Goal: Use online tool/utility: Utilize a website feature to perform a specific function

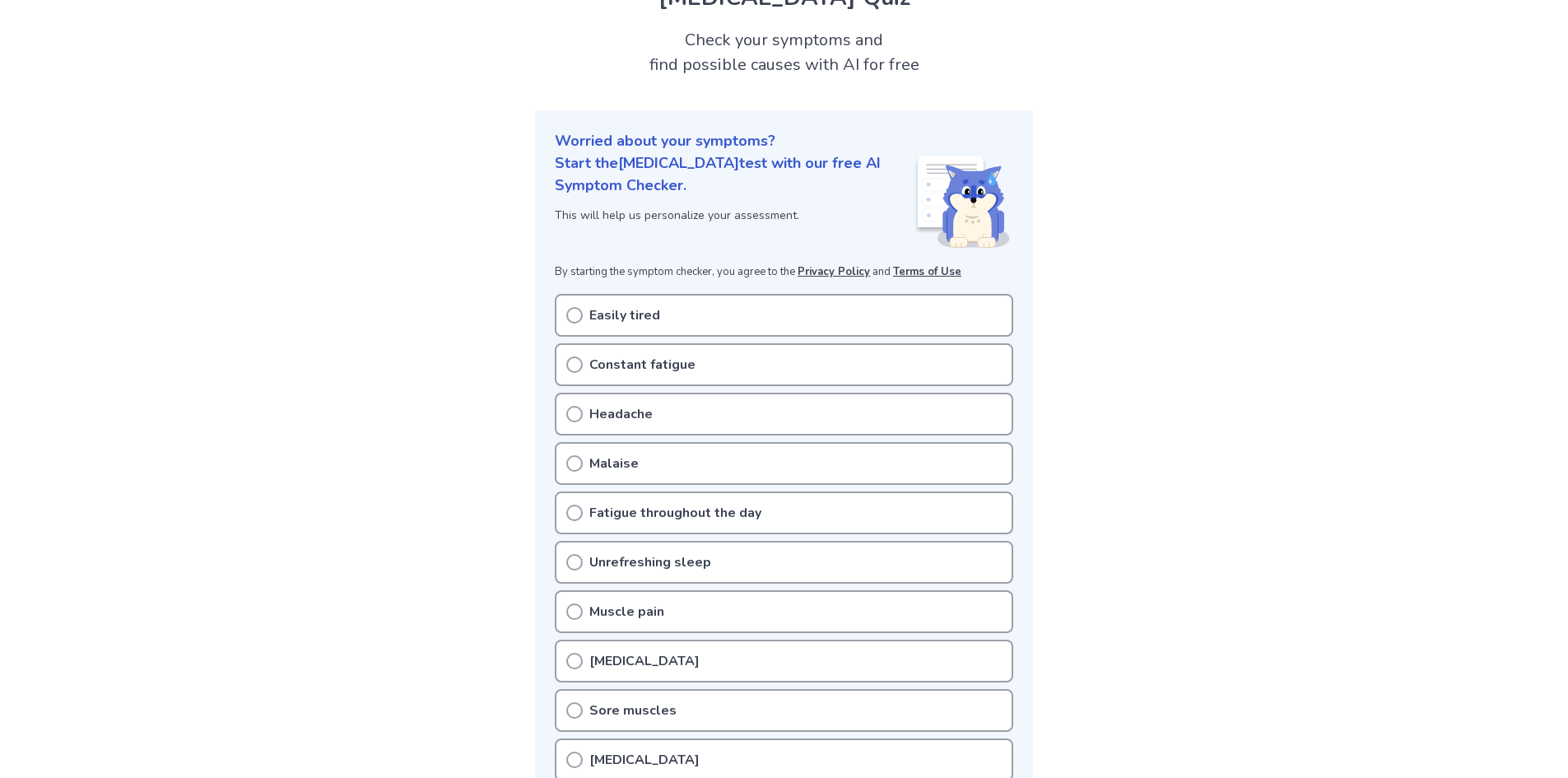
scroll to position [164, 0]
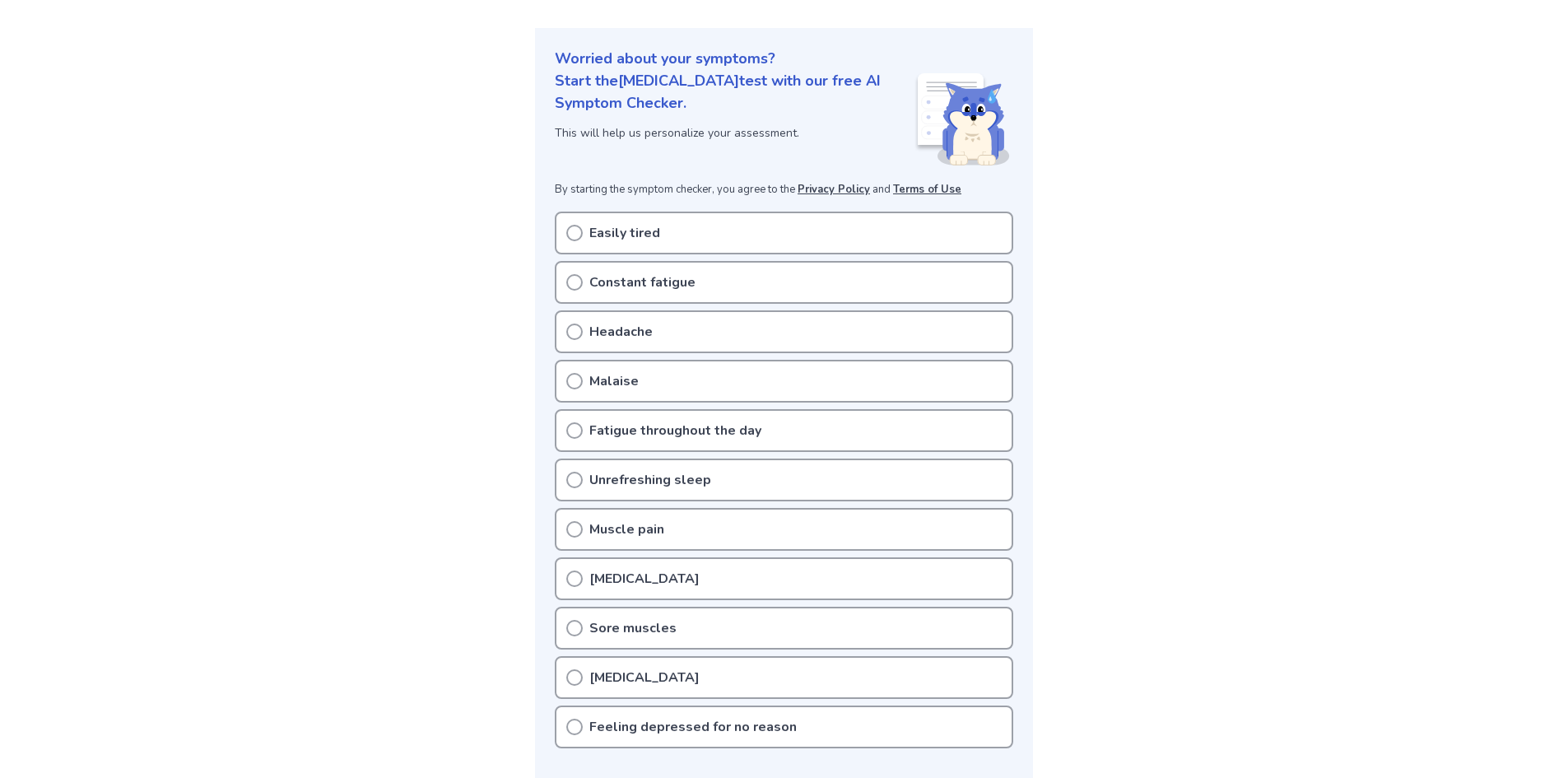
click at [784, 281] on div "Constant fatigue" at bounding box center [784, 282] width 458 height 43
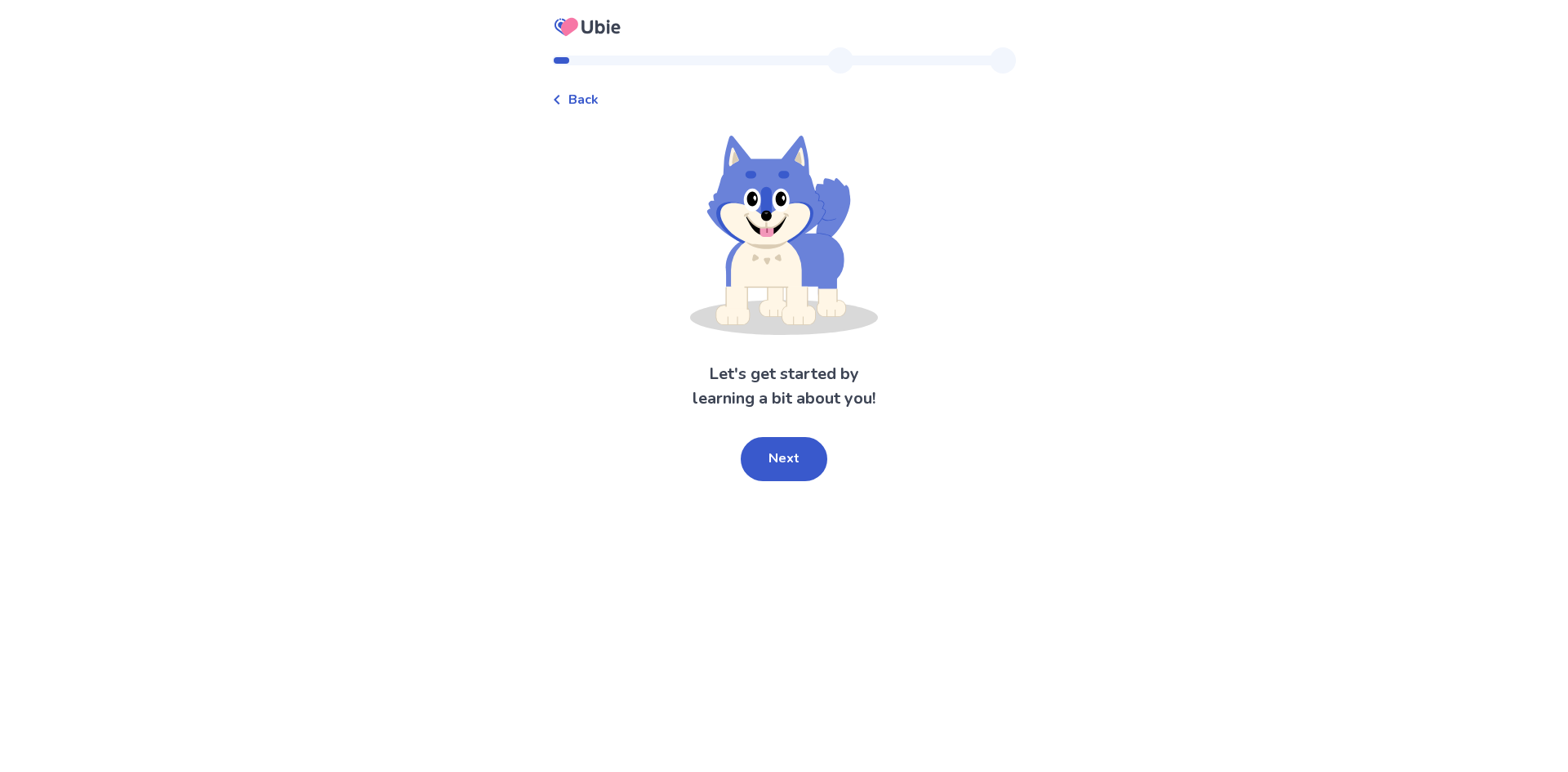
click at [814, 473] on button "Next" at bounding box center [783, 459] width 87 height 44
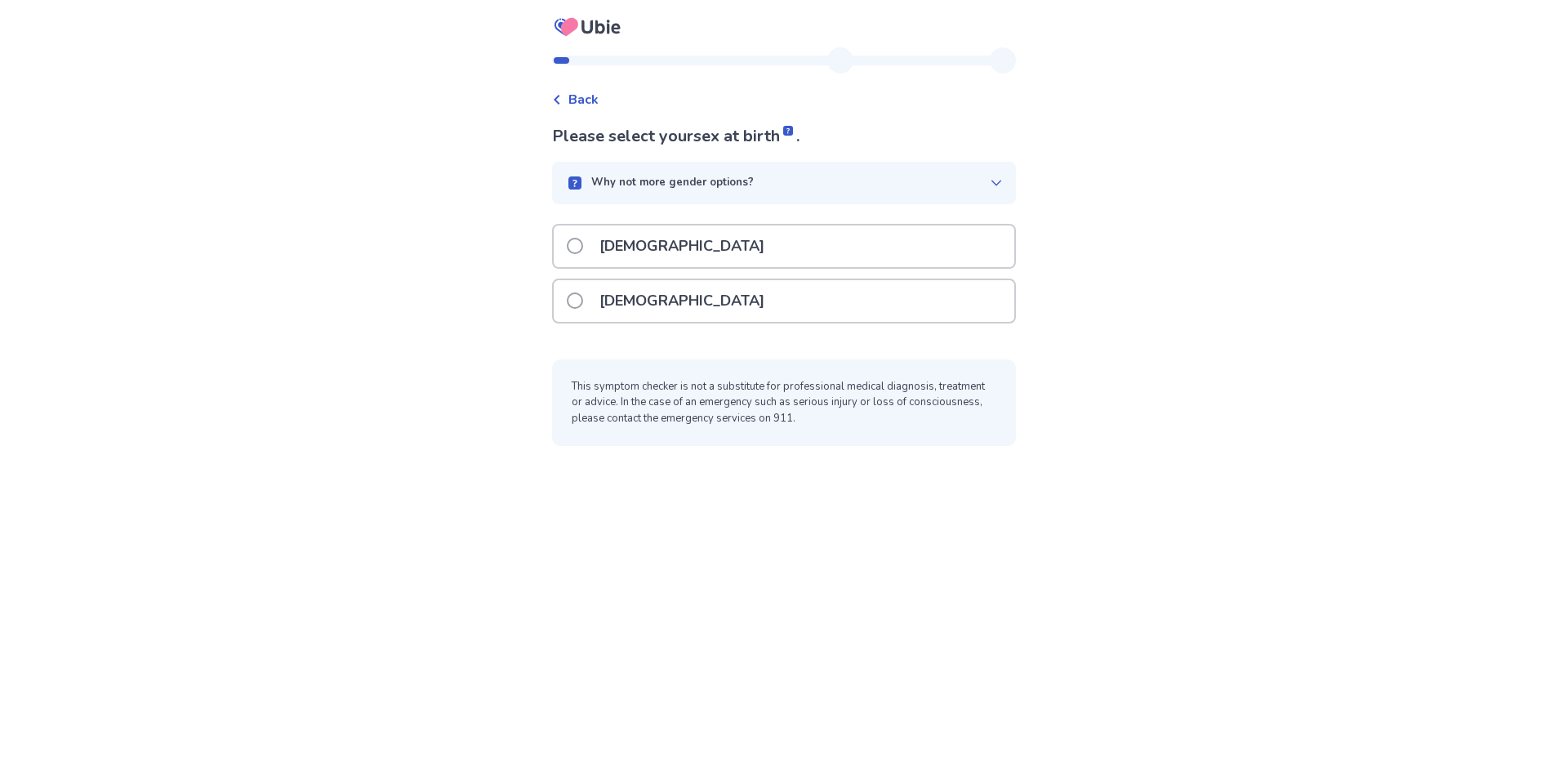
click at [699, 300] on div "[DEMOGRAPHIC_DATA]" at bounding box center [783, 301] width 460 height 42
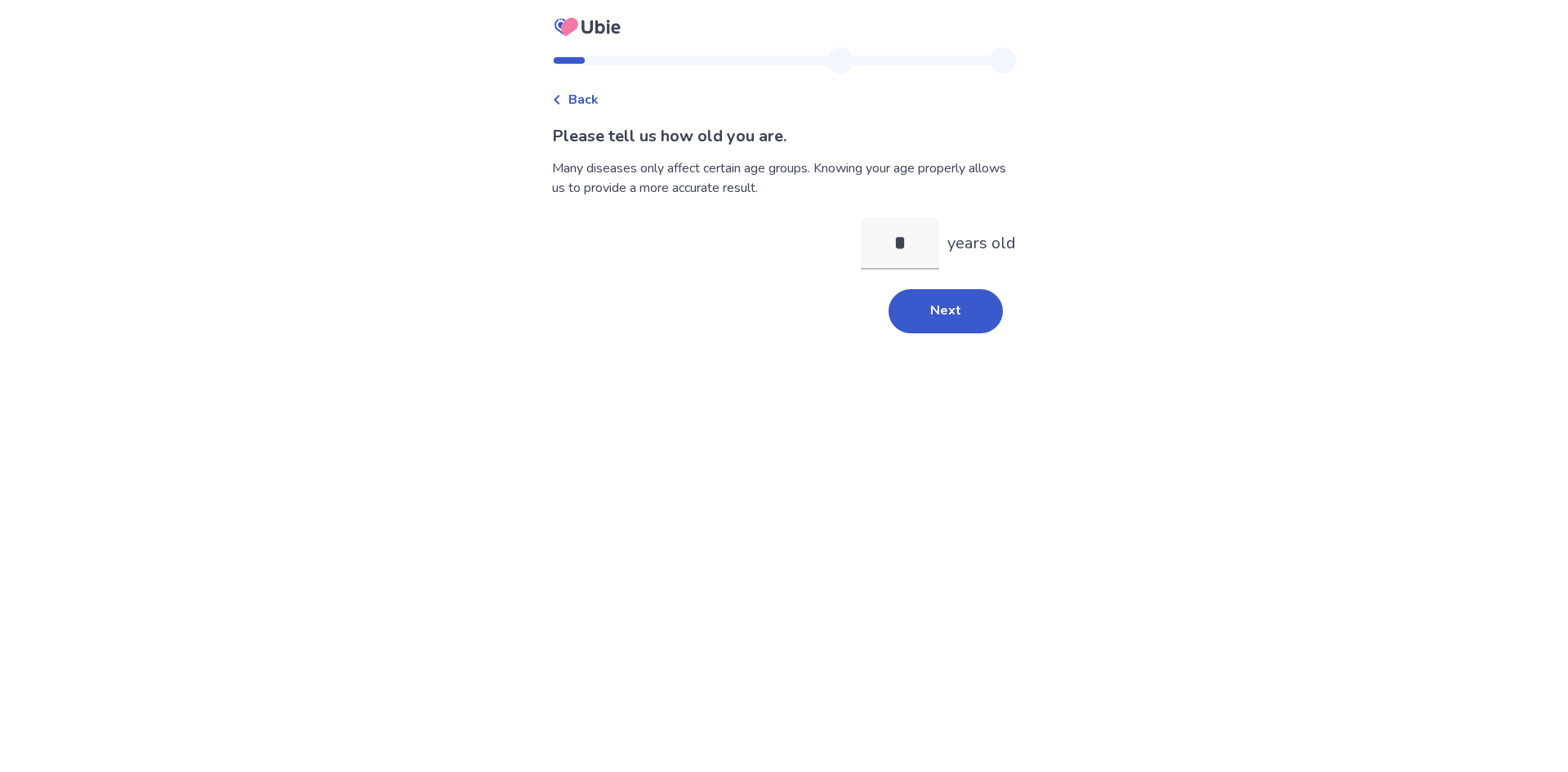
type input "**"
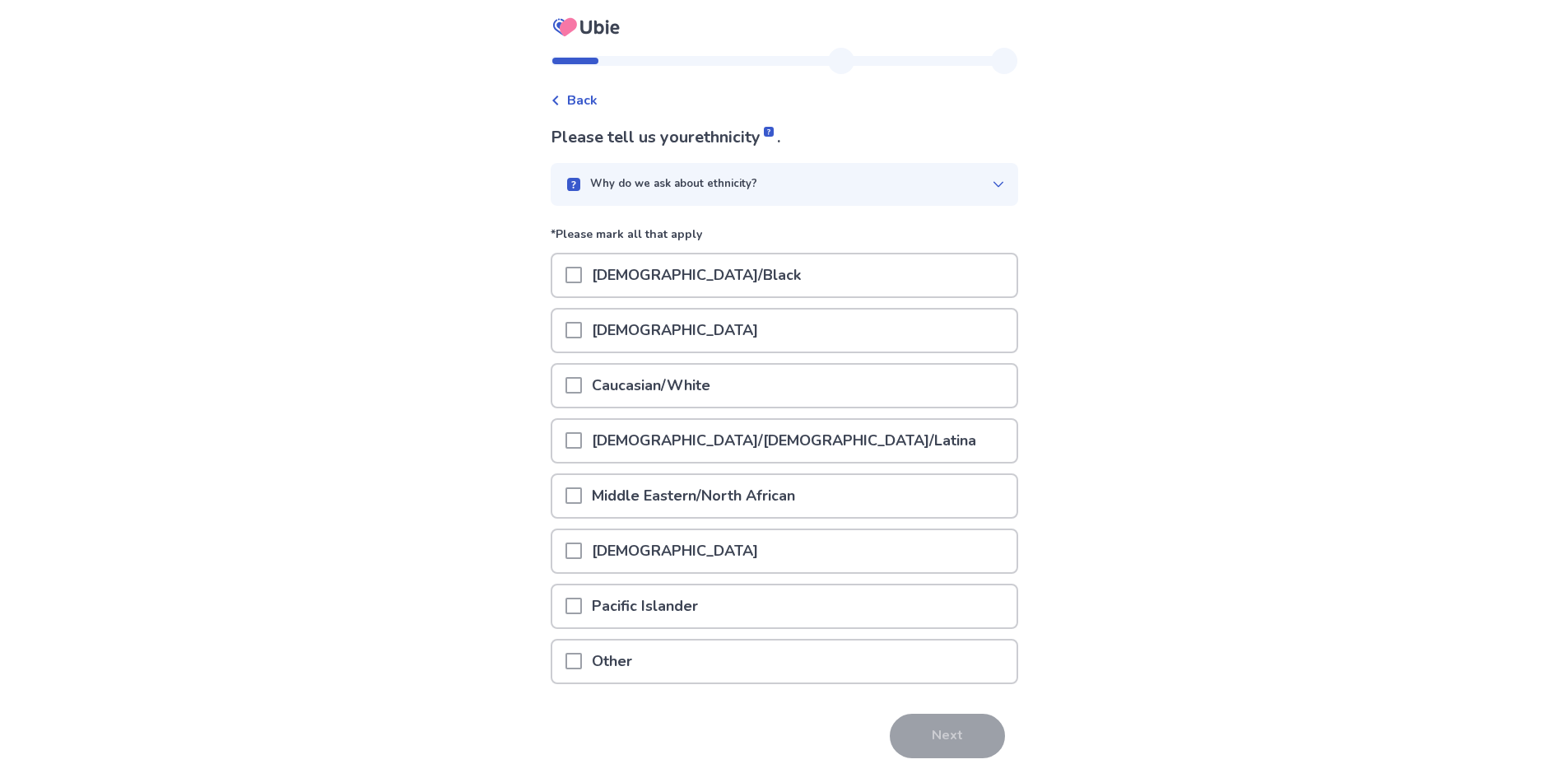
click at [664, 388] on p "Caucasian/White" at bounding box center [651, 386] width 138 height 42
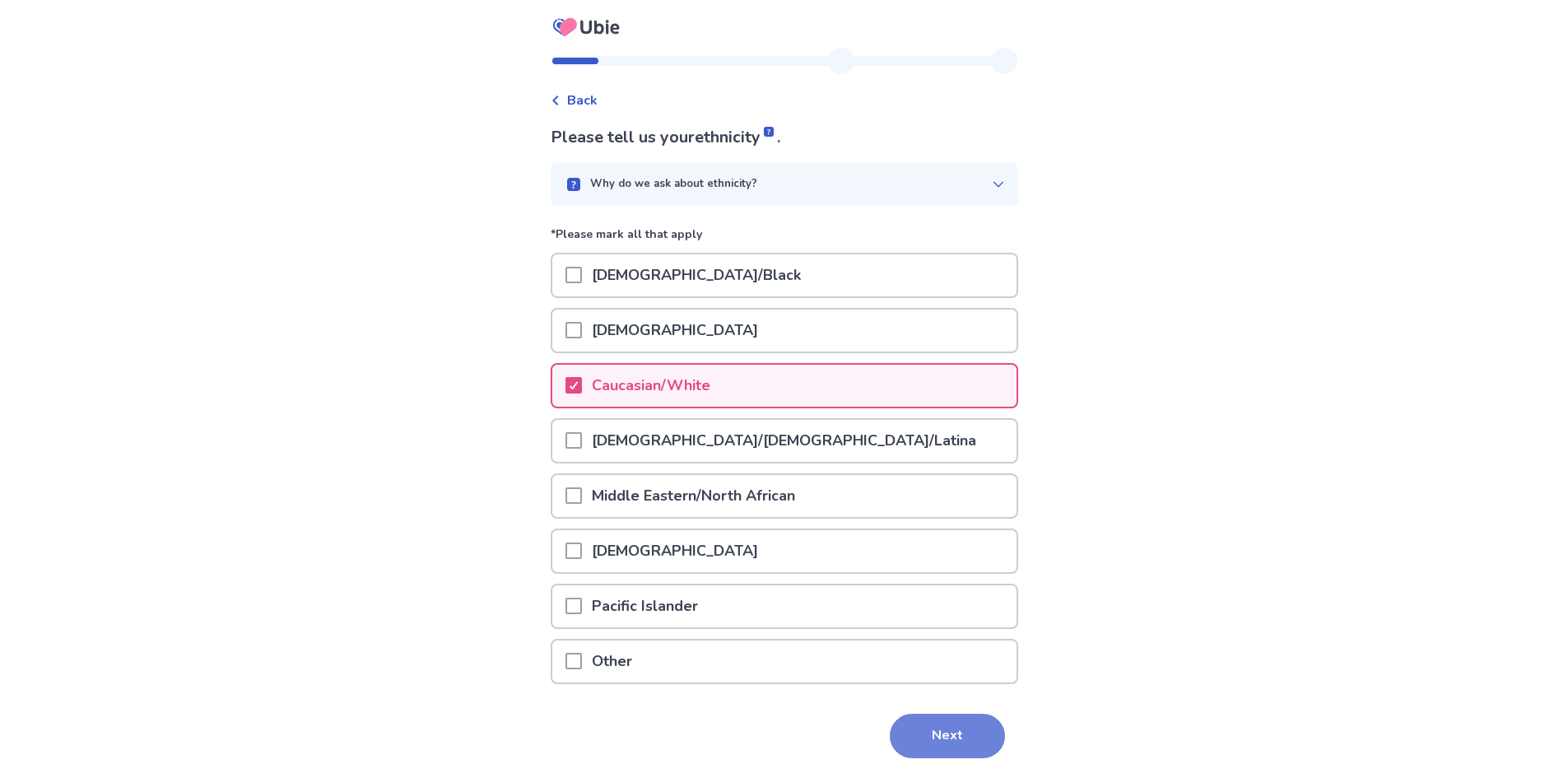
click at [953, 734] on button "Next" at bounding box center [948, 736] width 115 height 44
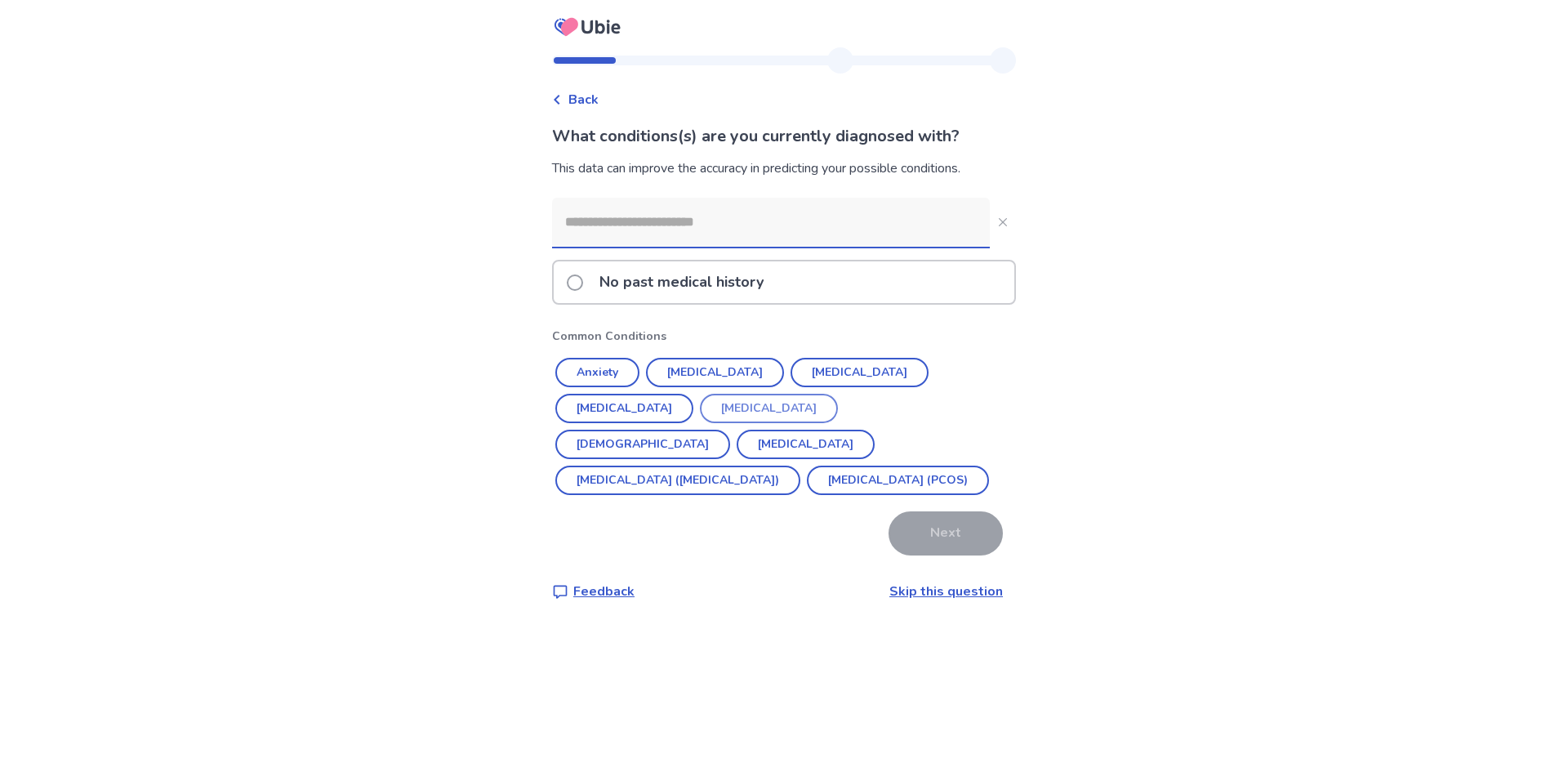
click at [639, 374] on button "Anxiety" at bounding box center [597, 372] width 84 height 30
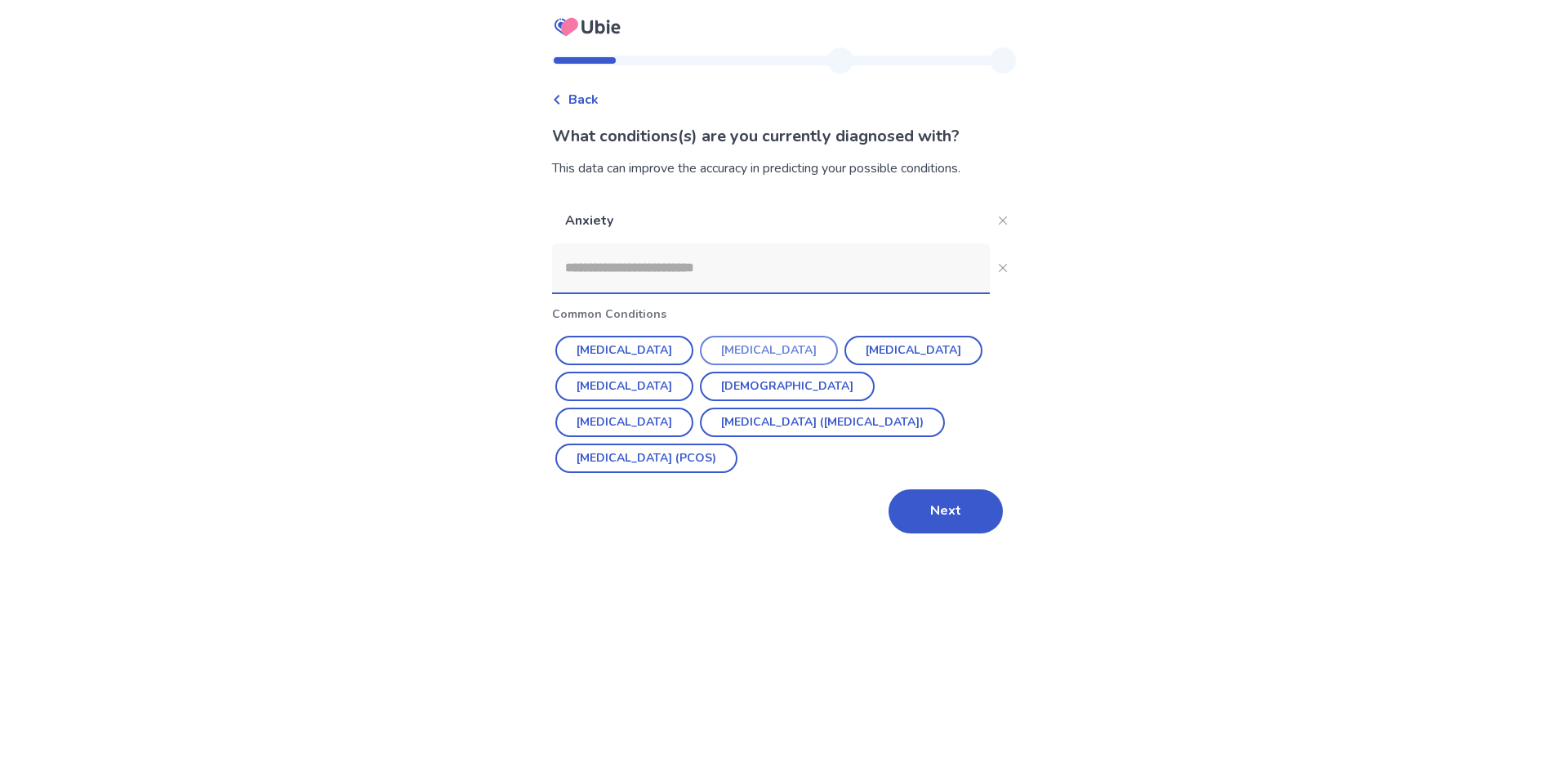
click at [754, 357] on button "[MEDICAL_DATA]" at bounding box center [769, 350] width 138 height 30
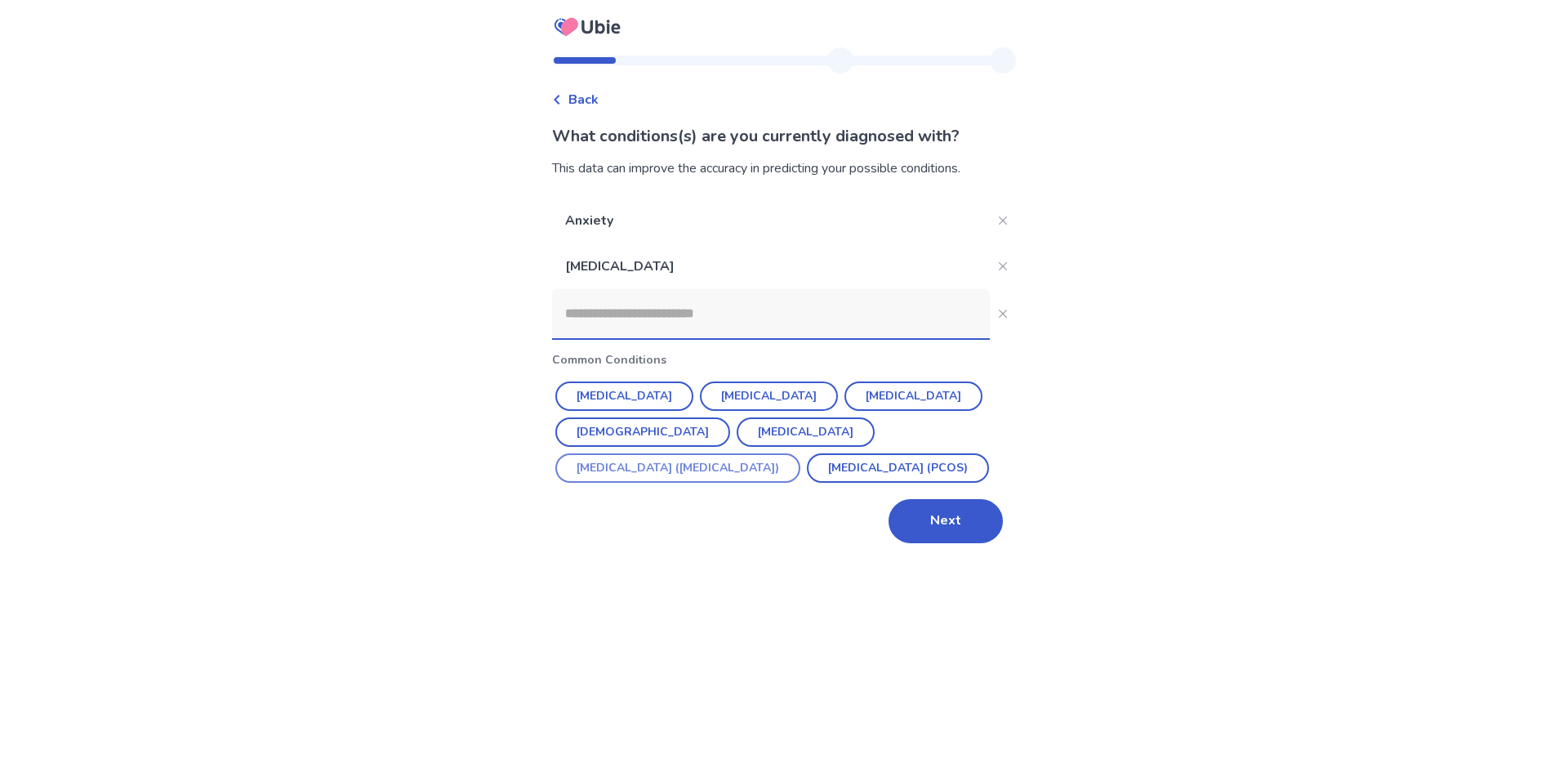
click at [791, 454] on button "[MEDICAL_DATA] ([MEDICAL_DATA])" at bounding box center [677, 468] width 245 height 30
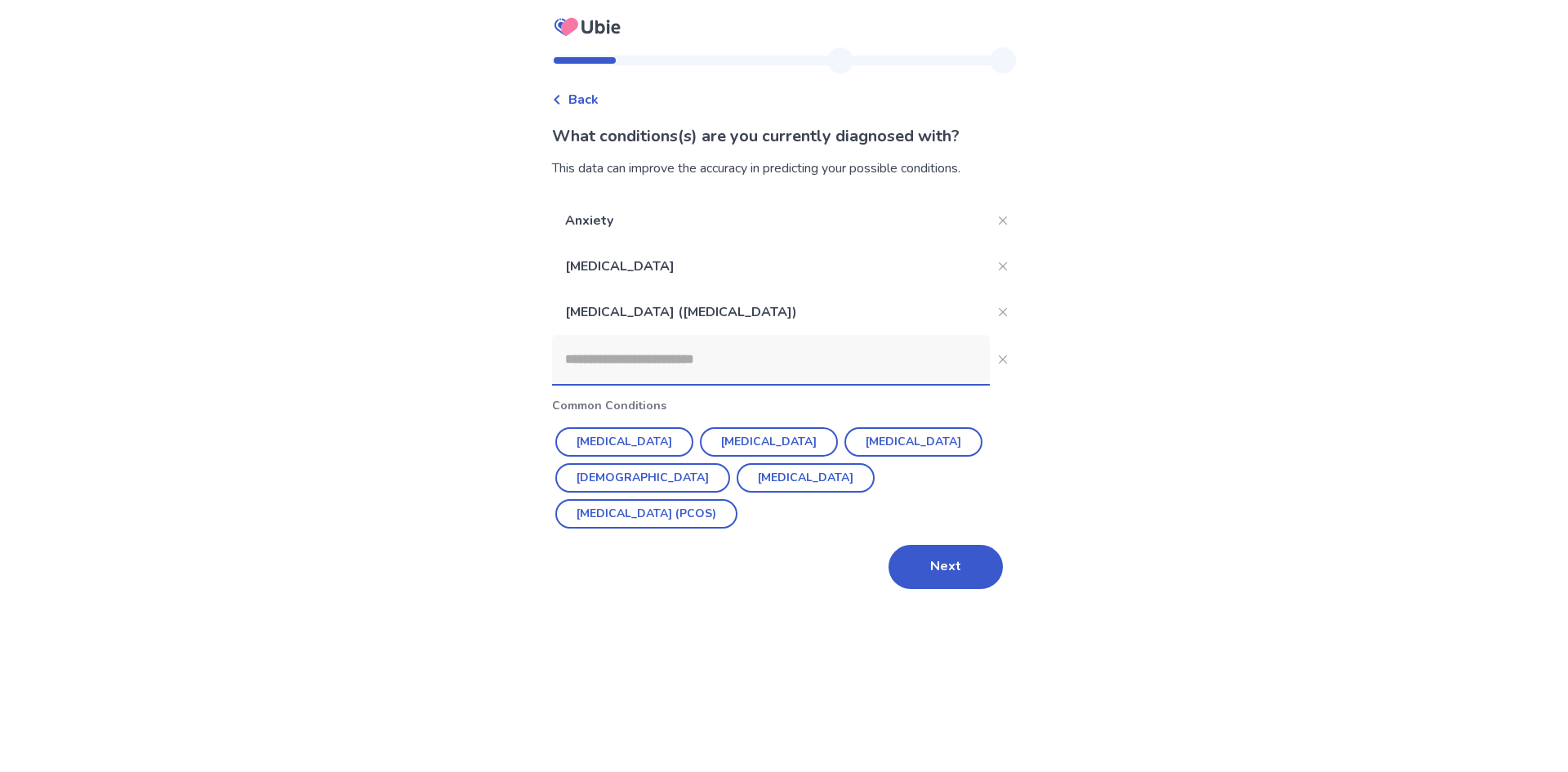
click at [710, 369] on input at bounding box center [770, 358] width 437 height 49
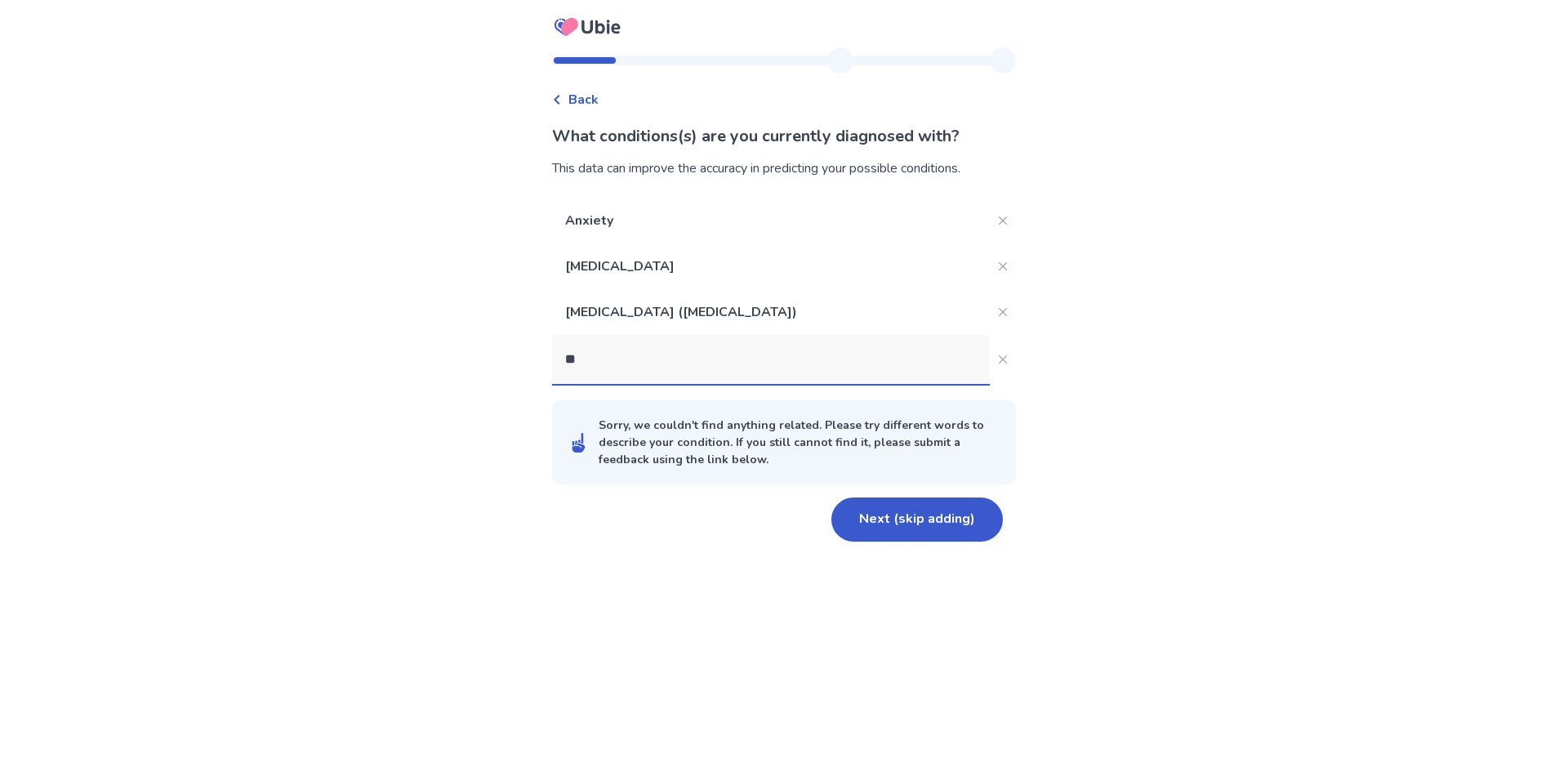
type input "*"
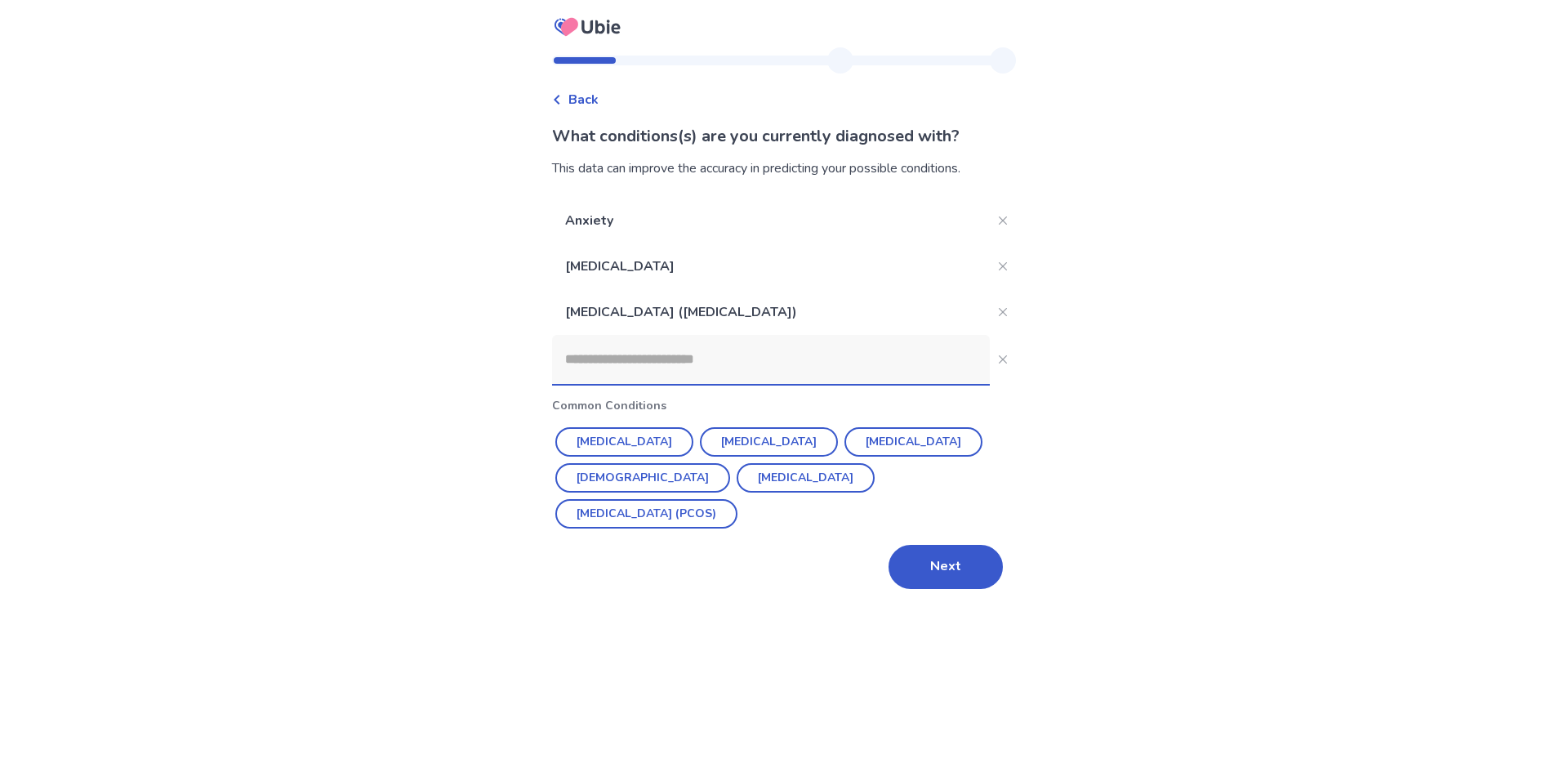
click at [921, 545] on button "Next" at bounding box center [946, 567] width 114 height 44
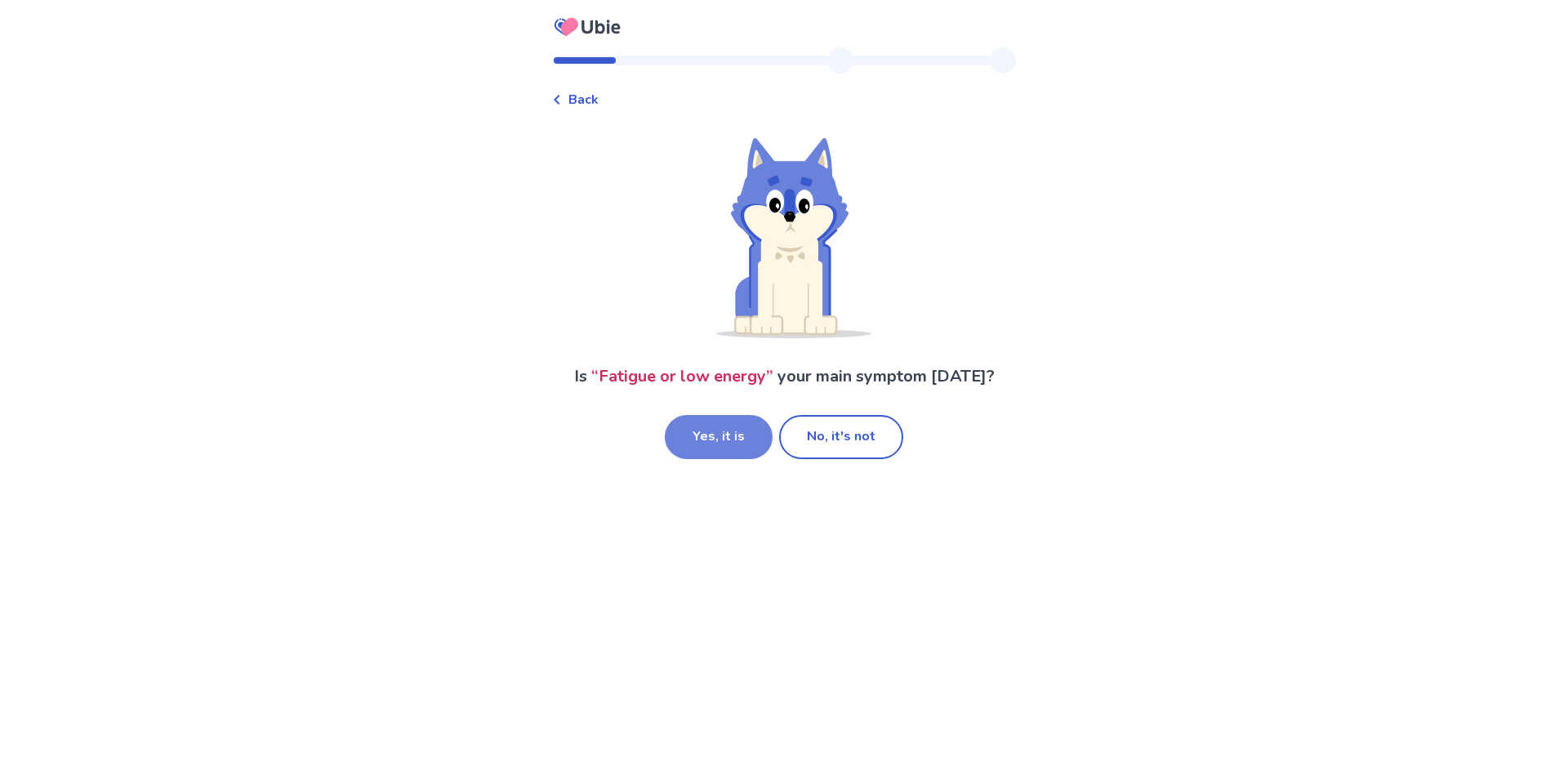
click at [725, 437] on button "Yes, it is" at bounding box center [718, 437] width 108 height 44
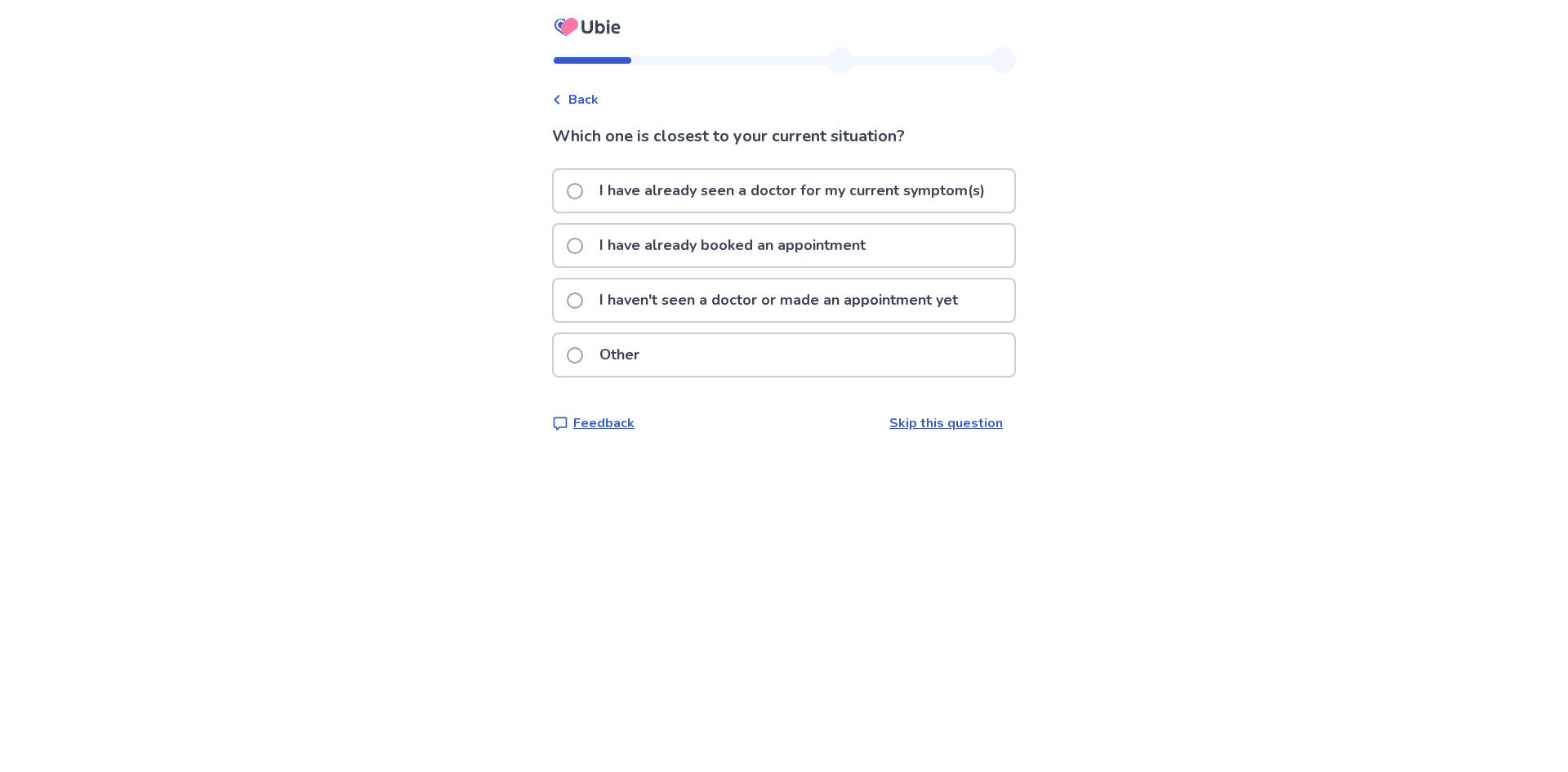
click at [723, 249] on p "I have already booked an appointment" at bounding box center [733, 246] width 286 height 42
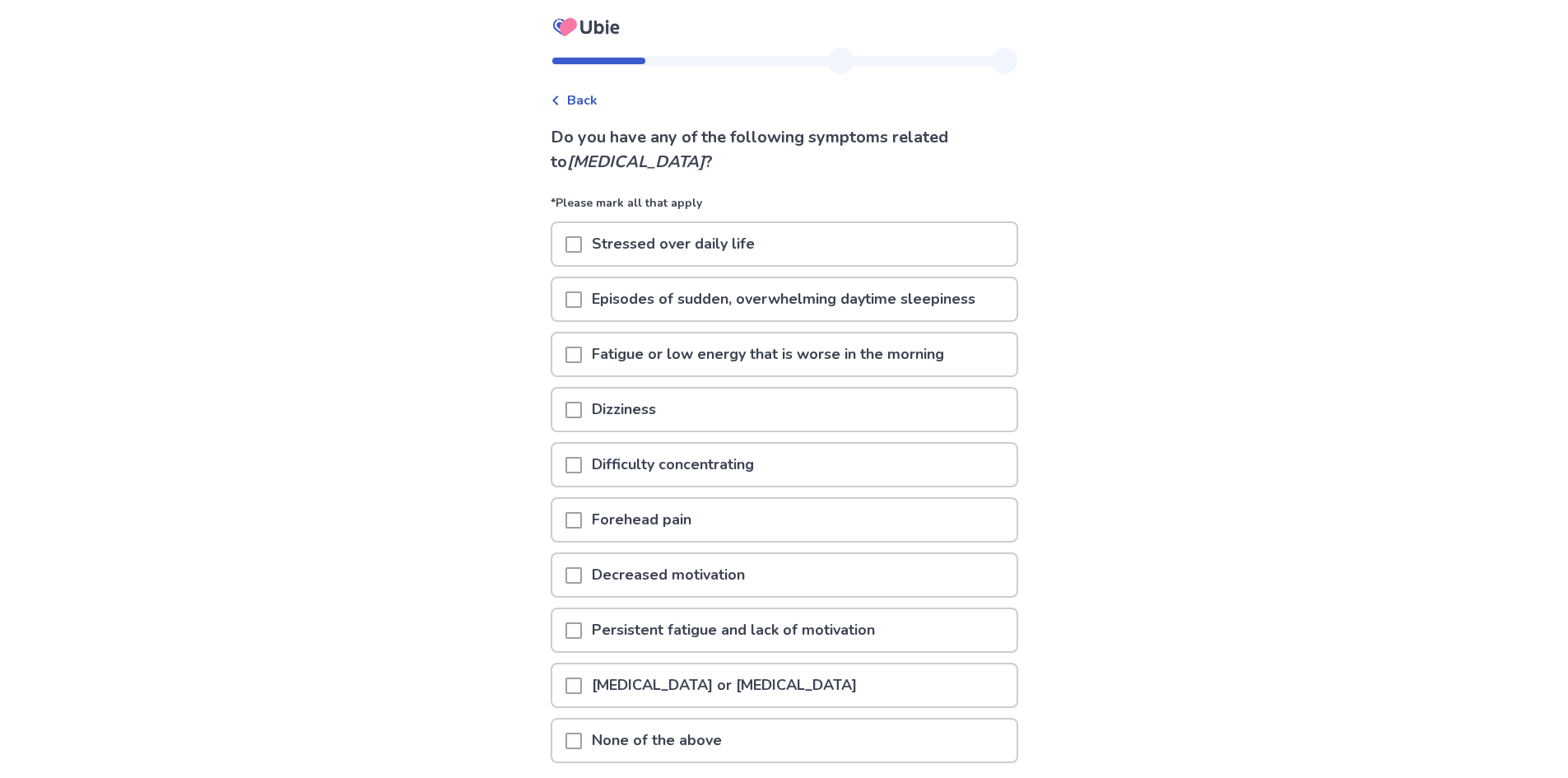
click at [575, 239] on span at bounding box center [573, 244] width 16 height 16
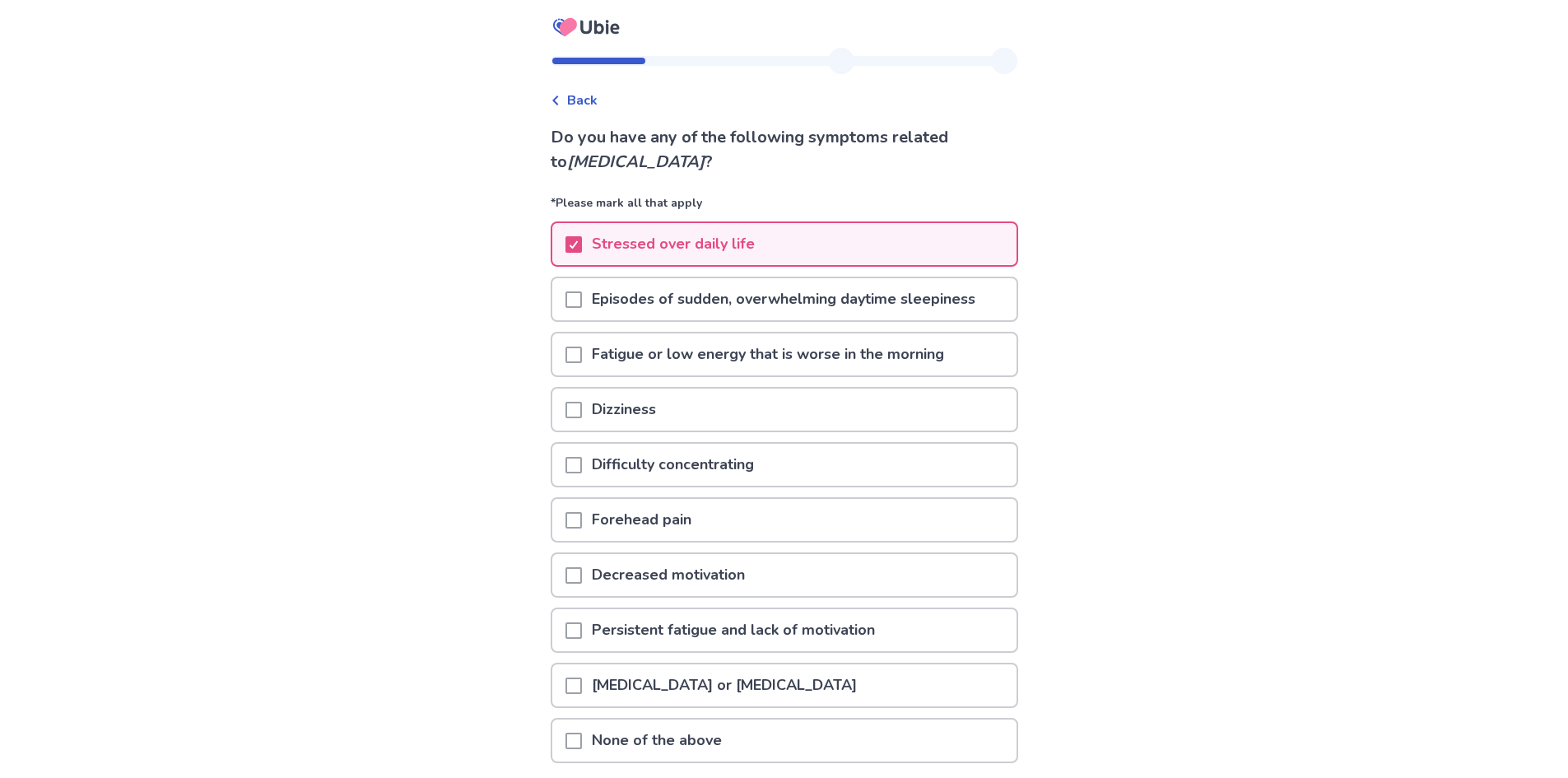
scroll to position [83, 0]
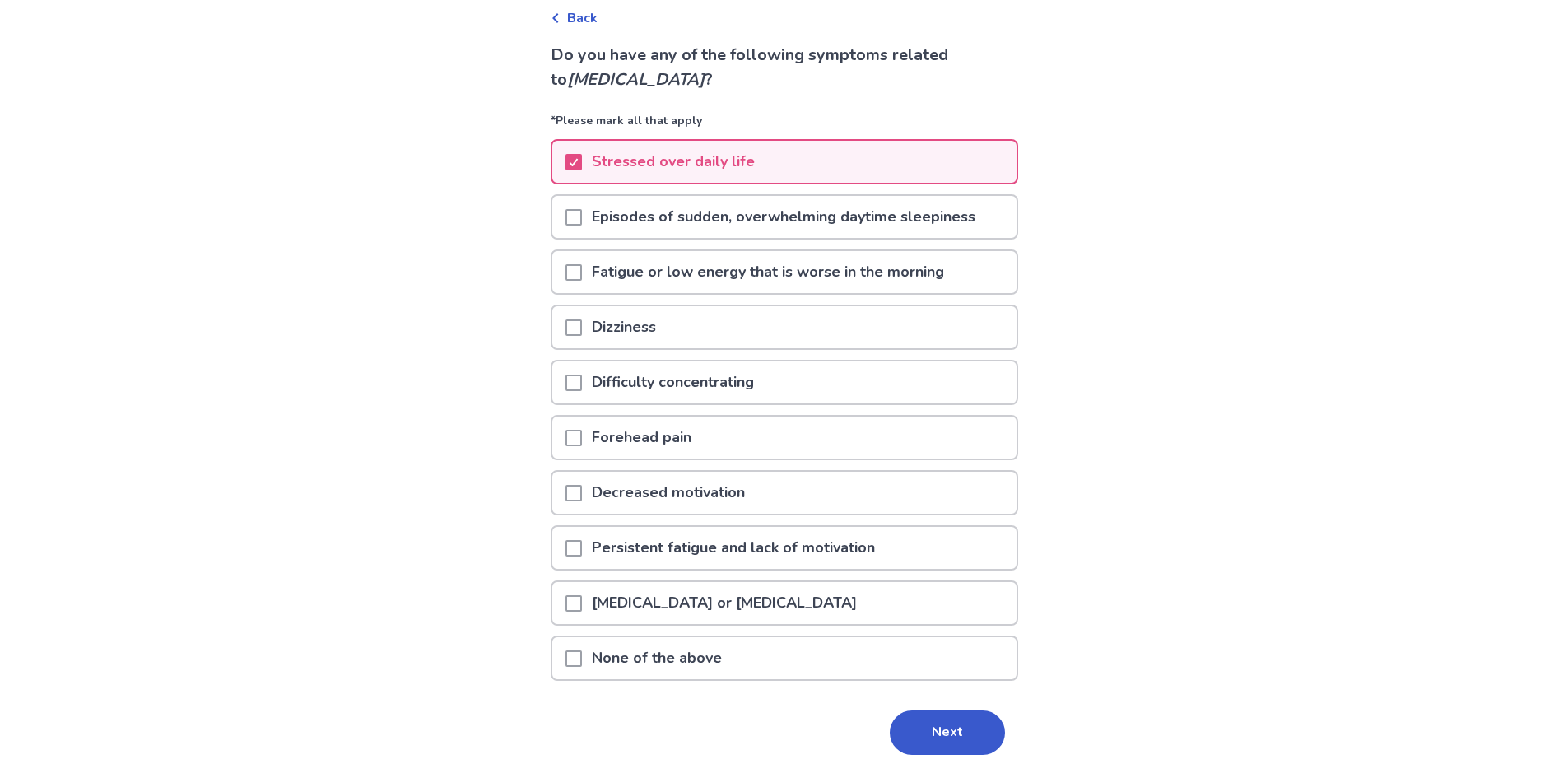
click at [577, 216] on span at bounding box center [573, 217] width 16 height 16
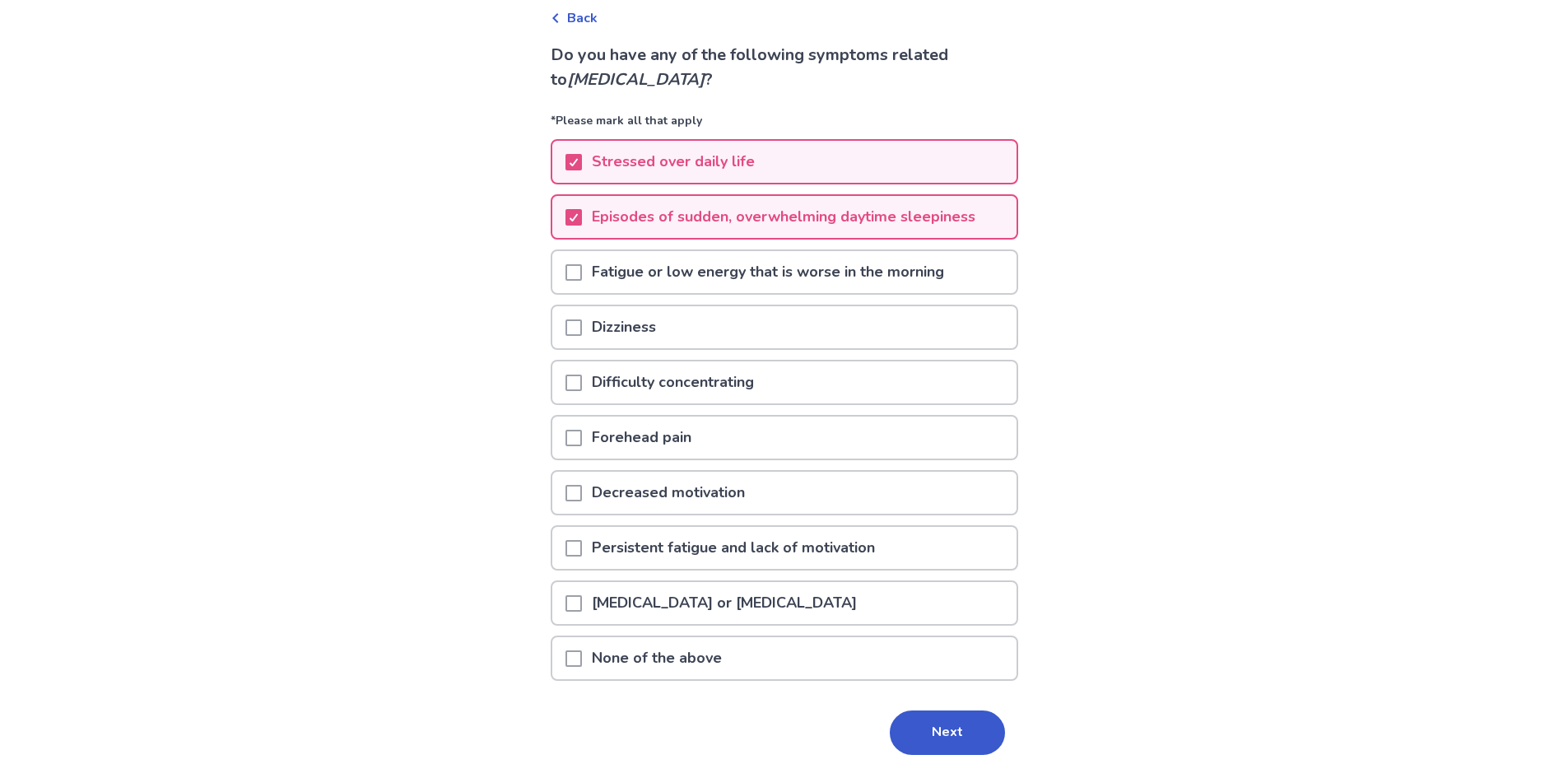
click at [579, 277] on span at bounding box center [573, 272] width 16 height 16
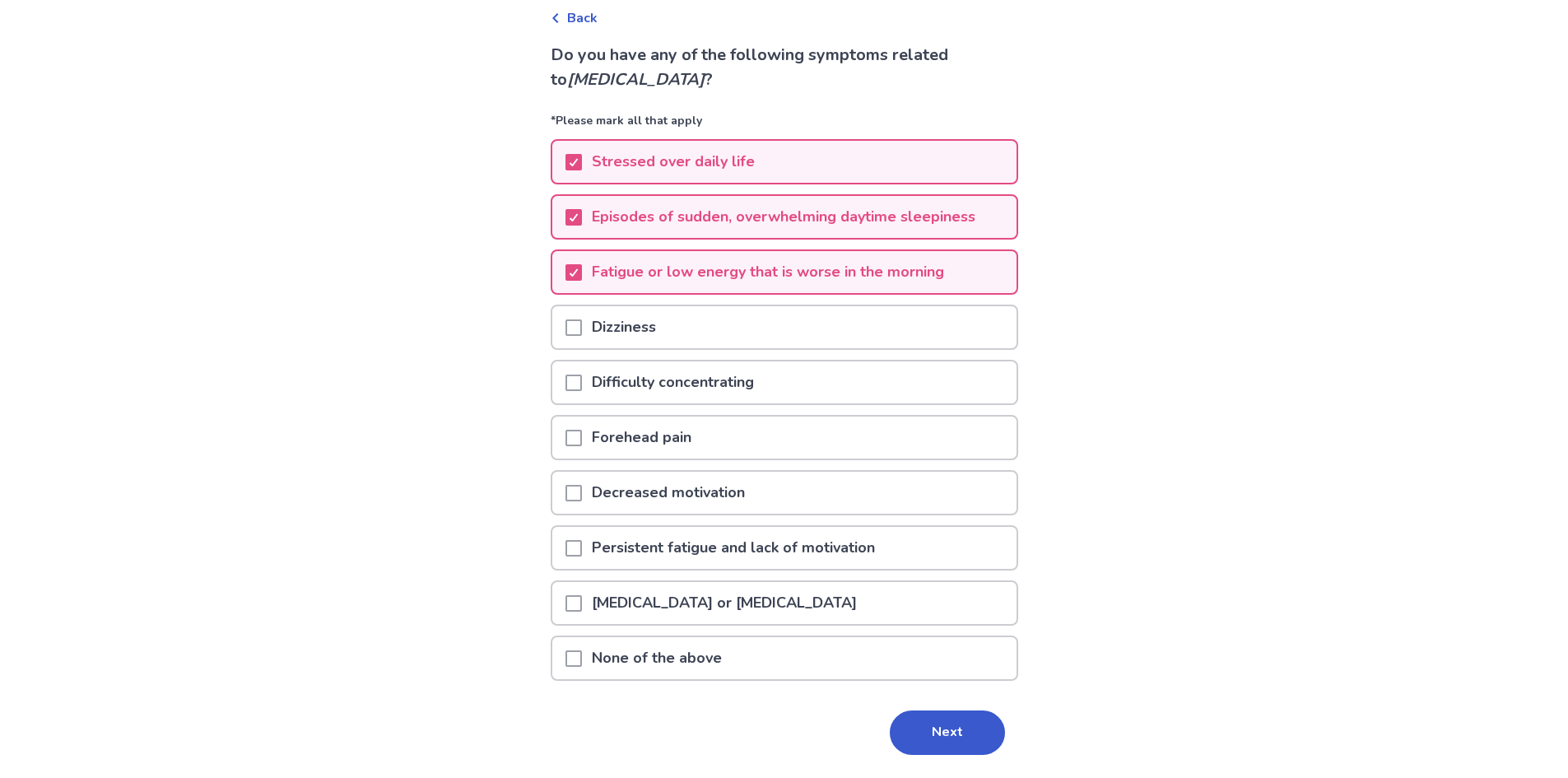
click at [579, 551] on span at bounding box center [573, 547] width 16 height 16
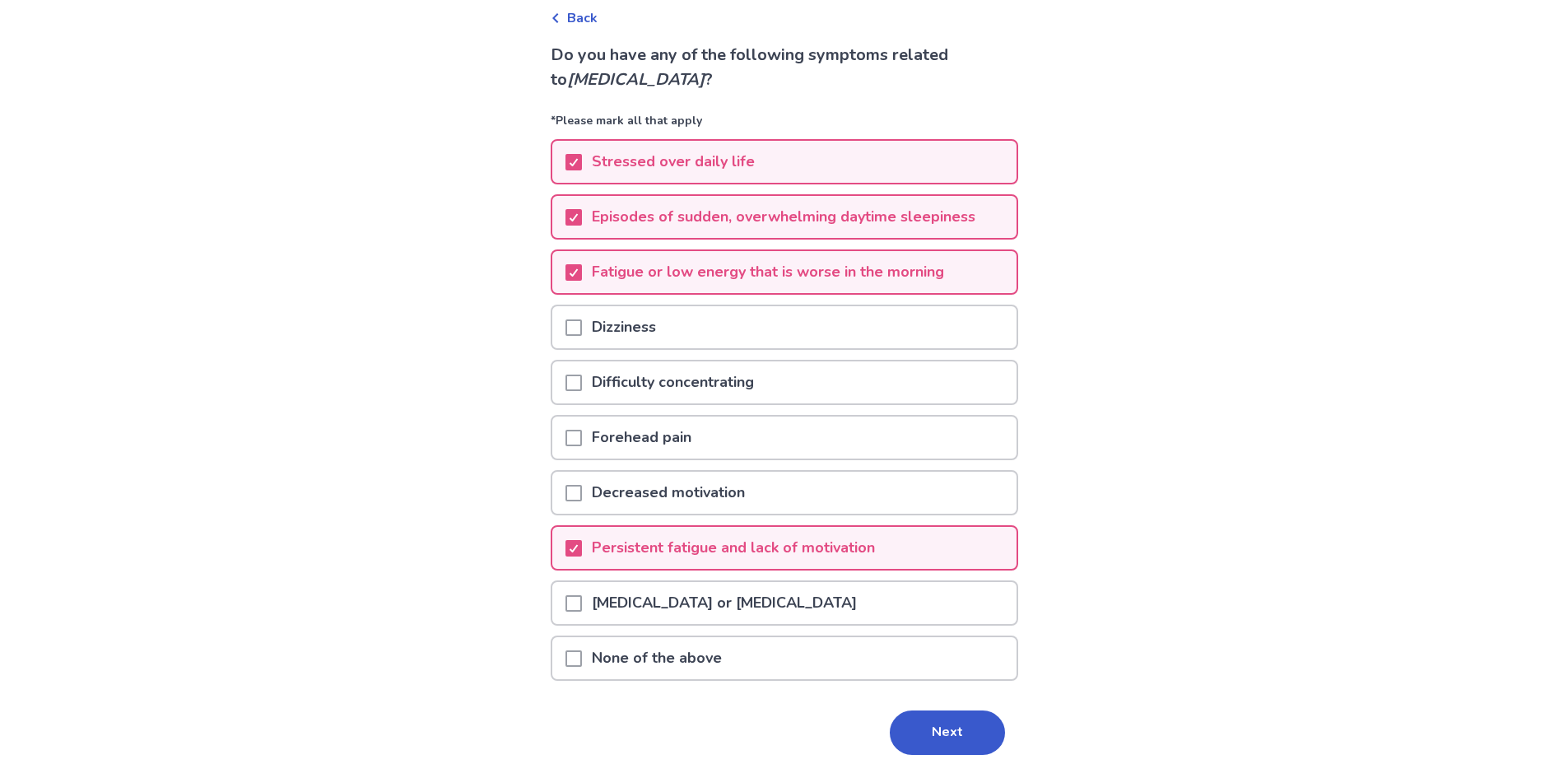
click at [582, 496] on span at bounding box center [573, 493] width 16 height 16
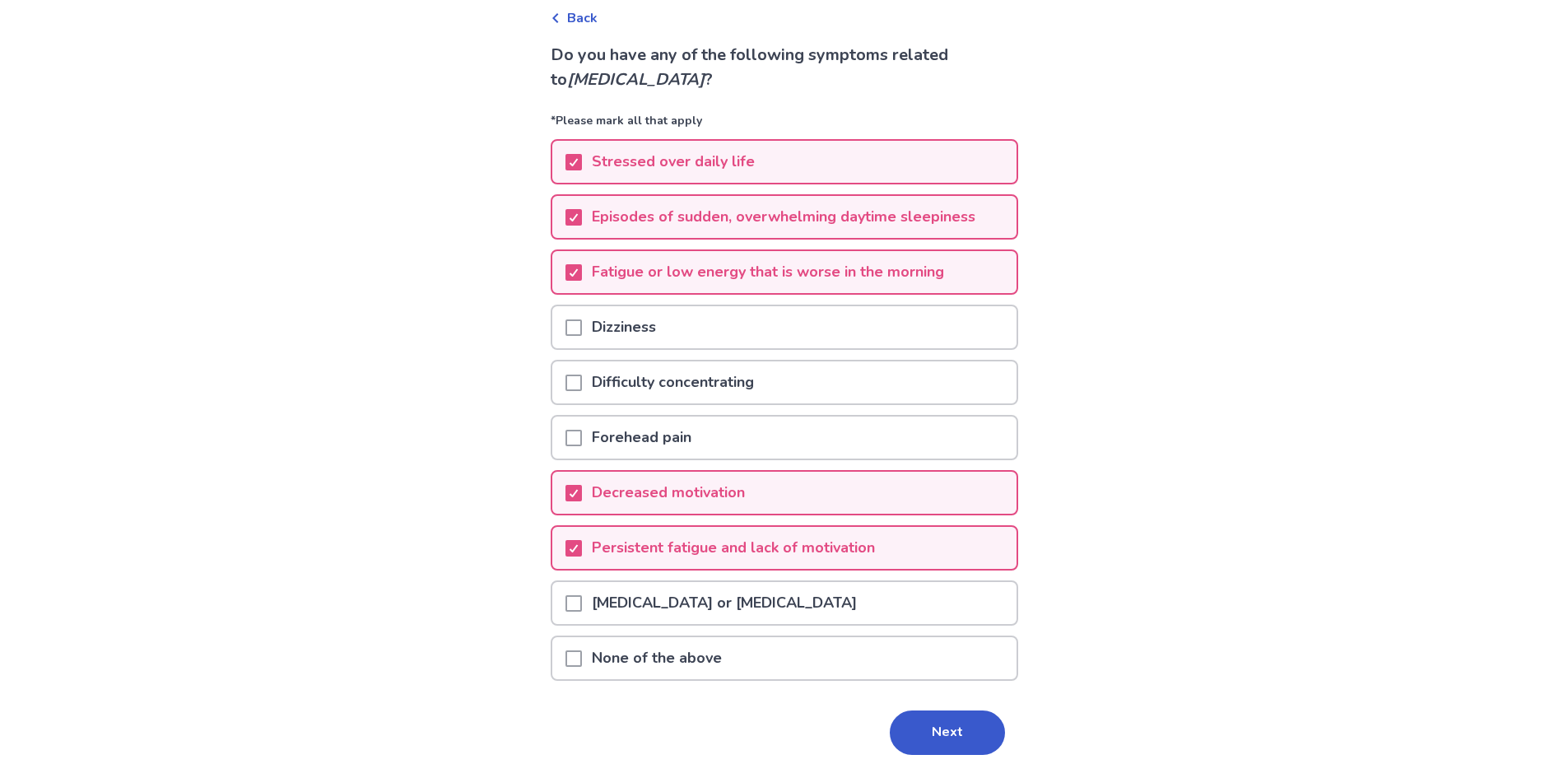
click at [582, 387] on span at bounding box center [573, 382] width 16 height 16
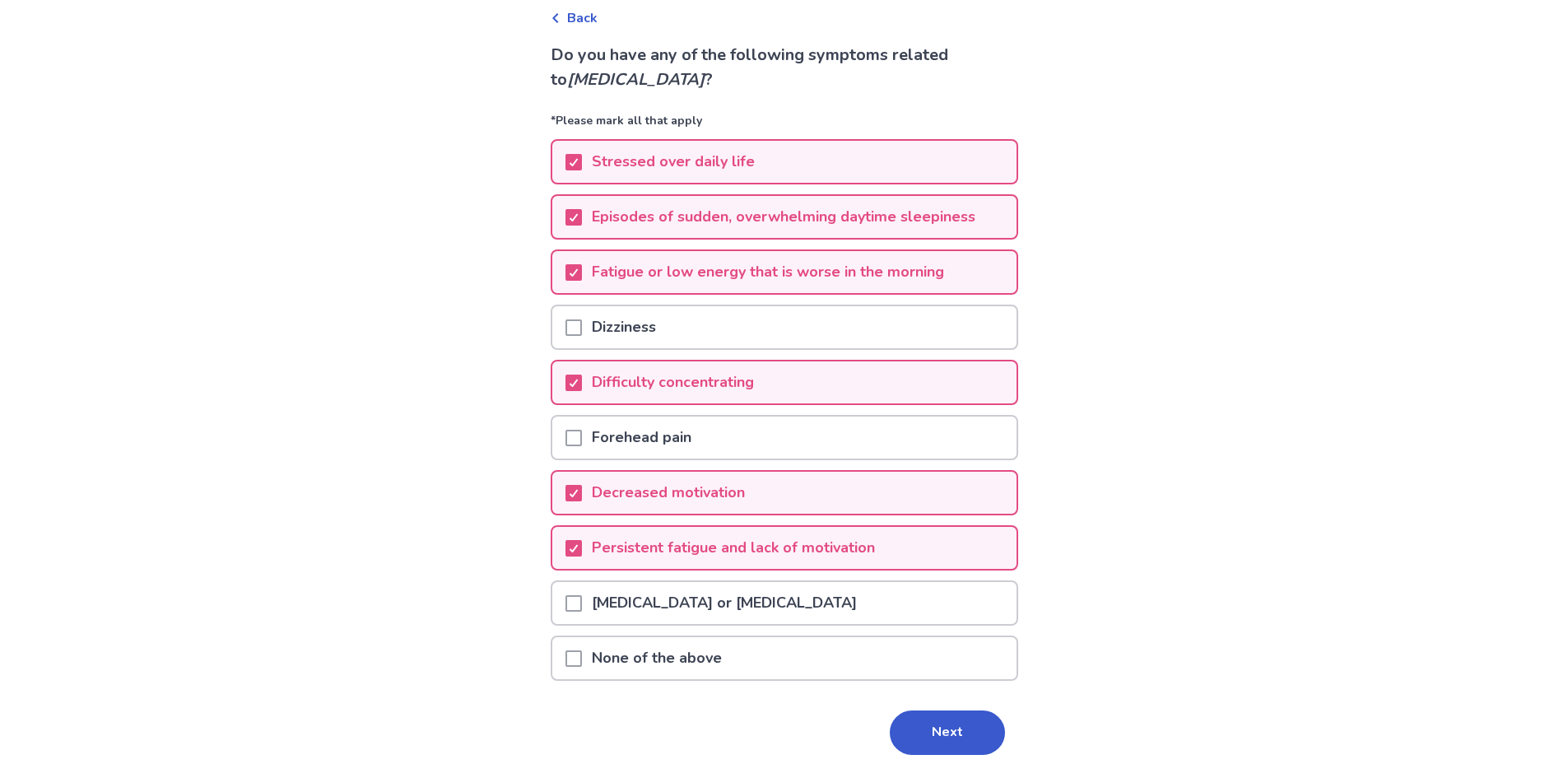
click at [948, 725] on button "Next" at bounding box center [948, 733] width 115 height 44
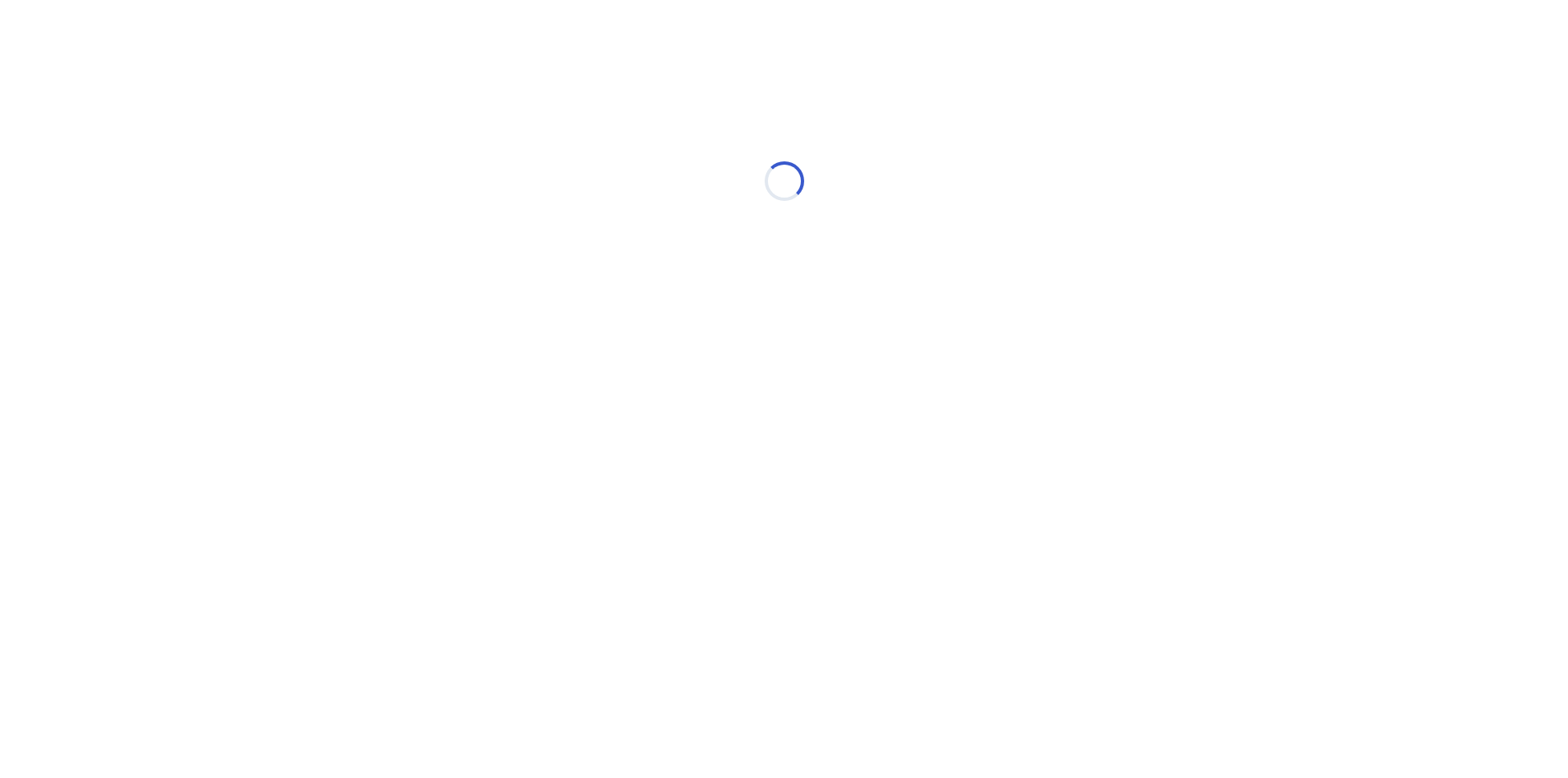
scroll to position [0, 0]
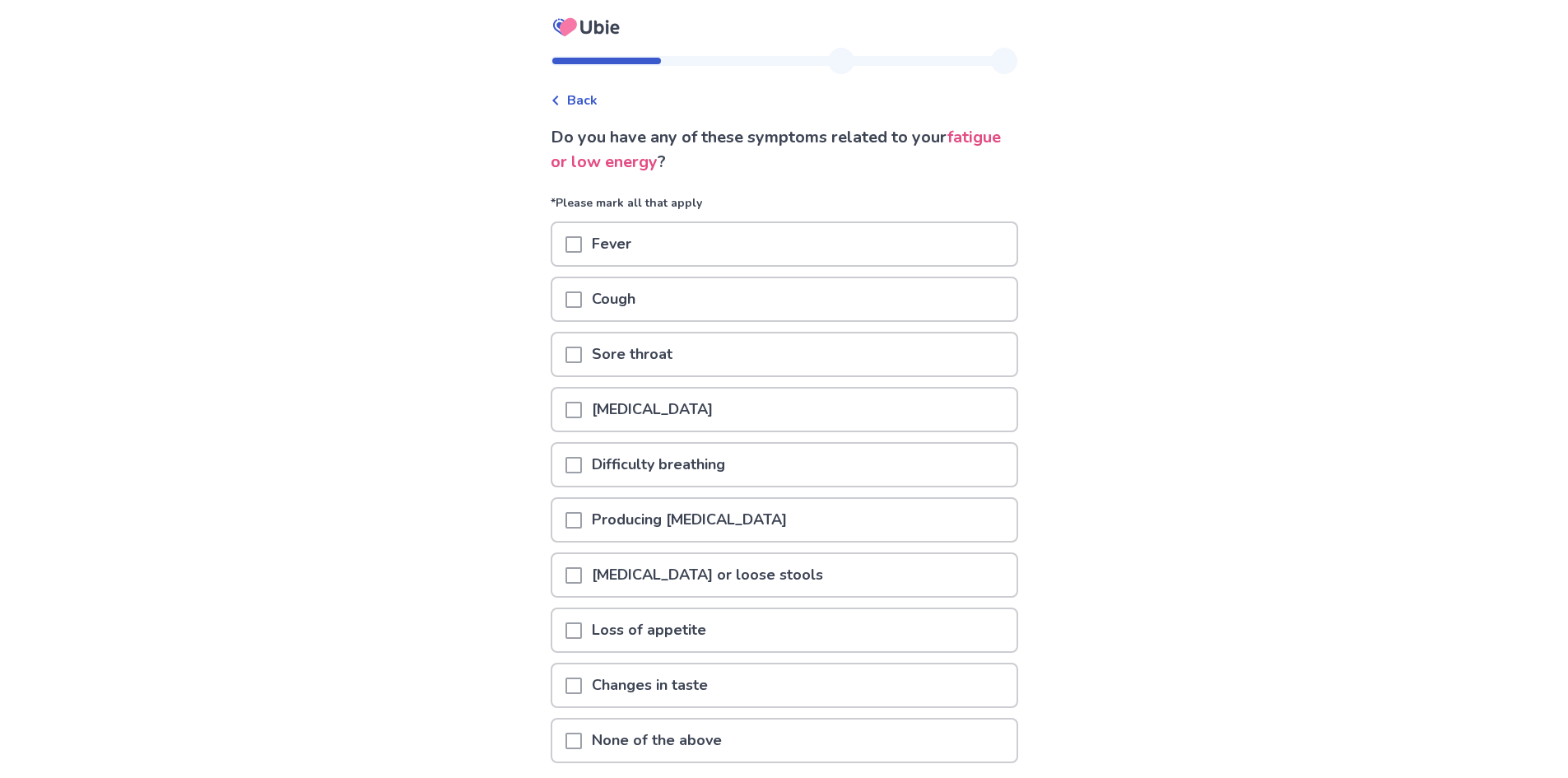
scroll to position [132, 0]
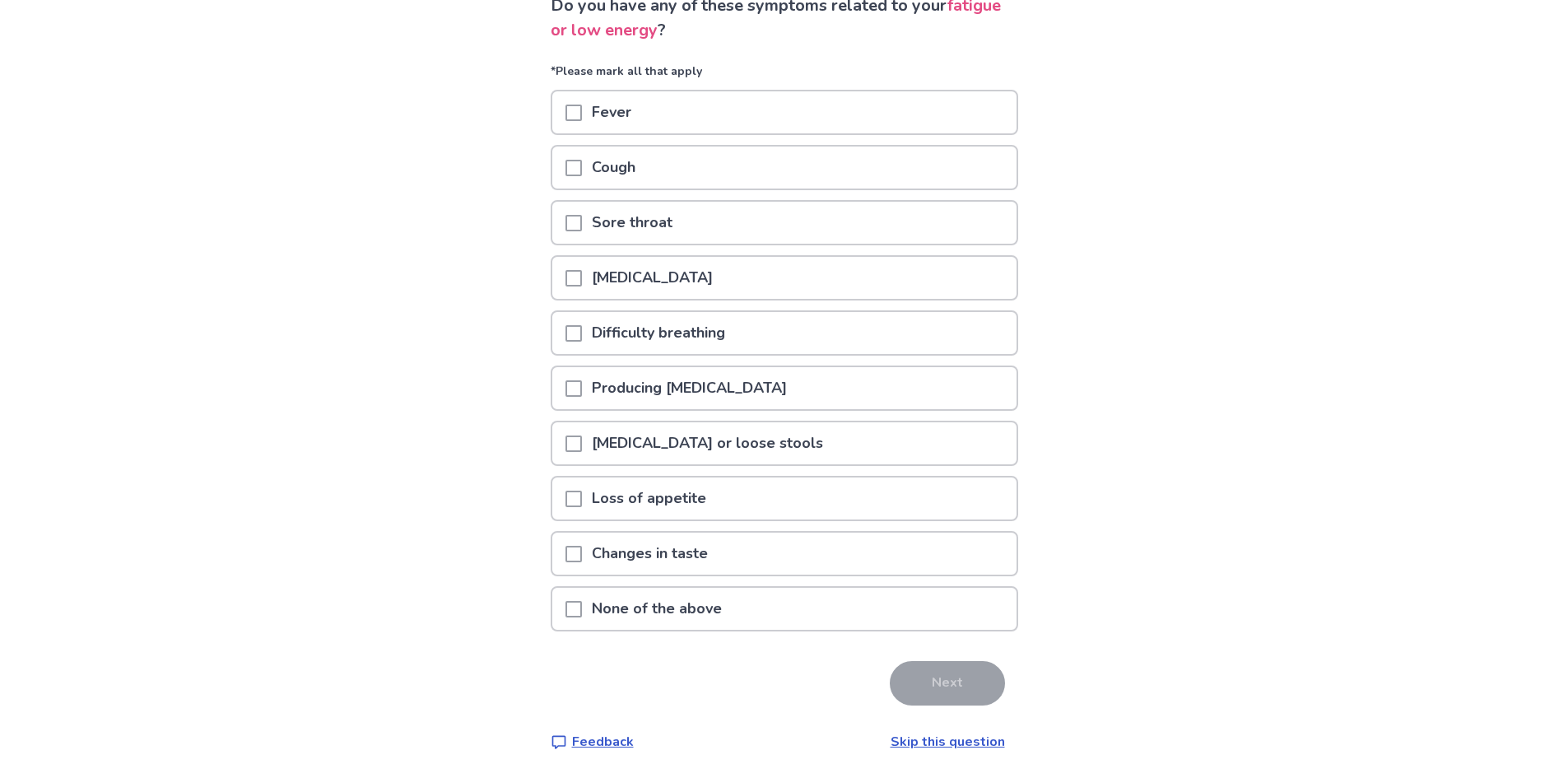
click at [573, 604] on div "None of the above" at bounding box center [784, 609] width 464 height 42
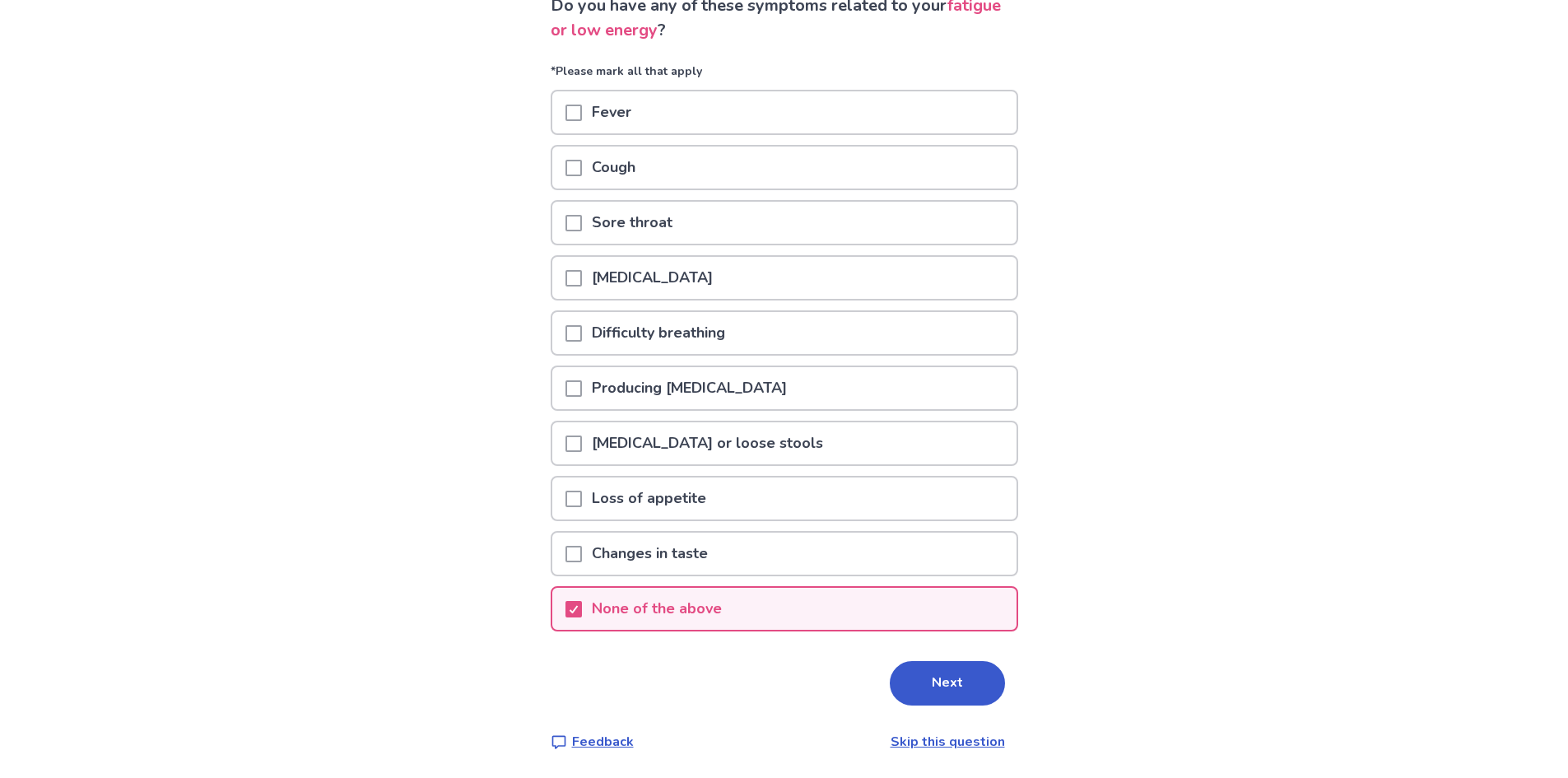
click at [966, 696] on button "Next" at bounding box center [948, 683] width 115 height 44
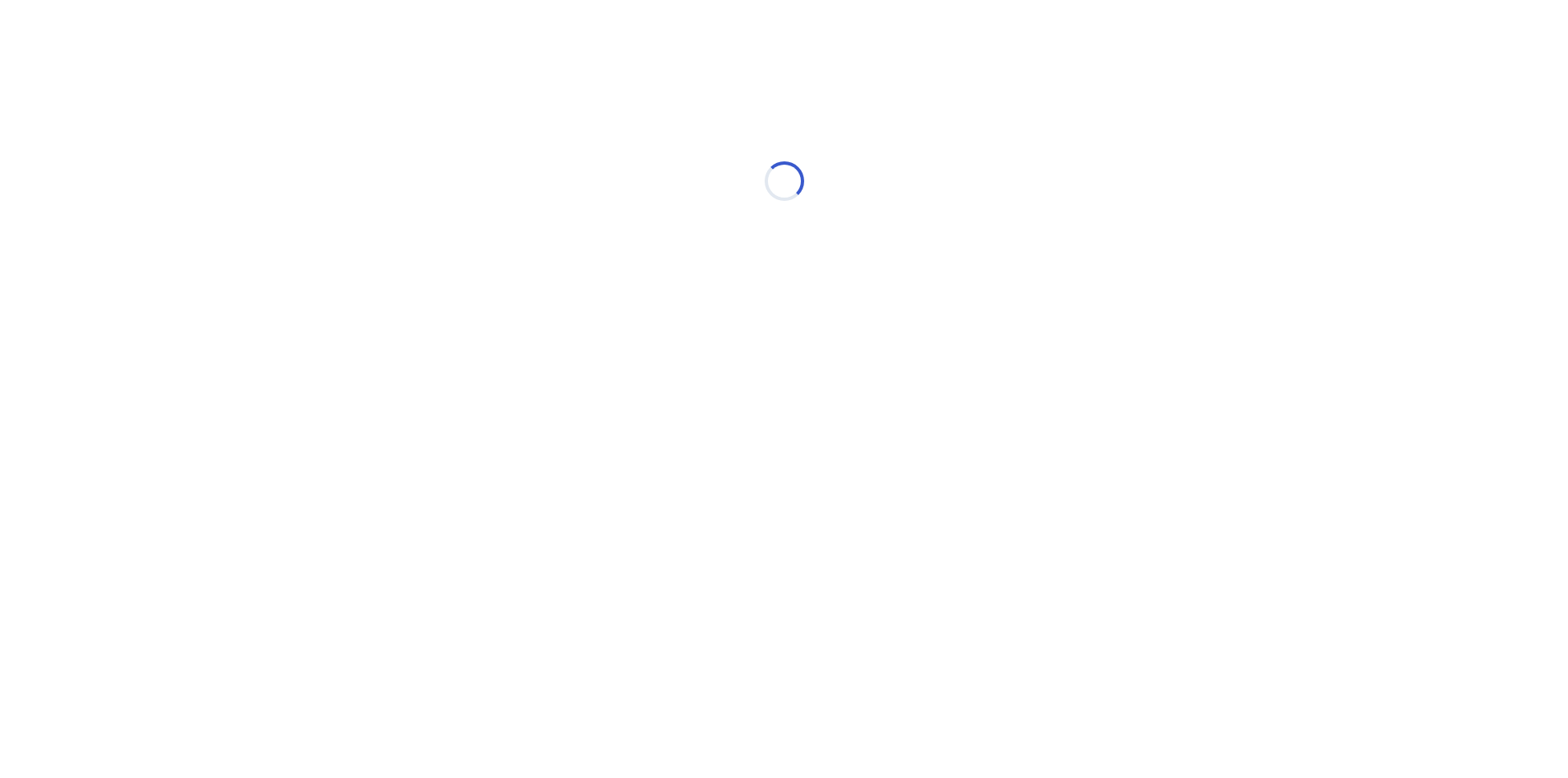
scroll to position [0, 0]
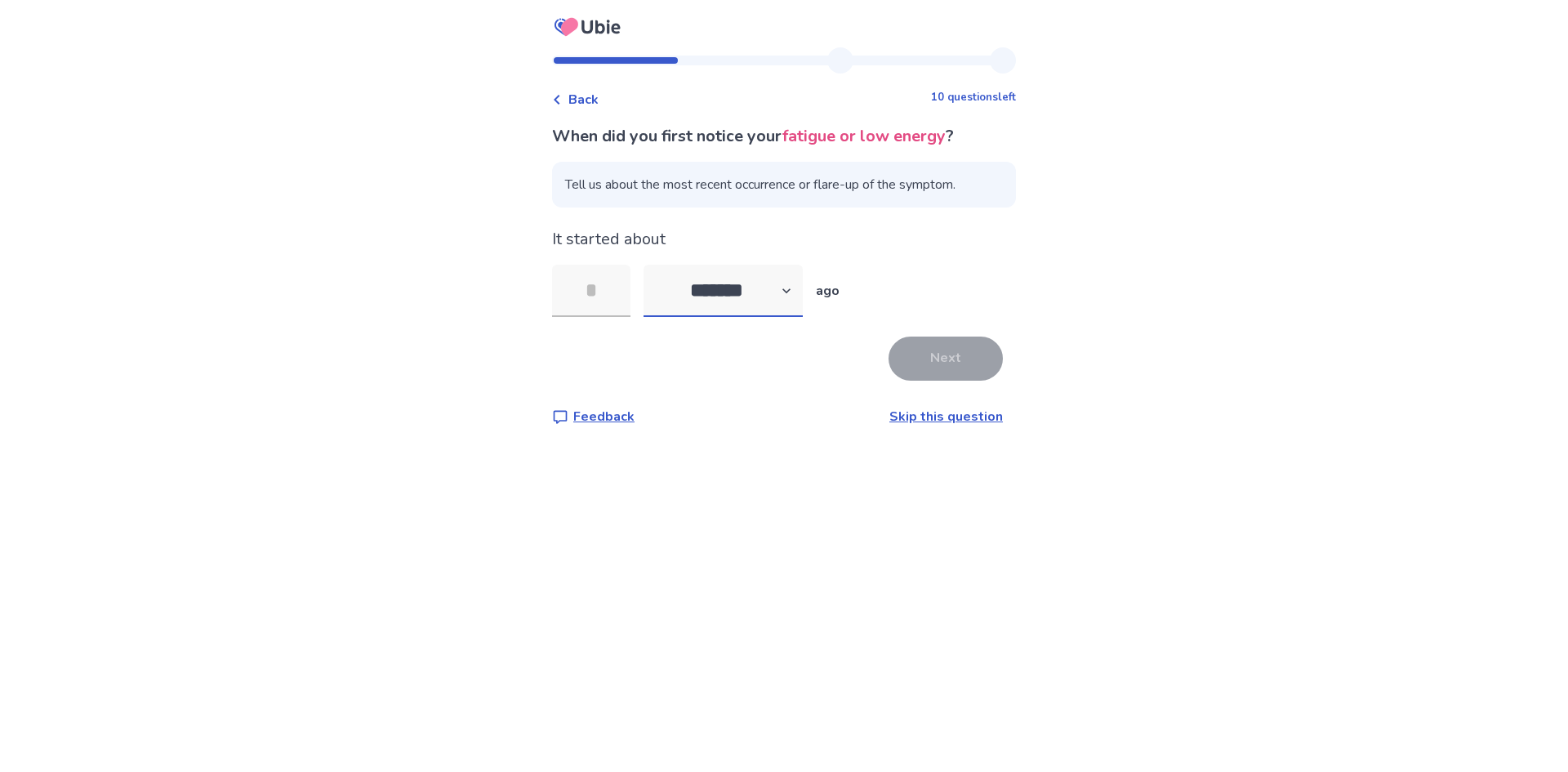
click at [721, 288] on select "******* ****** ******* ******** *******" at bounding box center [722, 291] width 159 height 52
select select "*"
click at [653, 265] on select "******* ****** ******* ******** *******" at bounding box center [722, 291] width 159 height 52
click at [617, 298] on input "tel" at bounding box center [591, 291] width 78 height 52
type input "*"
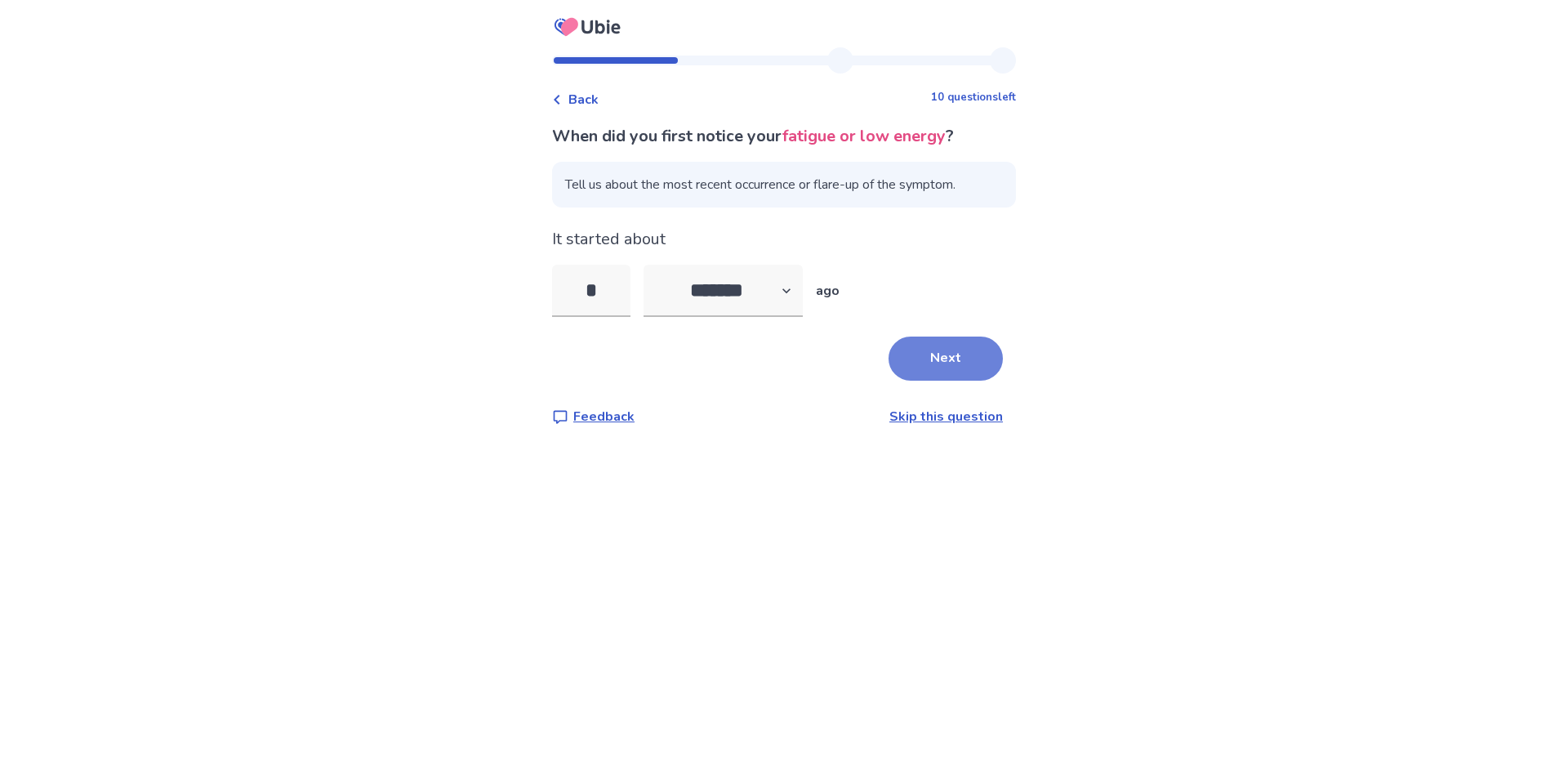
click at [932, 365] on button "Next" at bounding box center [946, 358] width 114 height 44
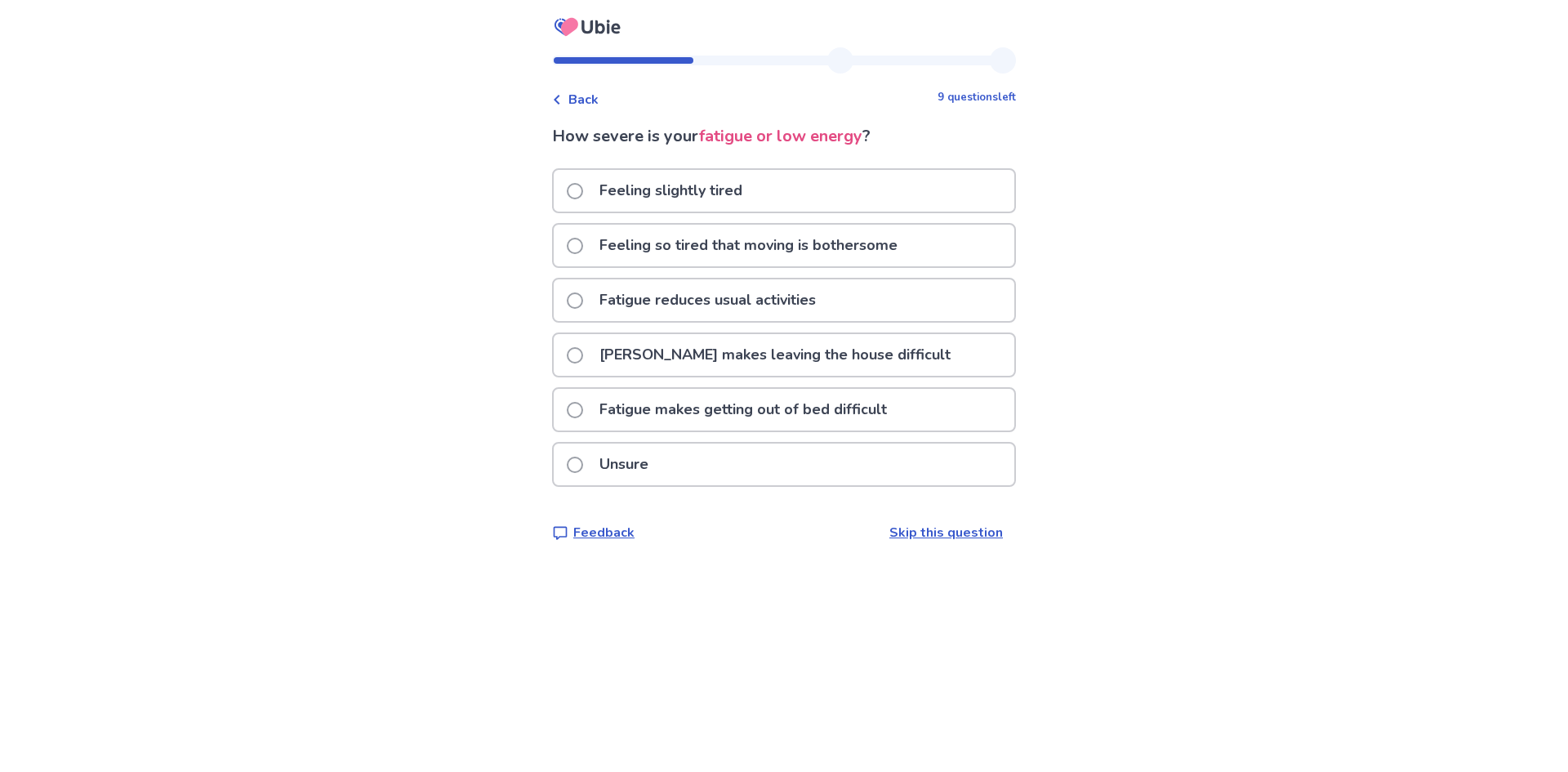
click at [595, 100] on span "Back" at bounding box center [584, 99] width 30 height 20
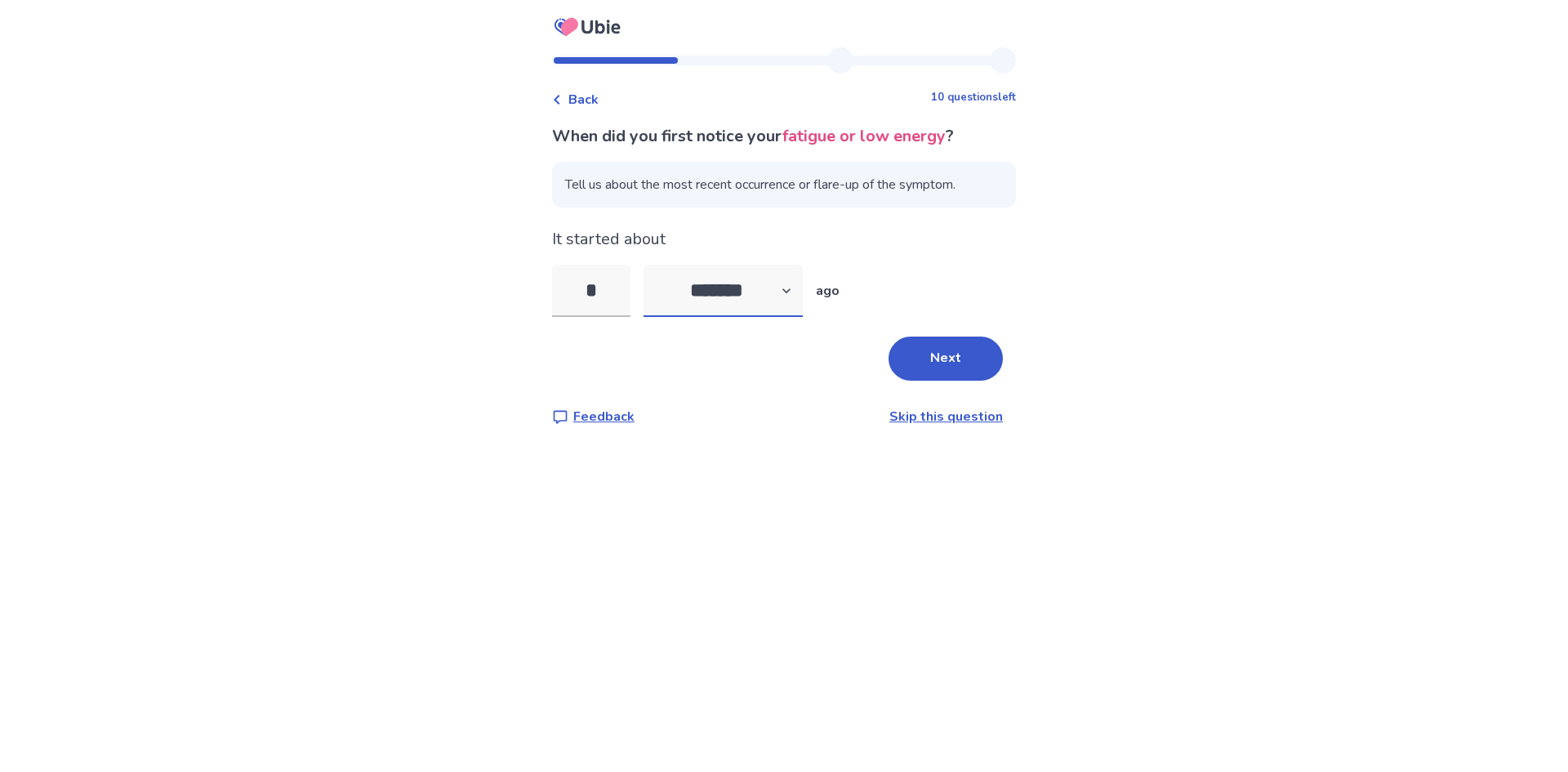
click at [754, 296] on select "******* ****** ******* ******** *******" at bounding box center [722, 291] width 159 height 52
select select "*"
click at [653, 265] on select "******* ****** ******* ******** *******" at bounding box center [722, 291] width 159 height 52
click at [970, 360] on button "Next" at bounding box center [946, 358] width 114 height 44
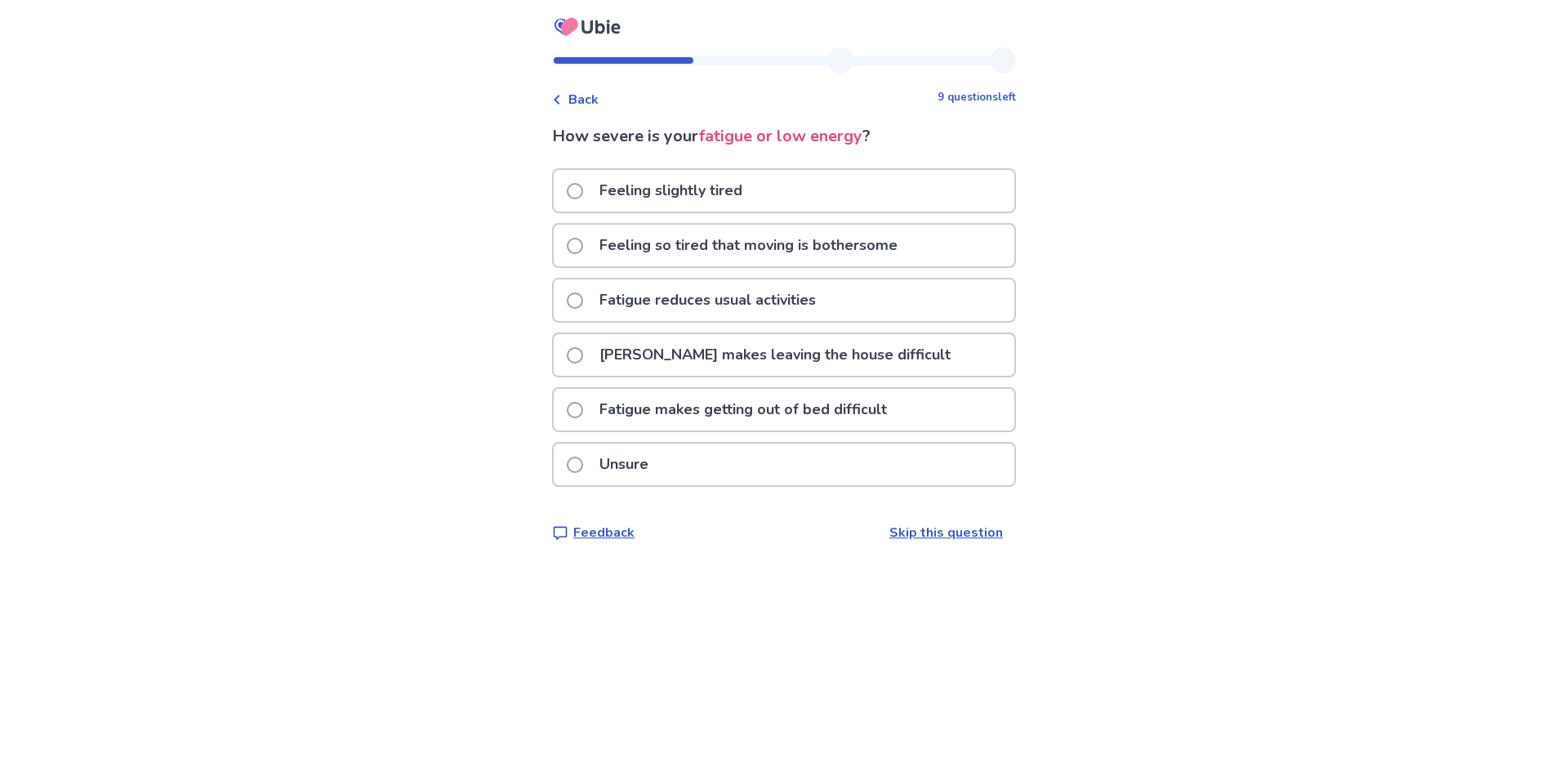
click at [723, 245] on p "Feeling so tired that moving is bothersome" at bounding box center [748, 246] width 317 height 42
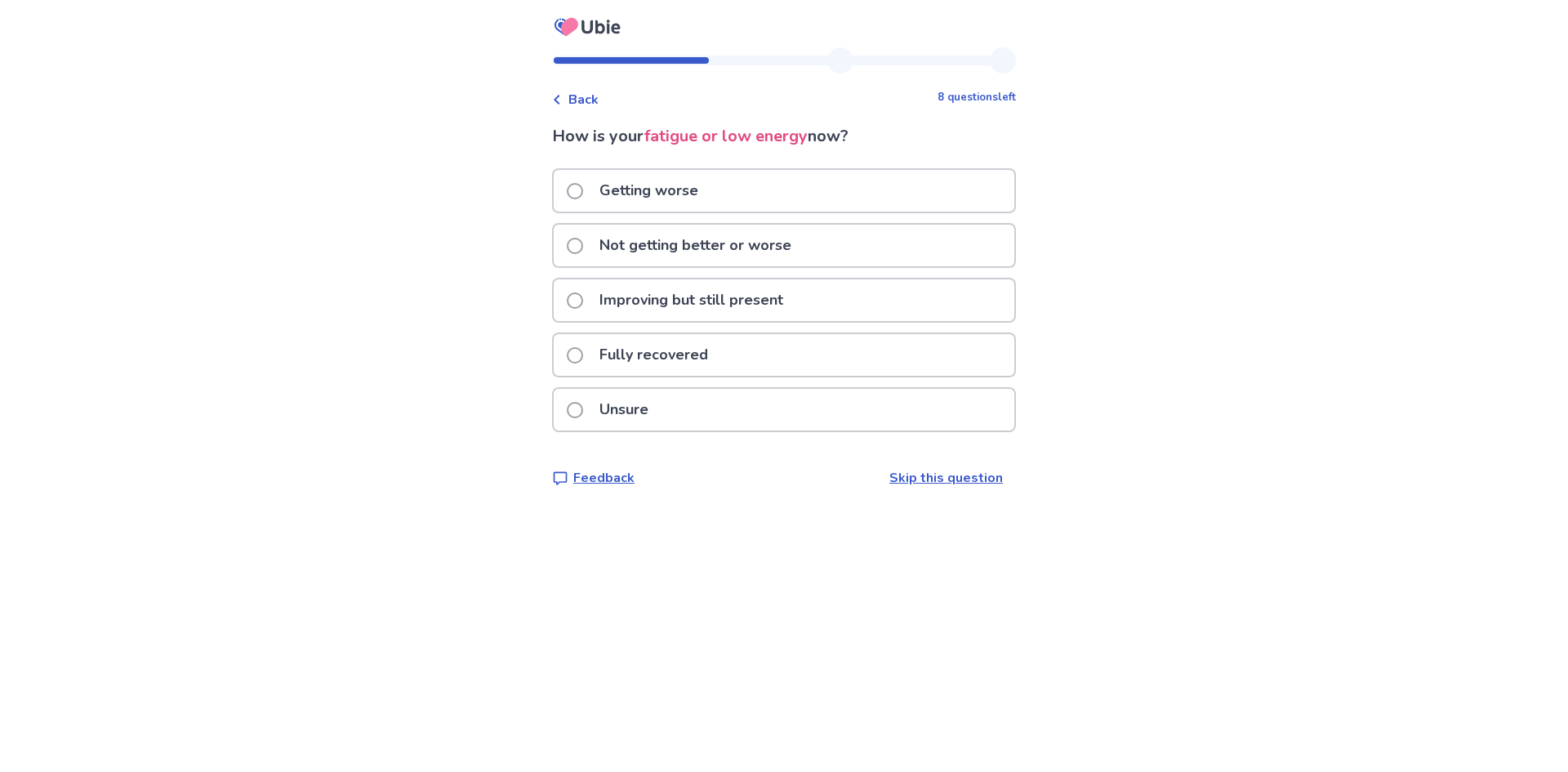
click at [652, 249] on p "Not getting better or worse" at bounding box center [695, 246] width 211 height 42
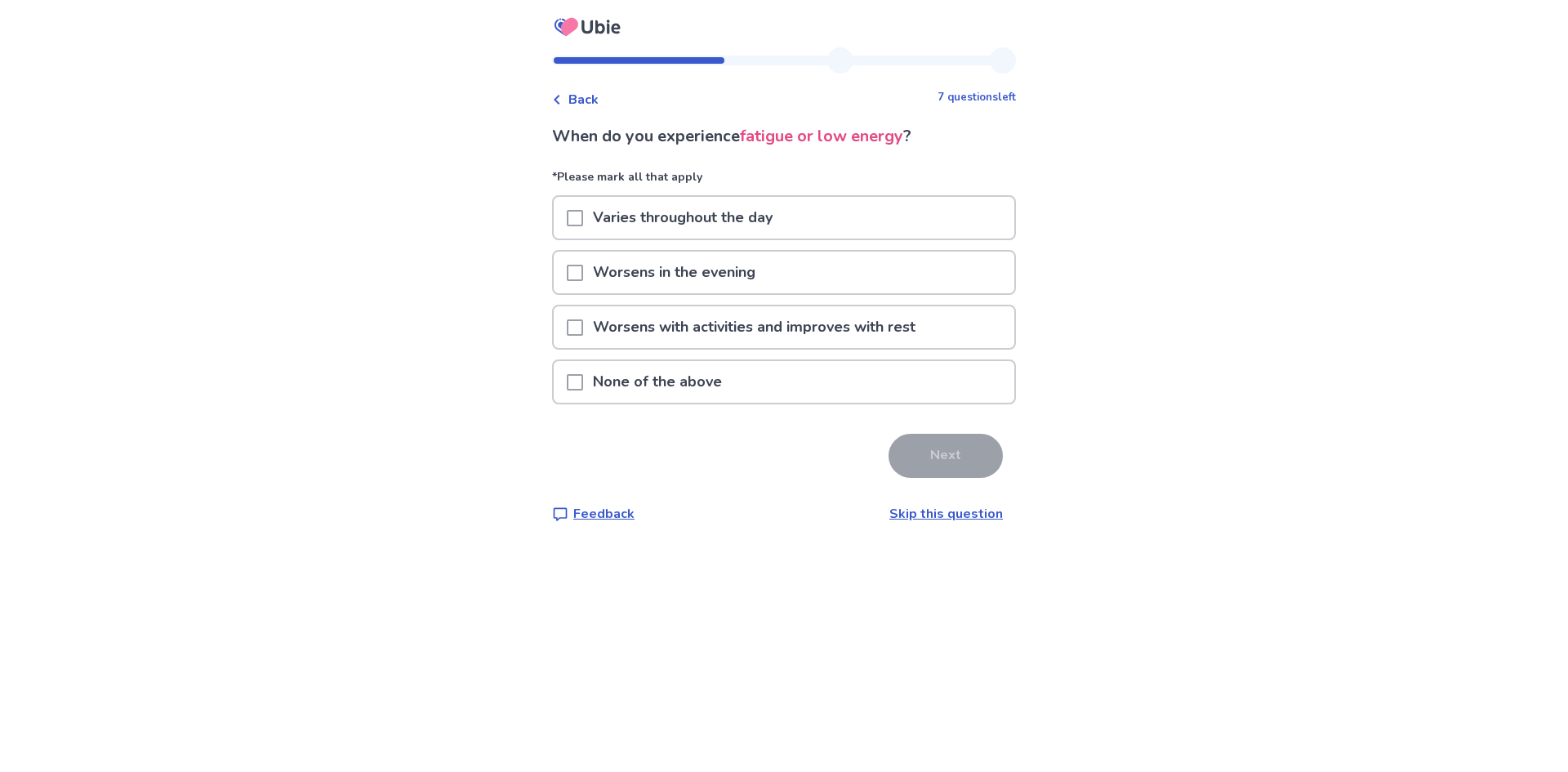
click at [574, 272] on div "Worsens in the evening" at bounding box center [783, 273] width 460 height 42
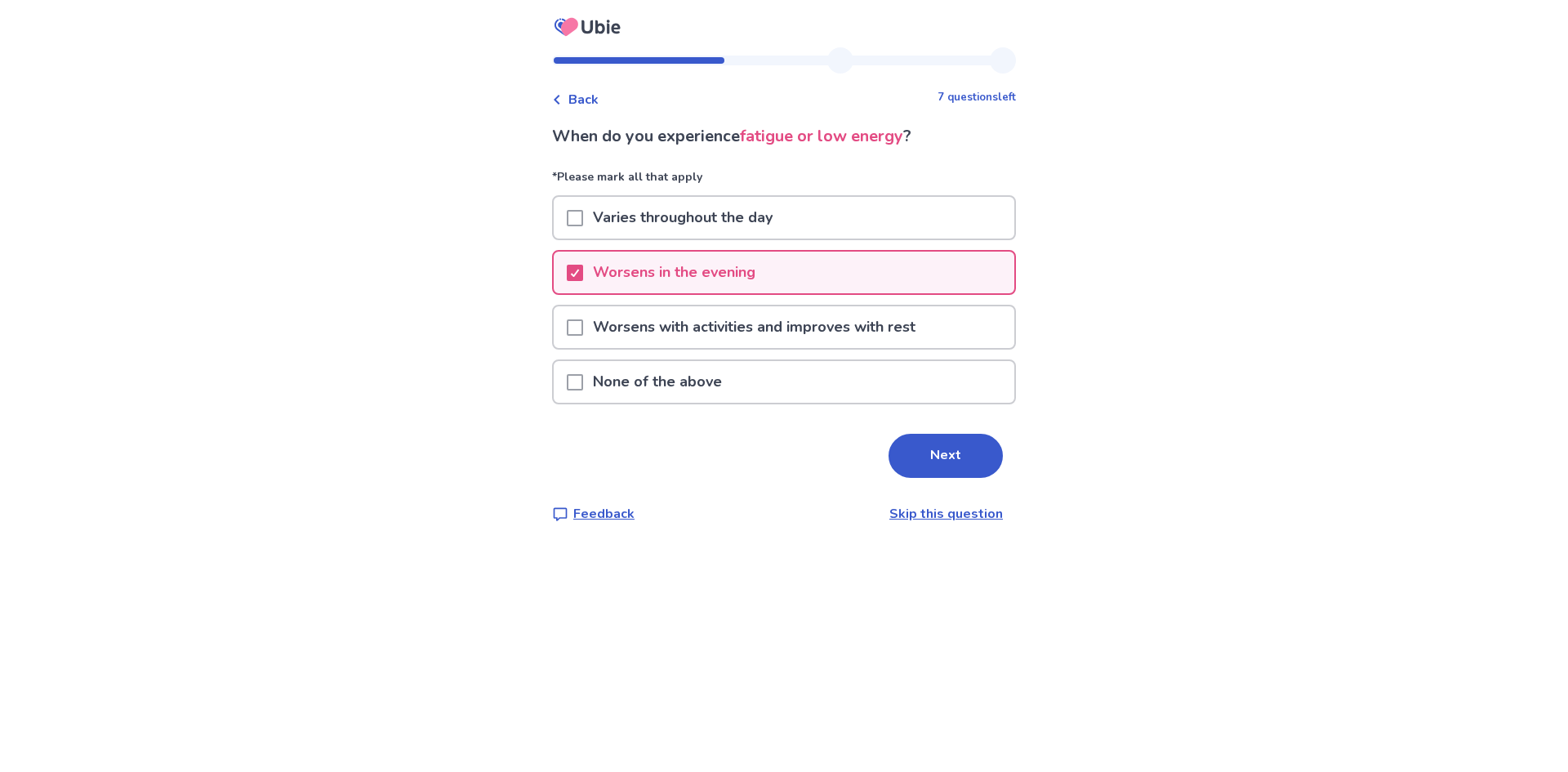
click at [738, 219] on p "Varies throughout the day" at bounding box center [682, 218] width 199 height 42
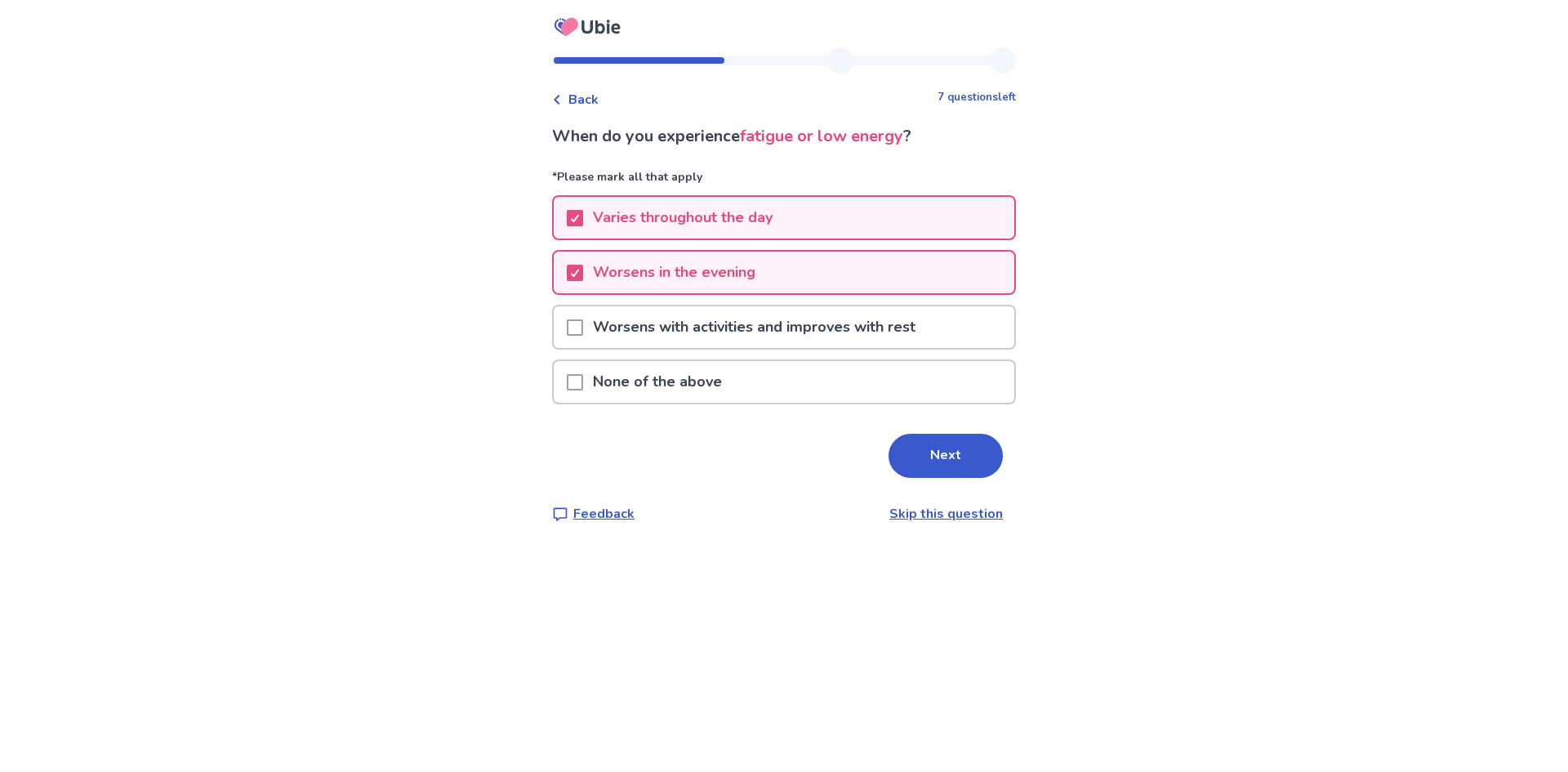
click at [625, 333] on p "Worsens with activities and improves with rest" at bounding box center [754, 327] width 342 height 42
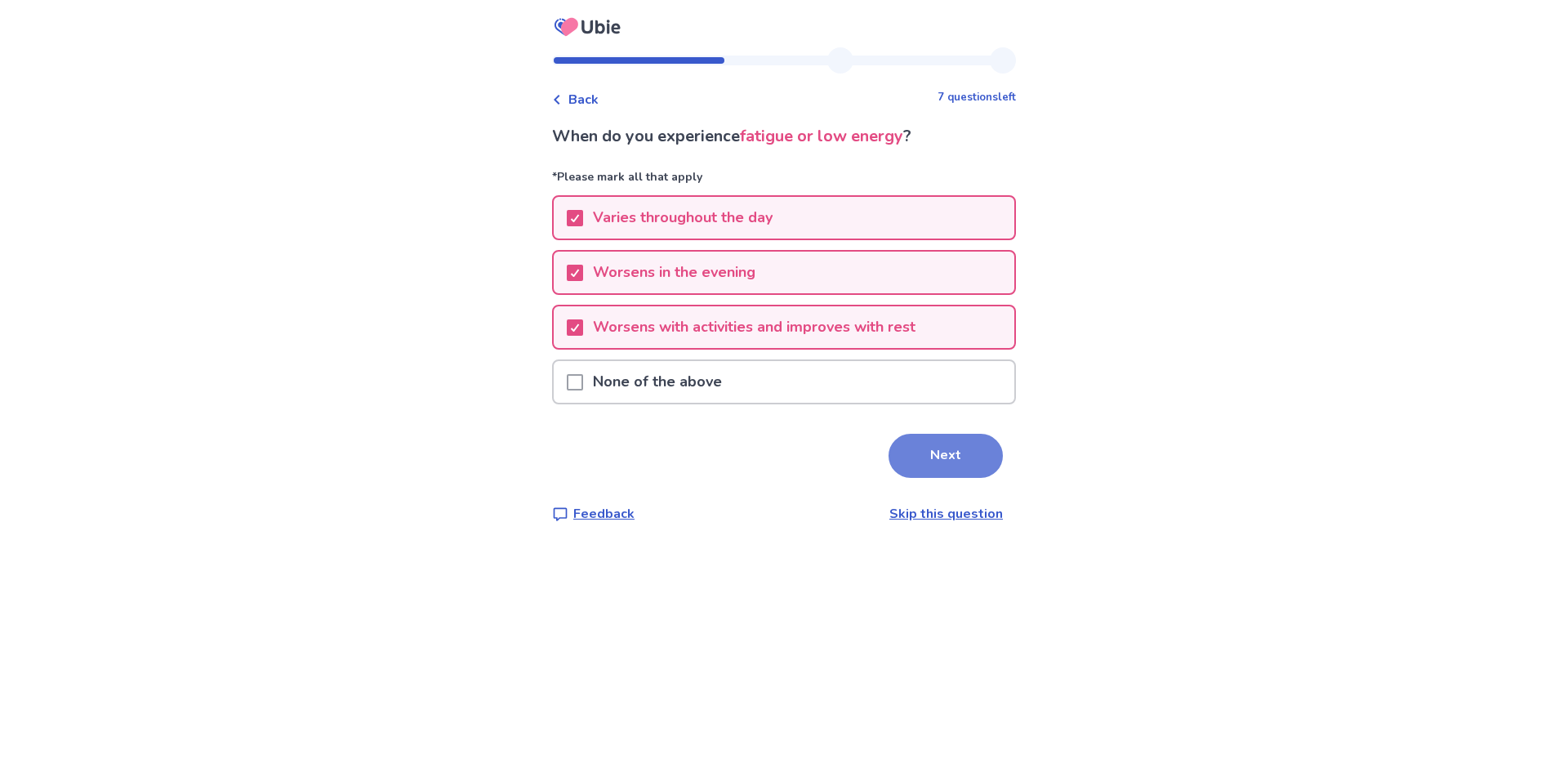
click at [936, 453] on button "Next" at bounding box center [946, 456] width 114 height 44
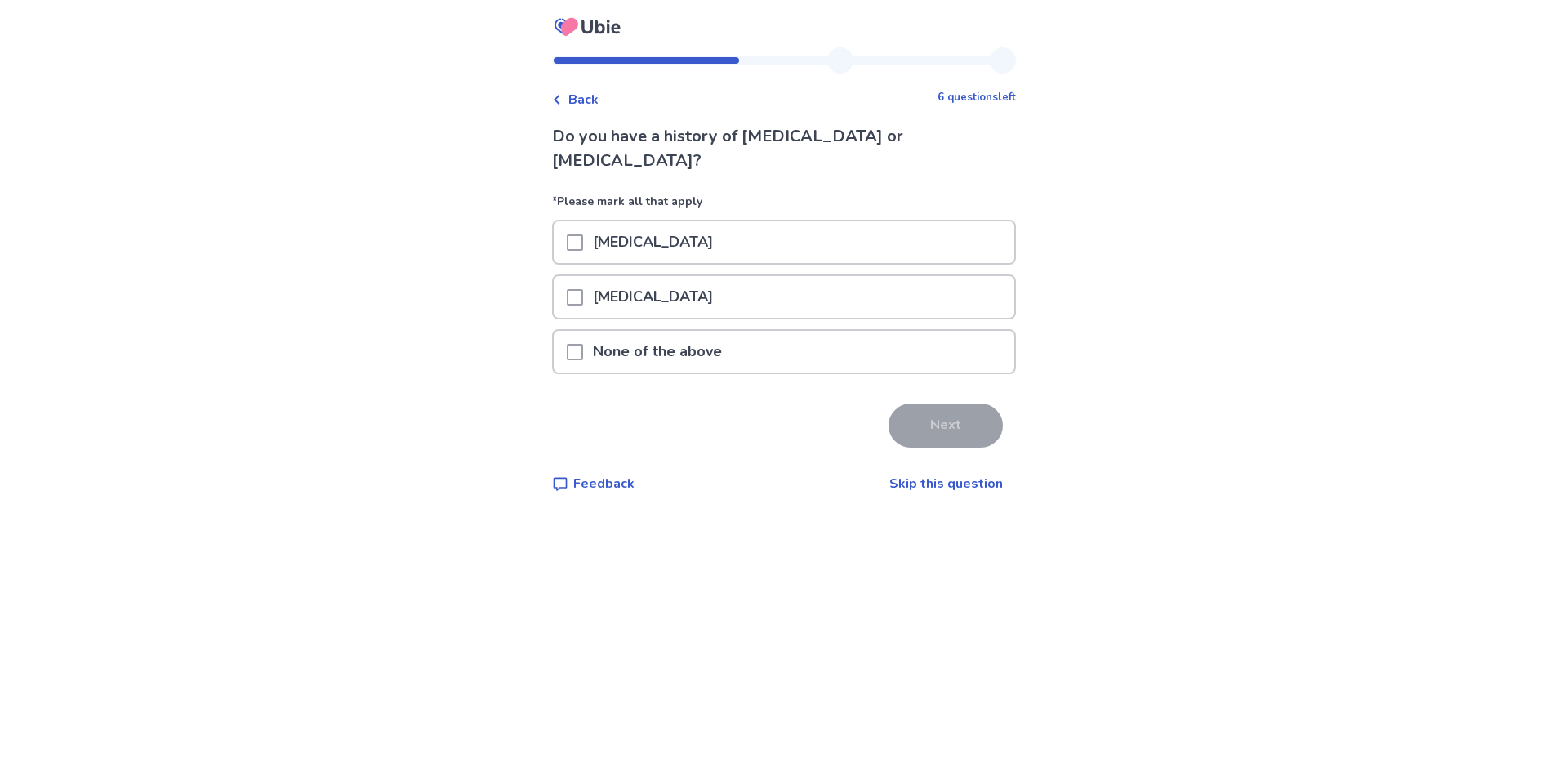
click at [583, 344] on span at bounding box center [574, 352] width 16 height 16
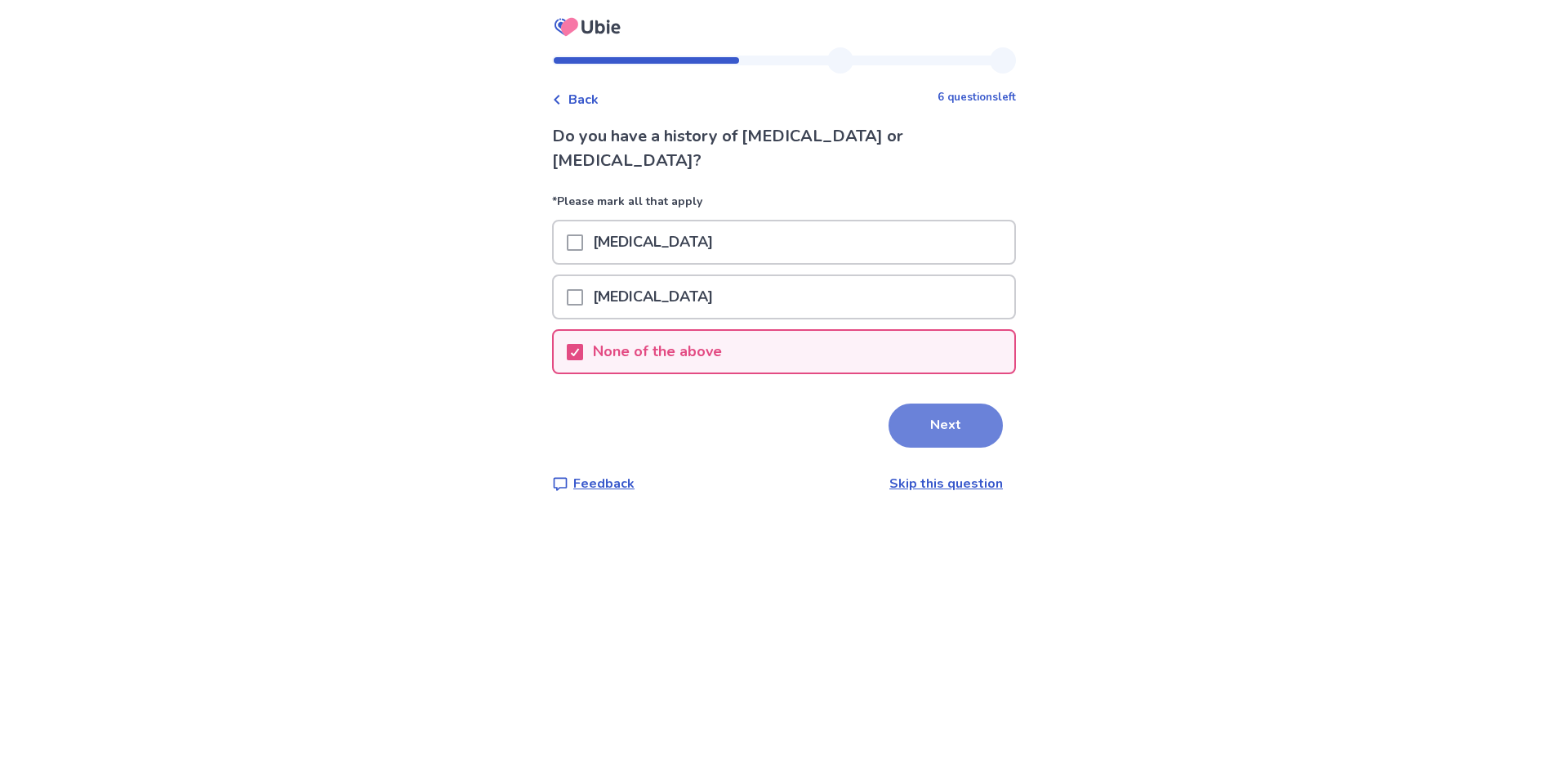
click at [889, 403] on button "Next" at bounding box center [946, 425] width 114 height 44
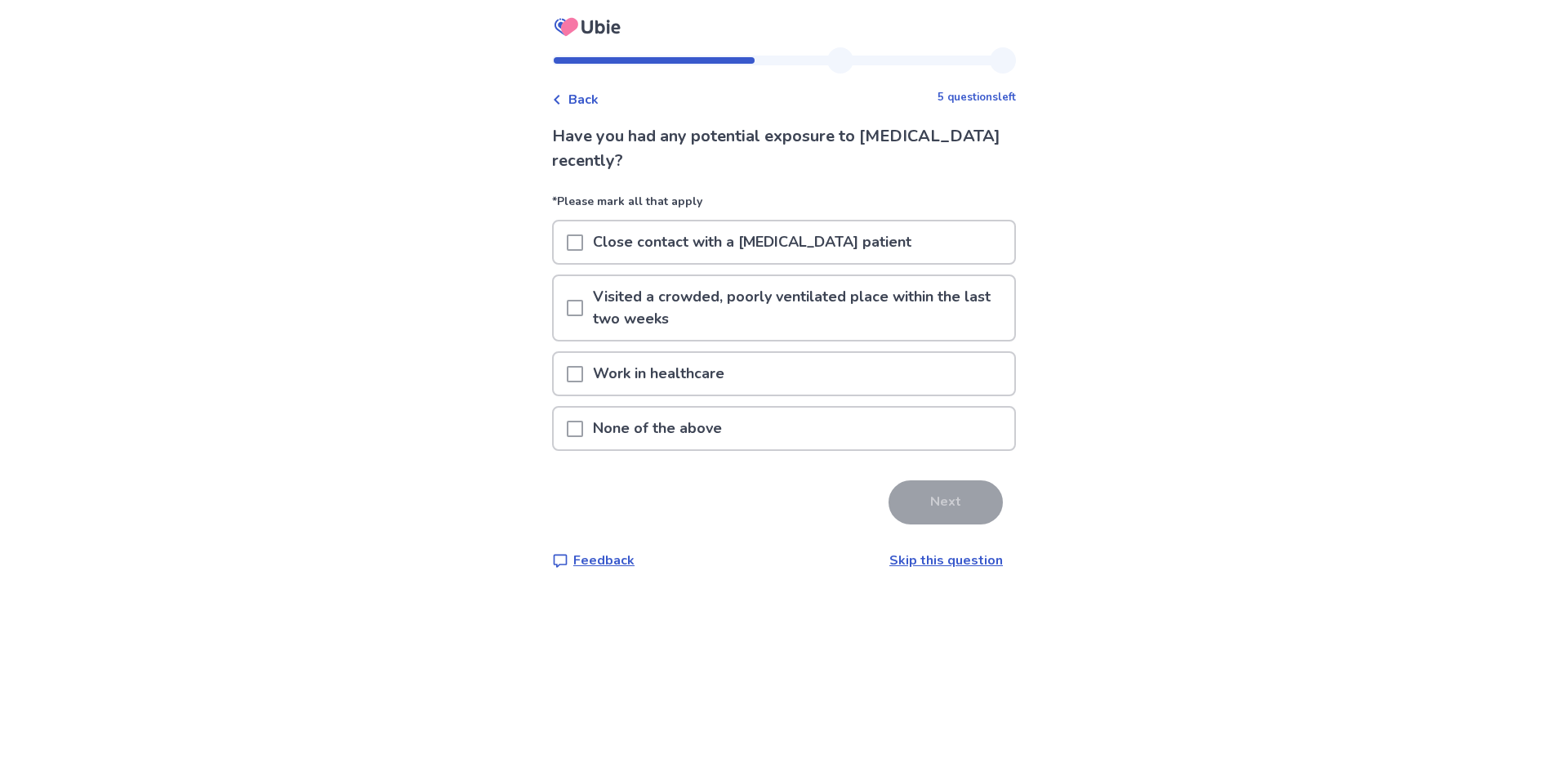
click at [583, 436] on span at bounding box center [574, 428] width 16 height 16
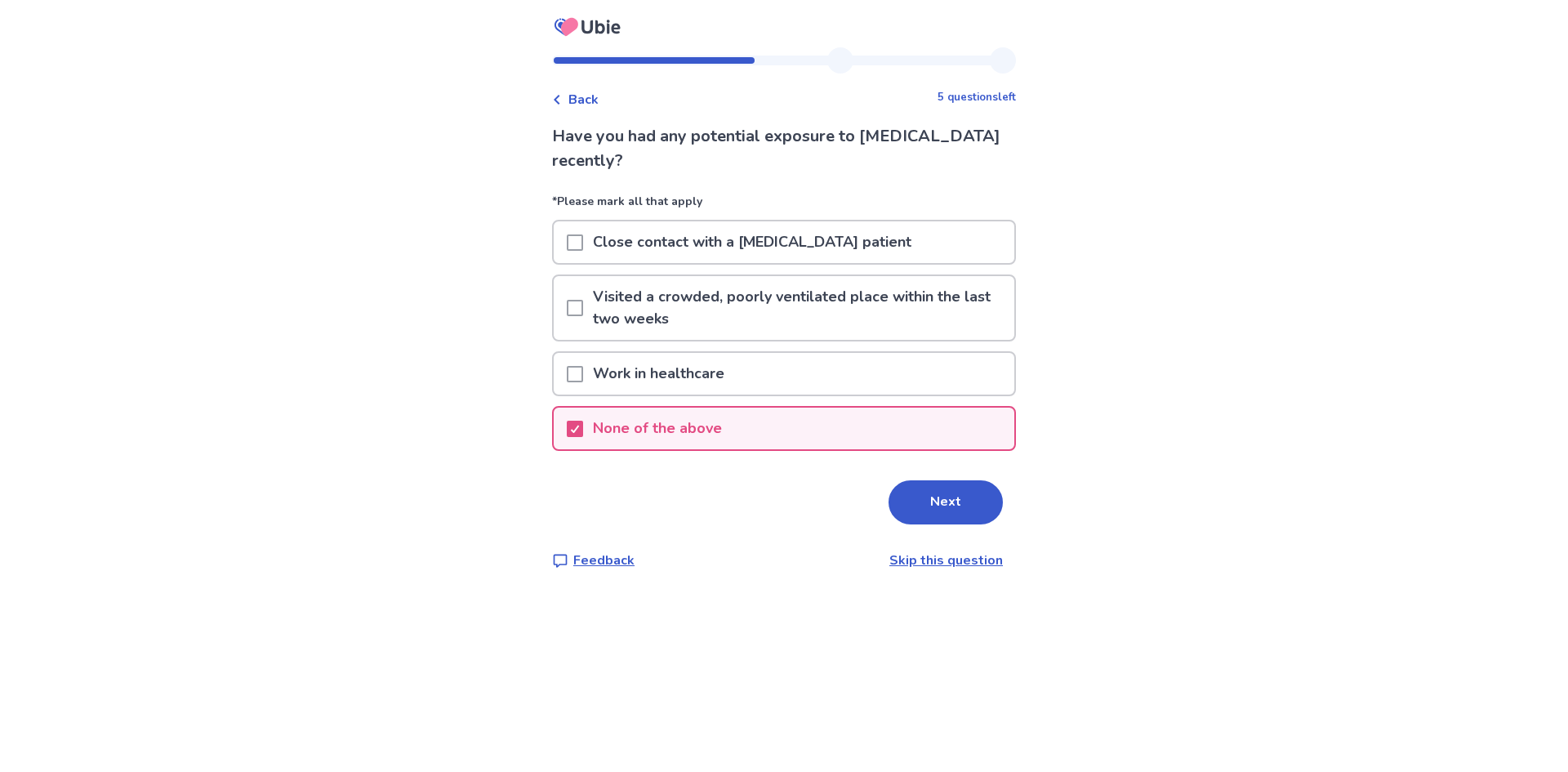
drag, startPoint x: 951, startPoint y: 529, endPoint x: 952, endPoint y: 538, distance: 9.1
click at [952, 538] on div "Have you had any potential exposure to [MEDICAL_DATA] recently? *Please mark al…" at bounding box center [783, 347] width 464 height 446
click at [946, 515] on button "Next" at bounding box center [946, 502] width 114 height 44
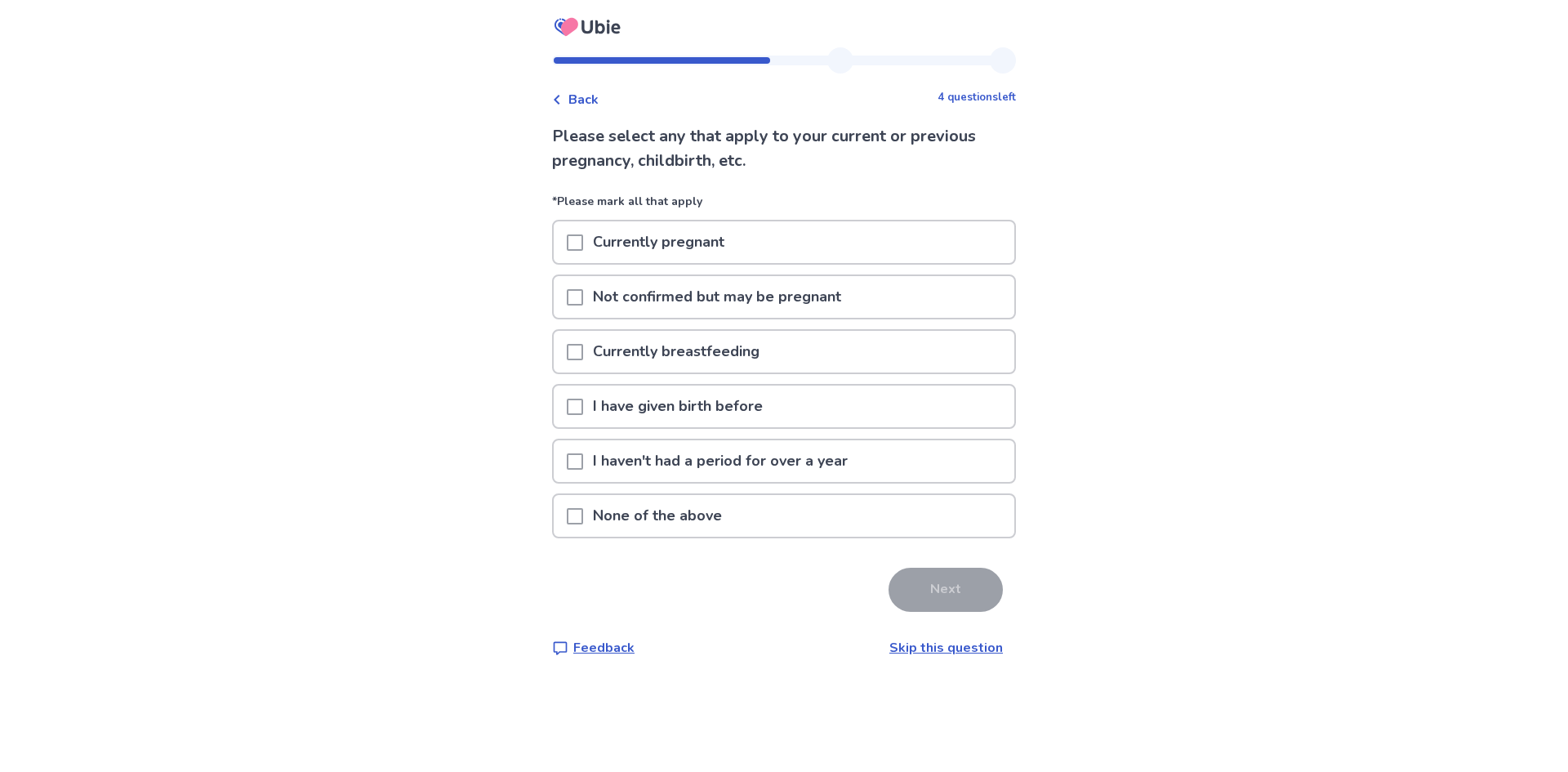
click at [583, 515] on span at bounding box center [574, 516] width 16 height 16
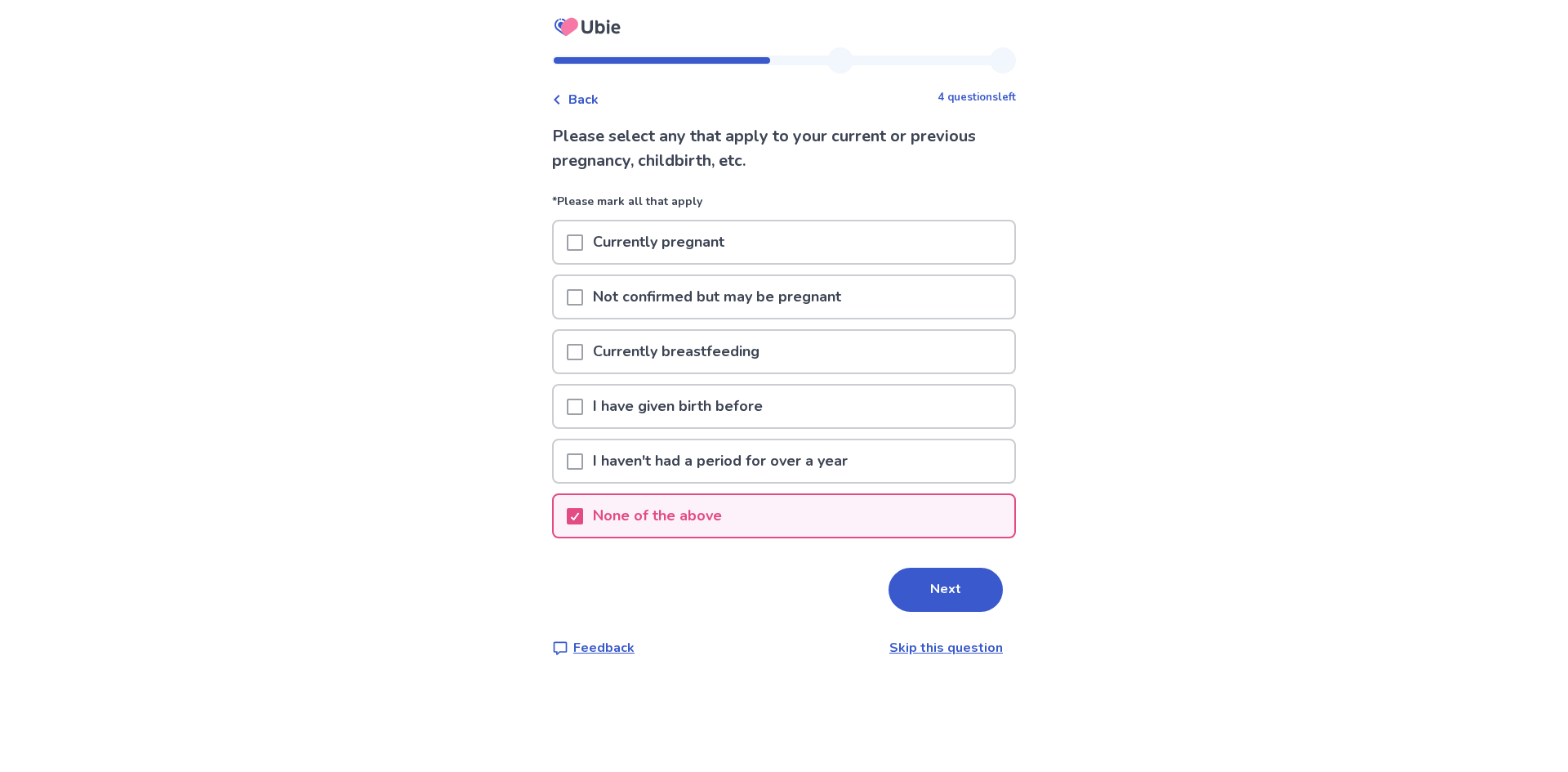
click at [955, 598] on button "Next" at bounding box center [946, 590] width 114 height 44
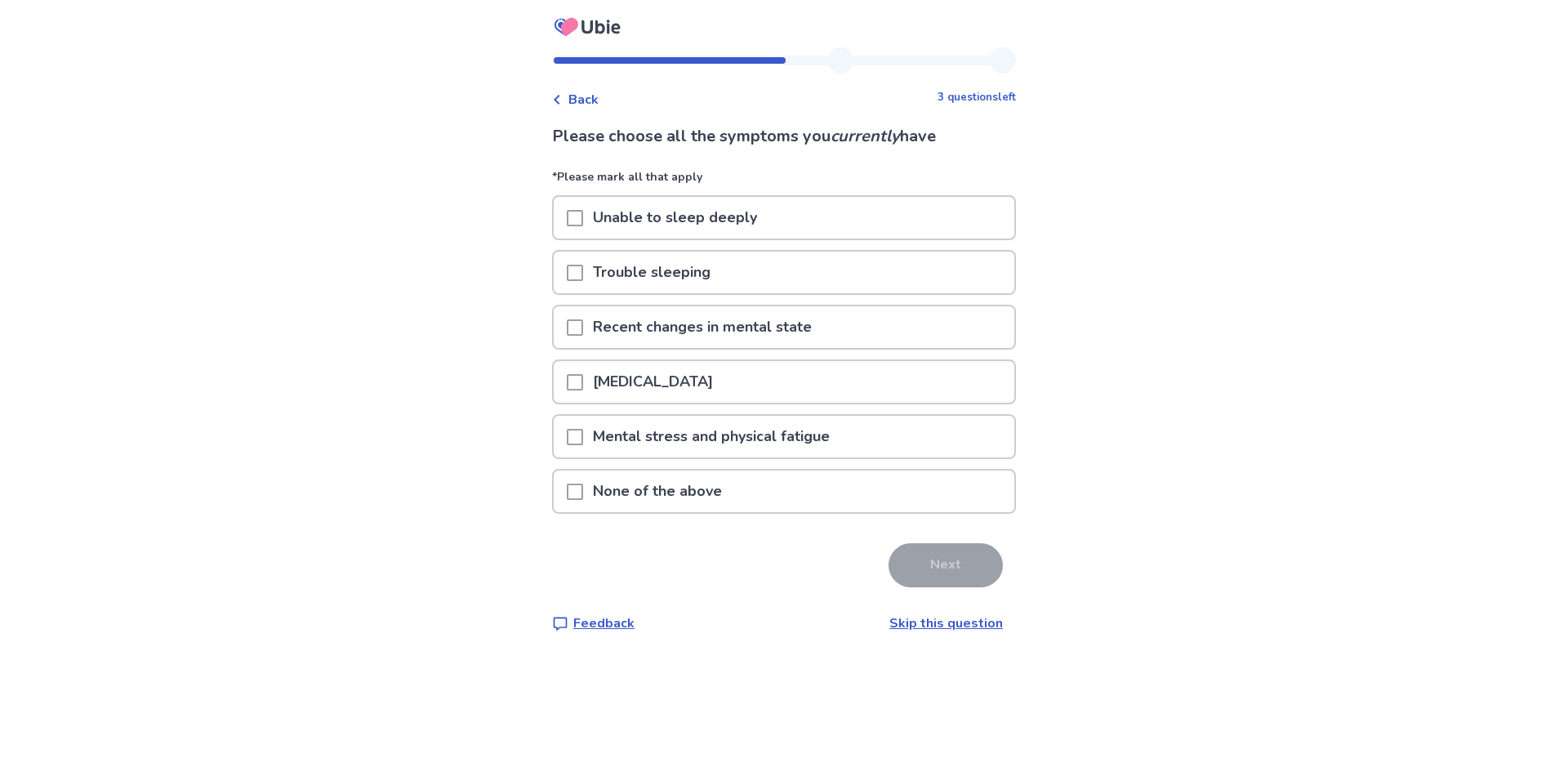
click at [574, 274] on div "Trouble sleeping" at bounding box center [783, 273] width 460 height 42
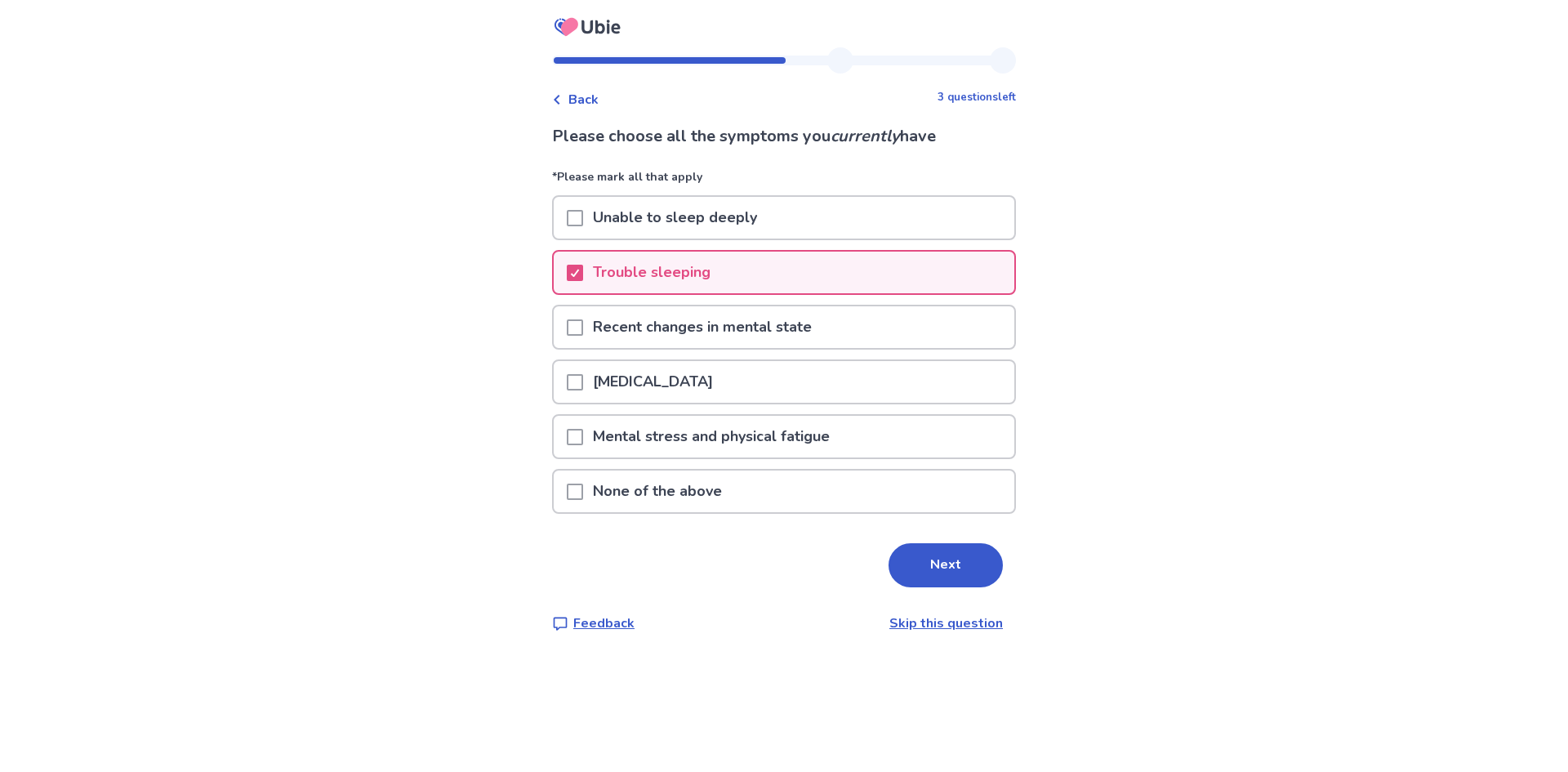
click at [557, 378] on div "Back 3 questions left Please choose all the symptoms you currently have *Please…" at bounding box center [784, 354] width 490 height 612
click at [583, 390] on span at bounding box center [574, 382] width 16 height 16
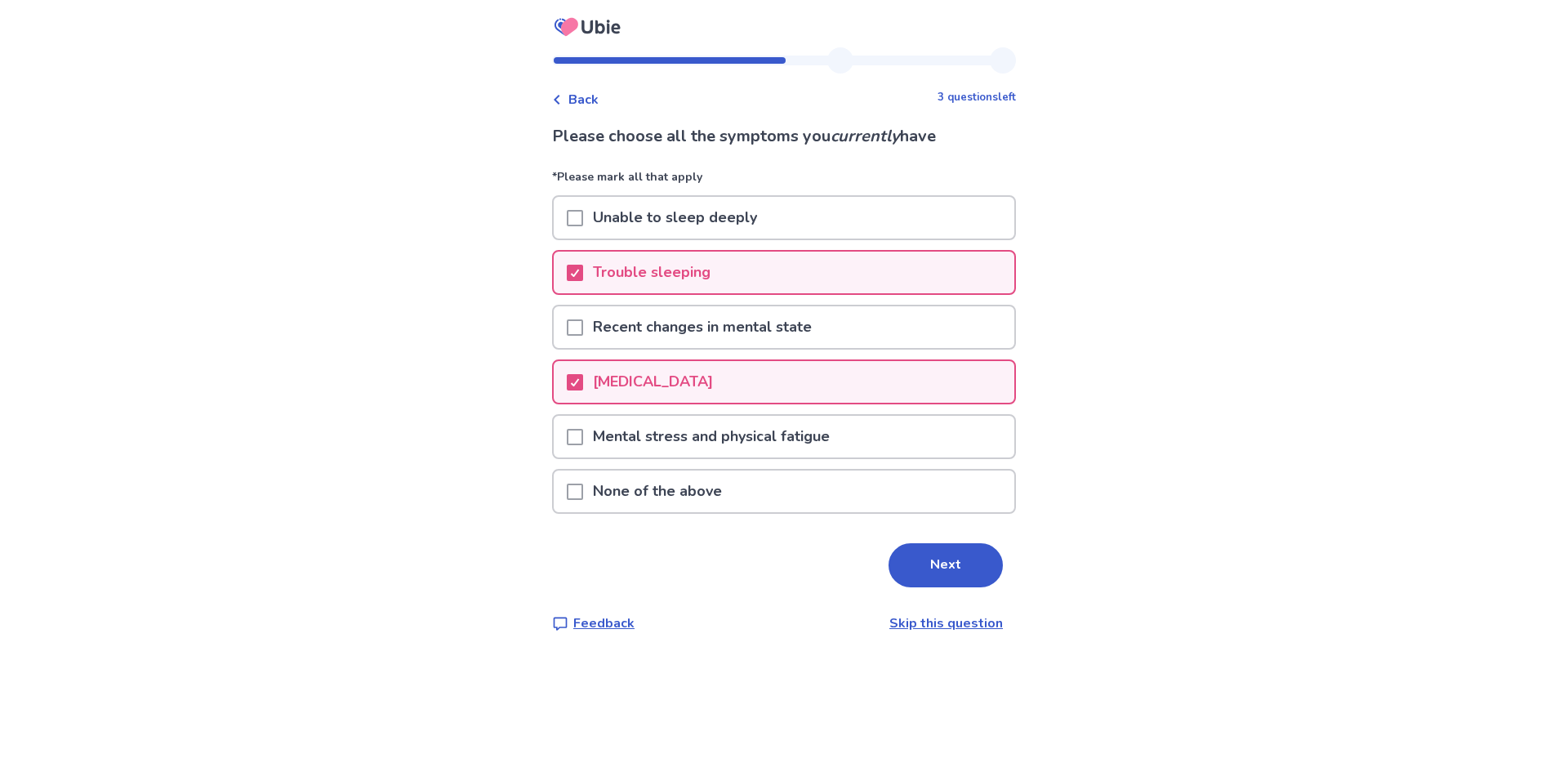
click at [583, 442] on span at bounding box center [574, 437] width 16 height 16
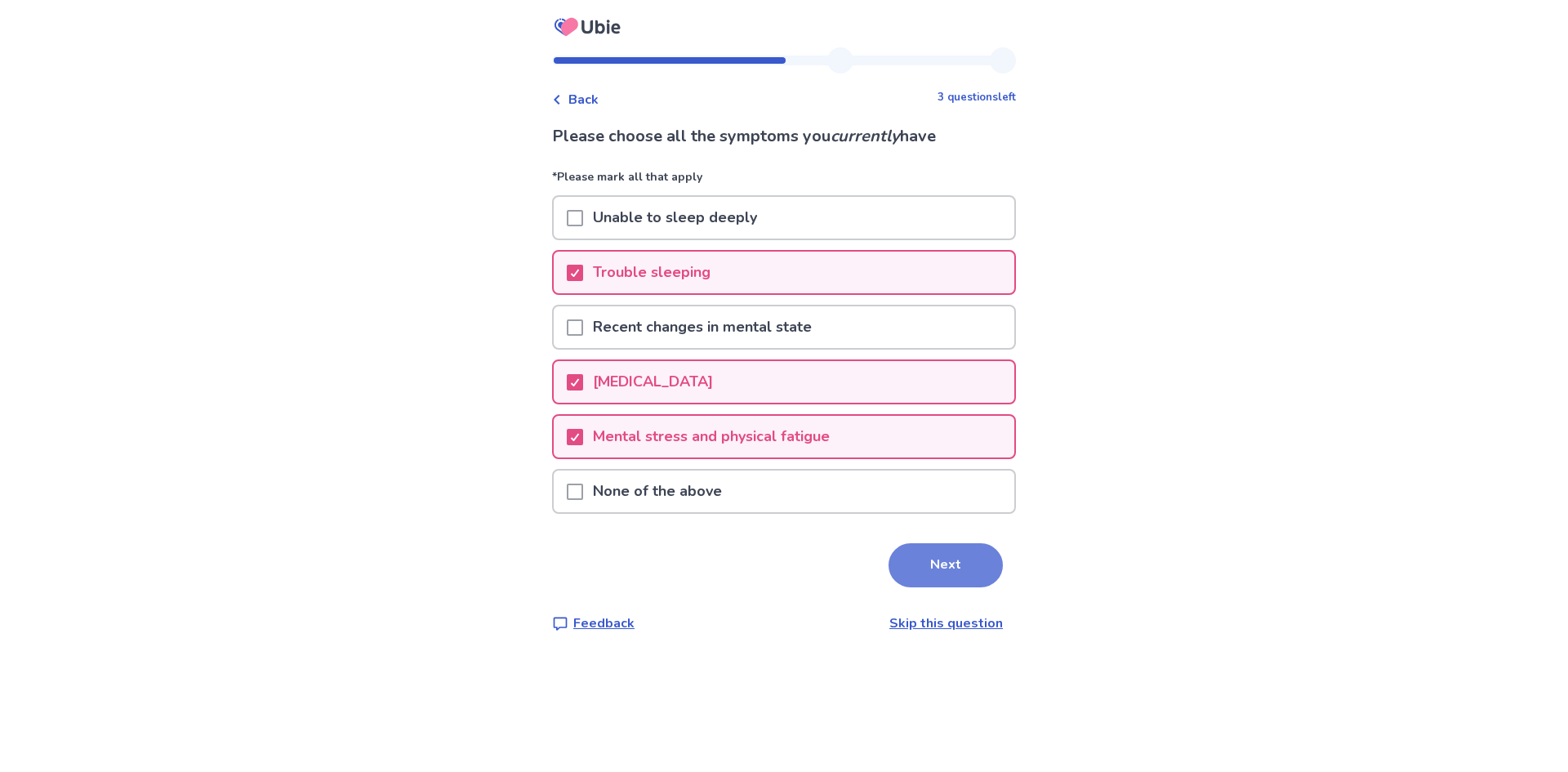
click at [900, 559] on button "Next" at bounding box center [946, 565] width 114 height 44
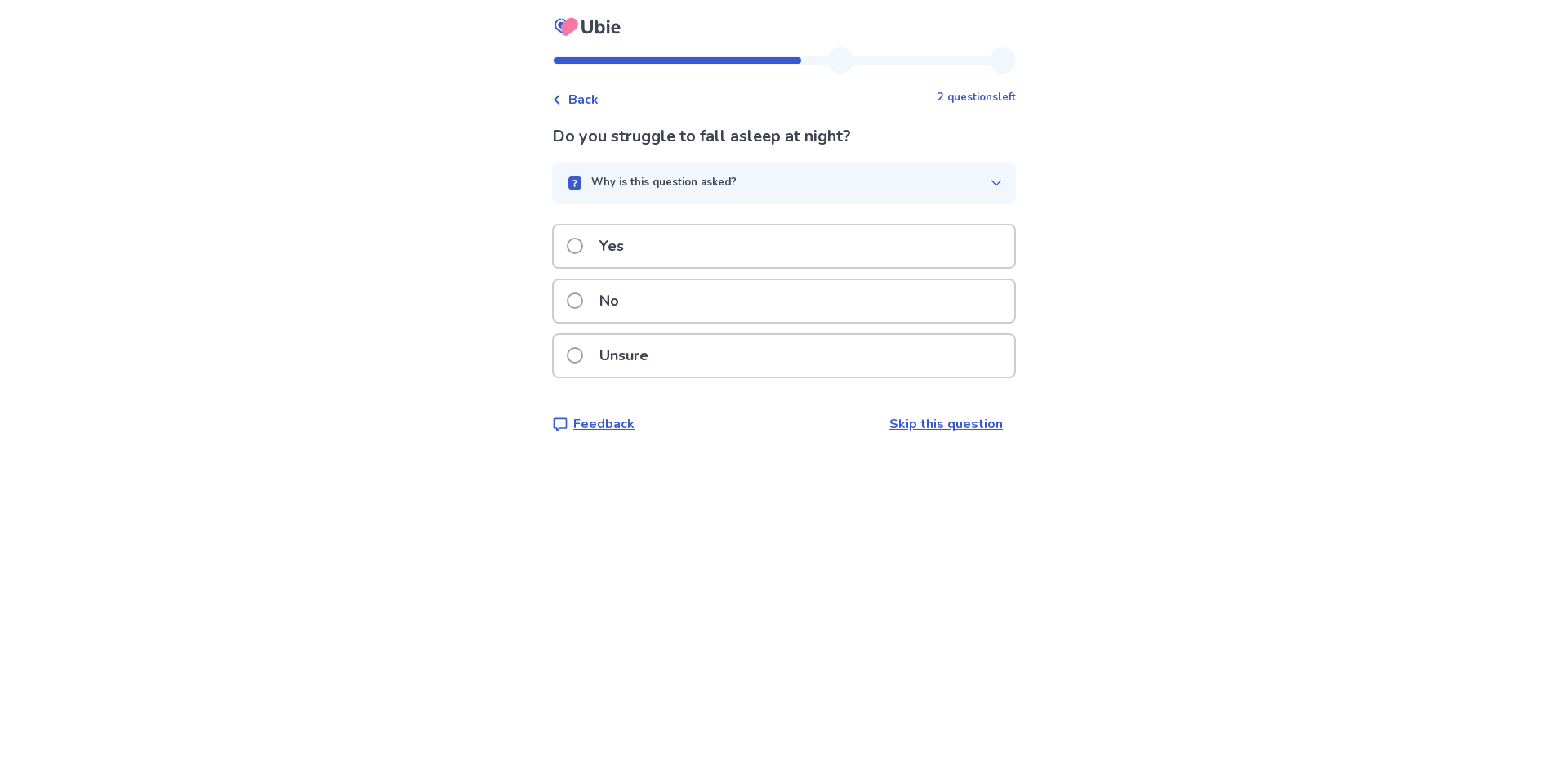
click at [597, 248] on label "Yes" at bounding box center [600, 247] width 67 height 42
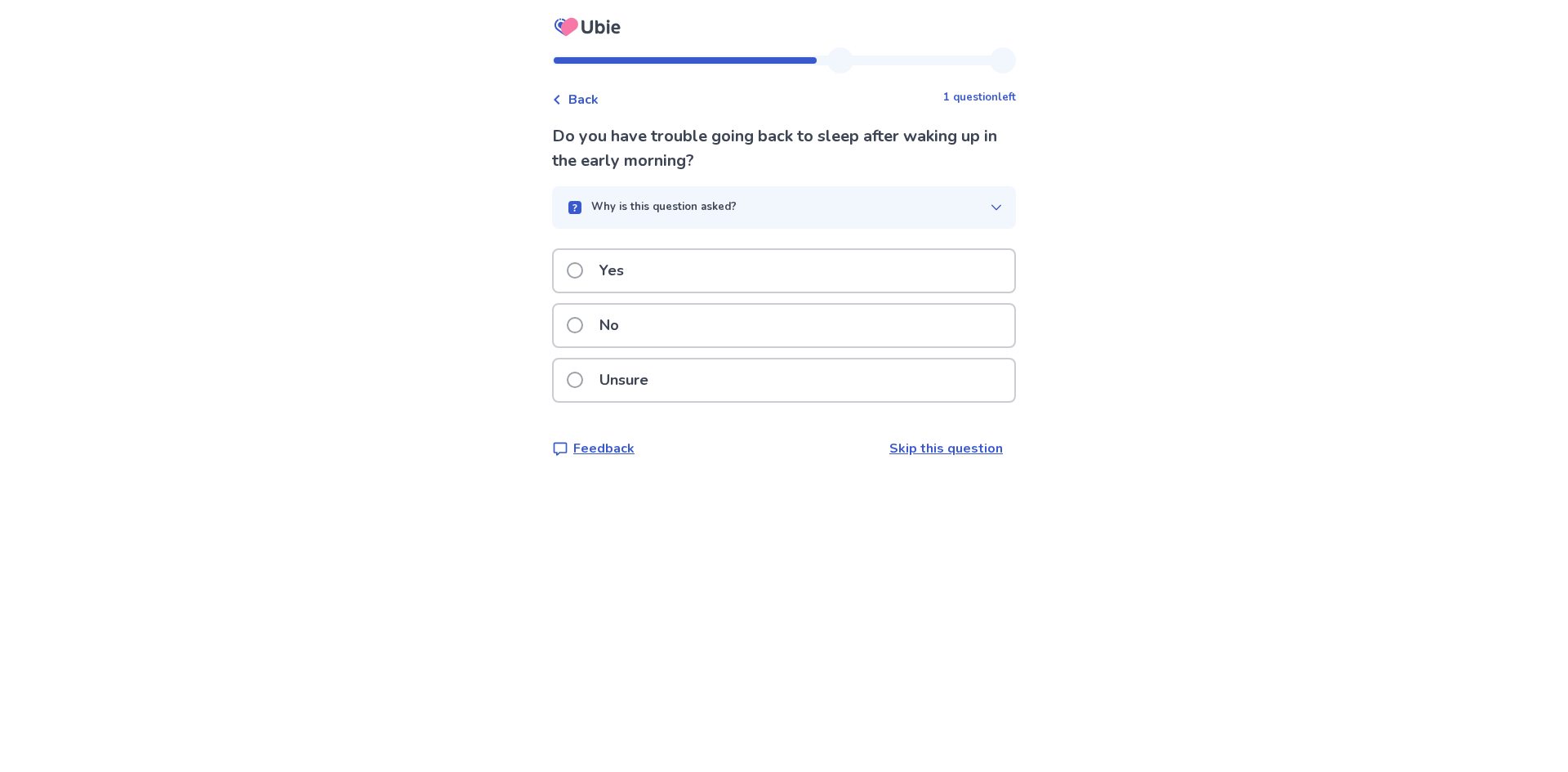
click at [579, 318] on span at bounding box center [574, 325] width 16 height 16
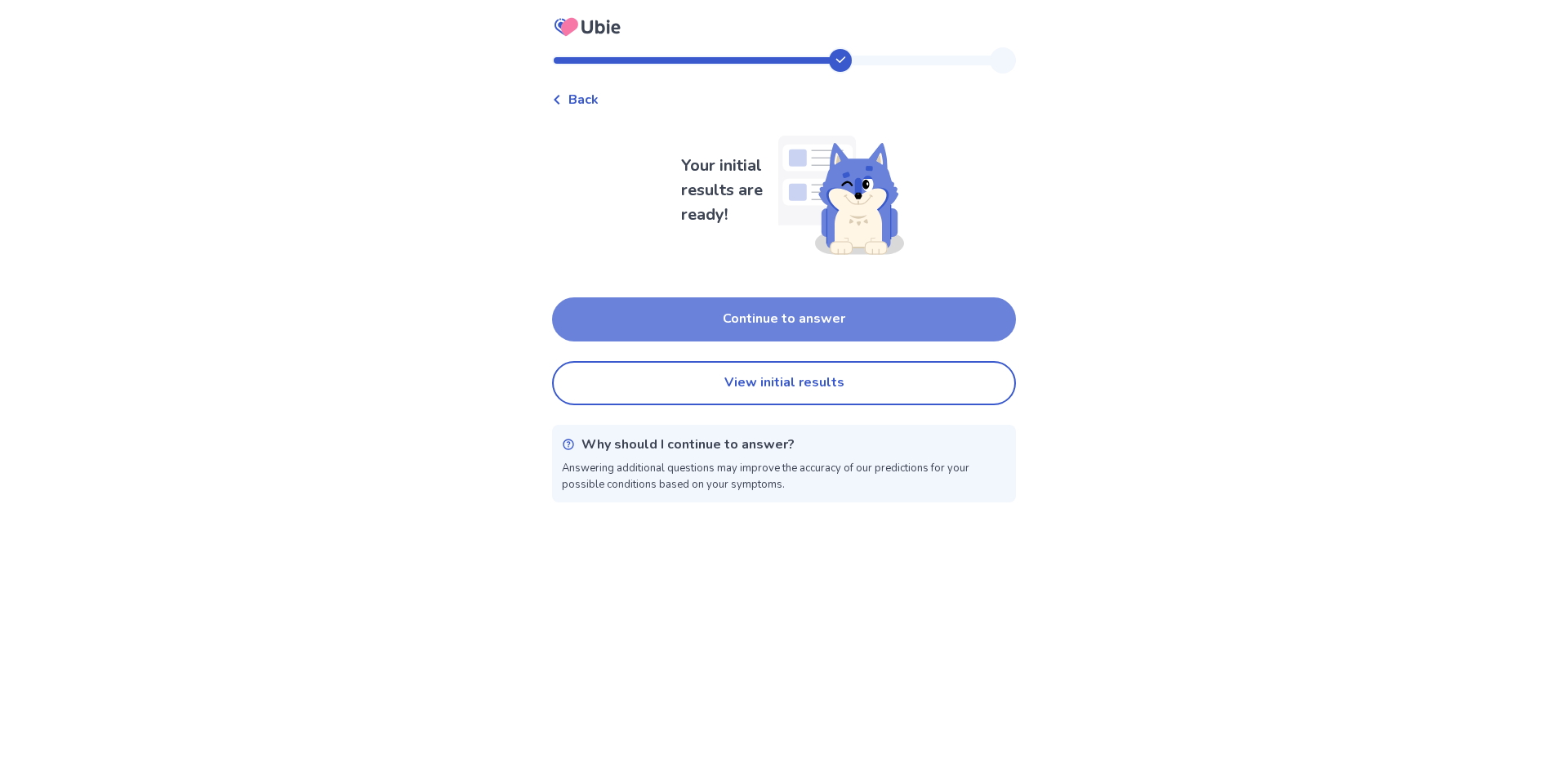
click at [923, 312] on button "Continue to answer" at bounding box center [783, 319] width 464 height 44
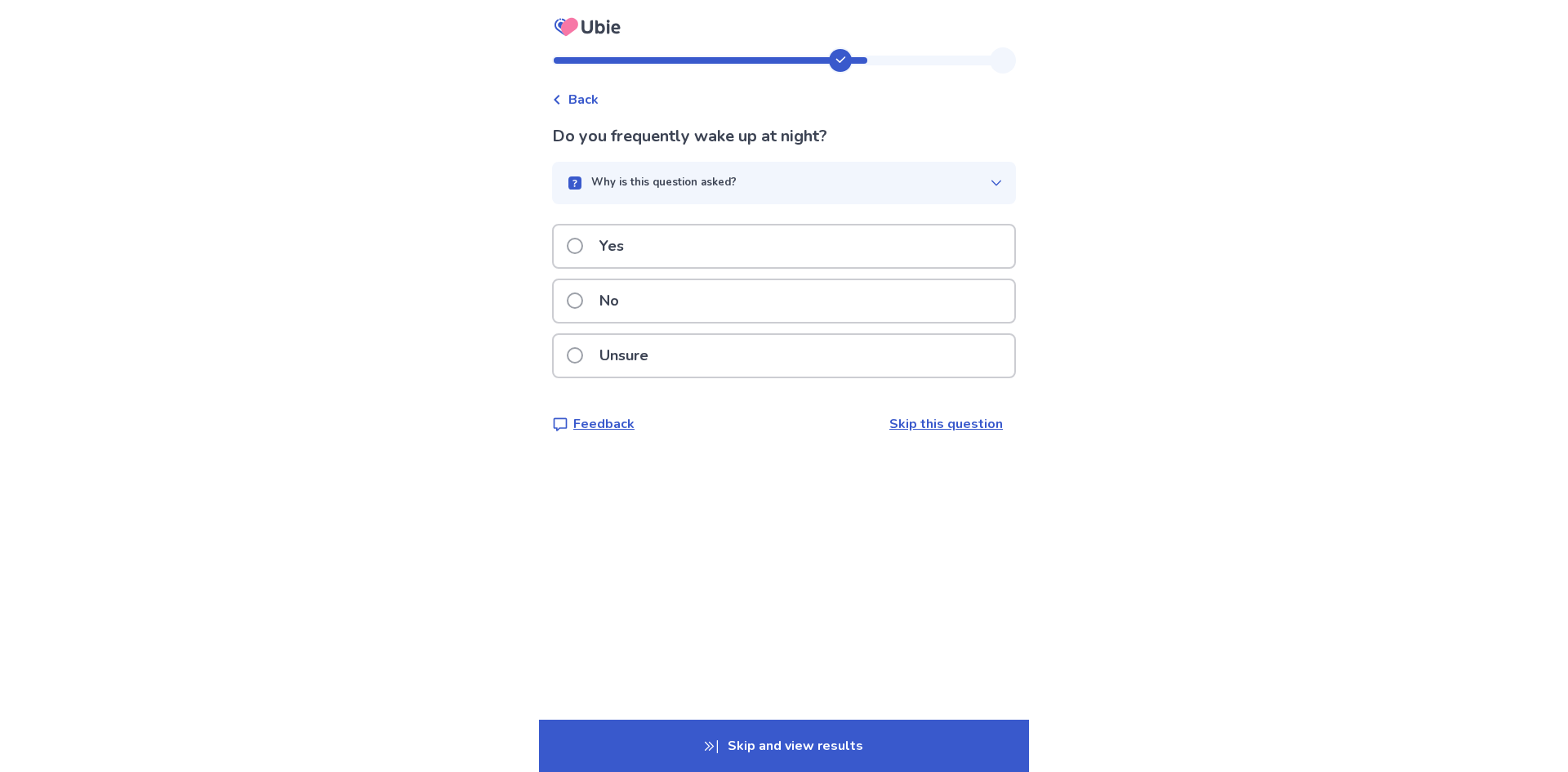
click at [629, 307] on p "No" at bounding box center [609, 301] width 39 height 42
click at [594, 241] on label "Yes" at bounding box center [600, 247] width 67 height 42
click at [715, 320] on div "No" at bounding box center [783, 301] width 460 height 42
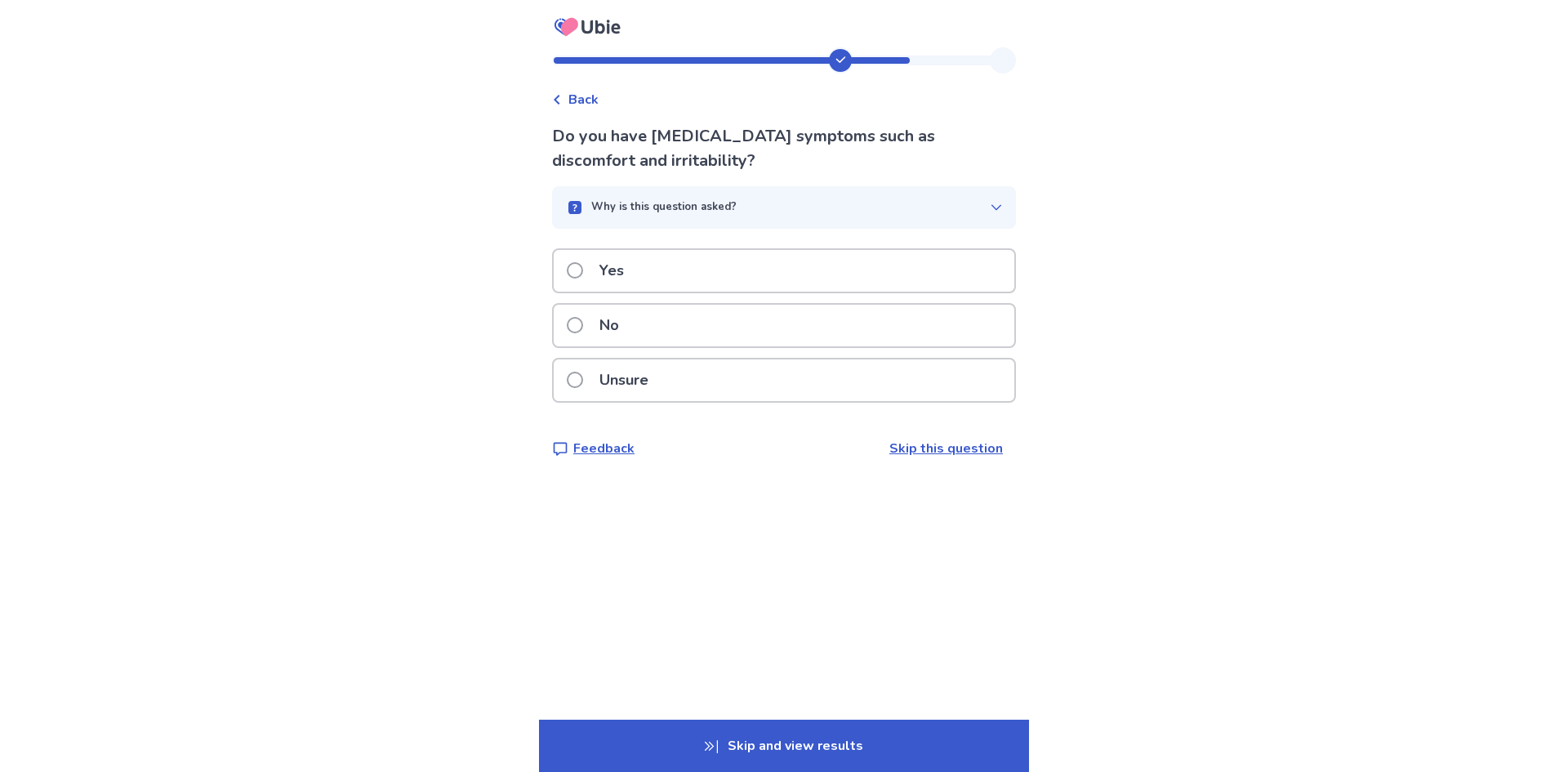
click at [614, 272] on p "Yes" at bounding box center [612, 271] width 44 height 42
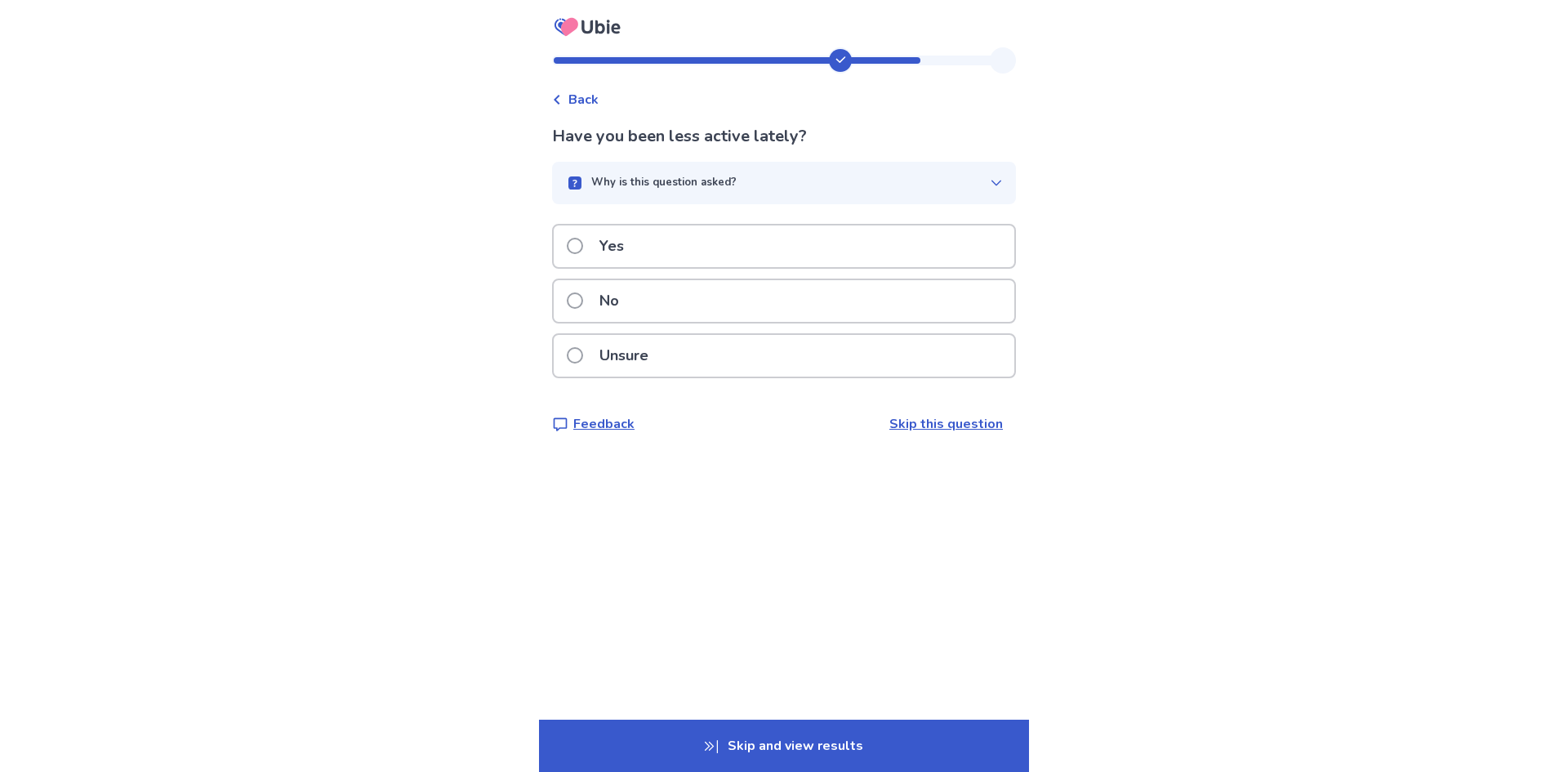
click at [720, 247] on div "Yes" at bounding box center [783, 247] width 460 height 42
click at [633, 240] on p "Yes" at bounding box center [612, 247] width 44 height 42
click at [610, 244] on p "Yes" at bounding box center [612, 247] width 44 height 42
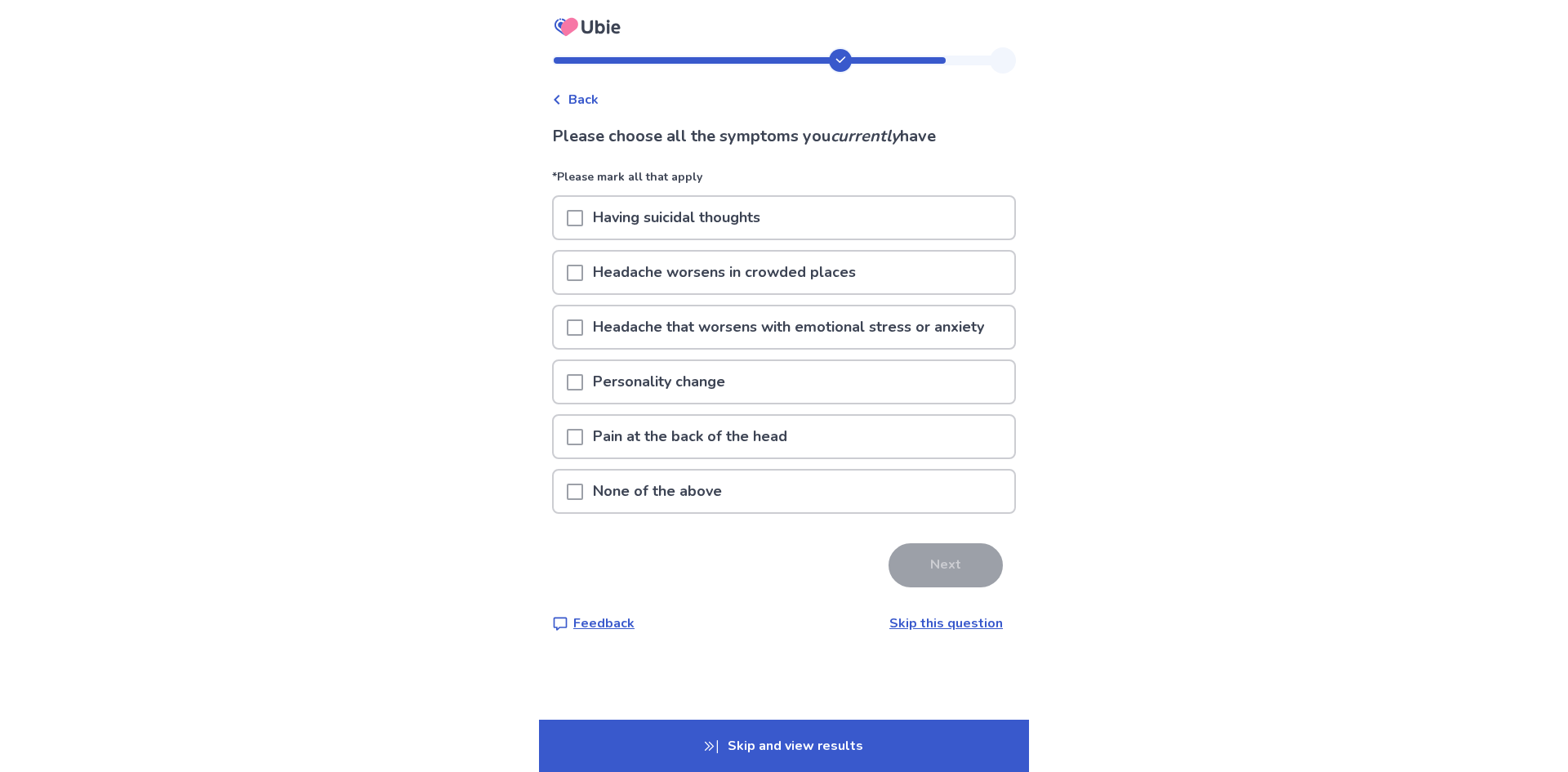
click at [583, 380] on span at bounding box center [574, 382] width 16 height 16
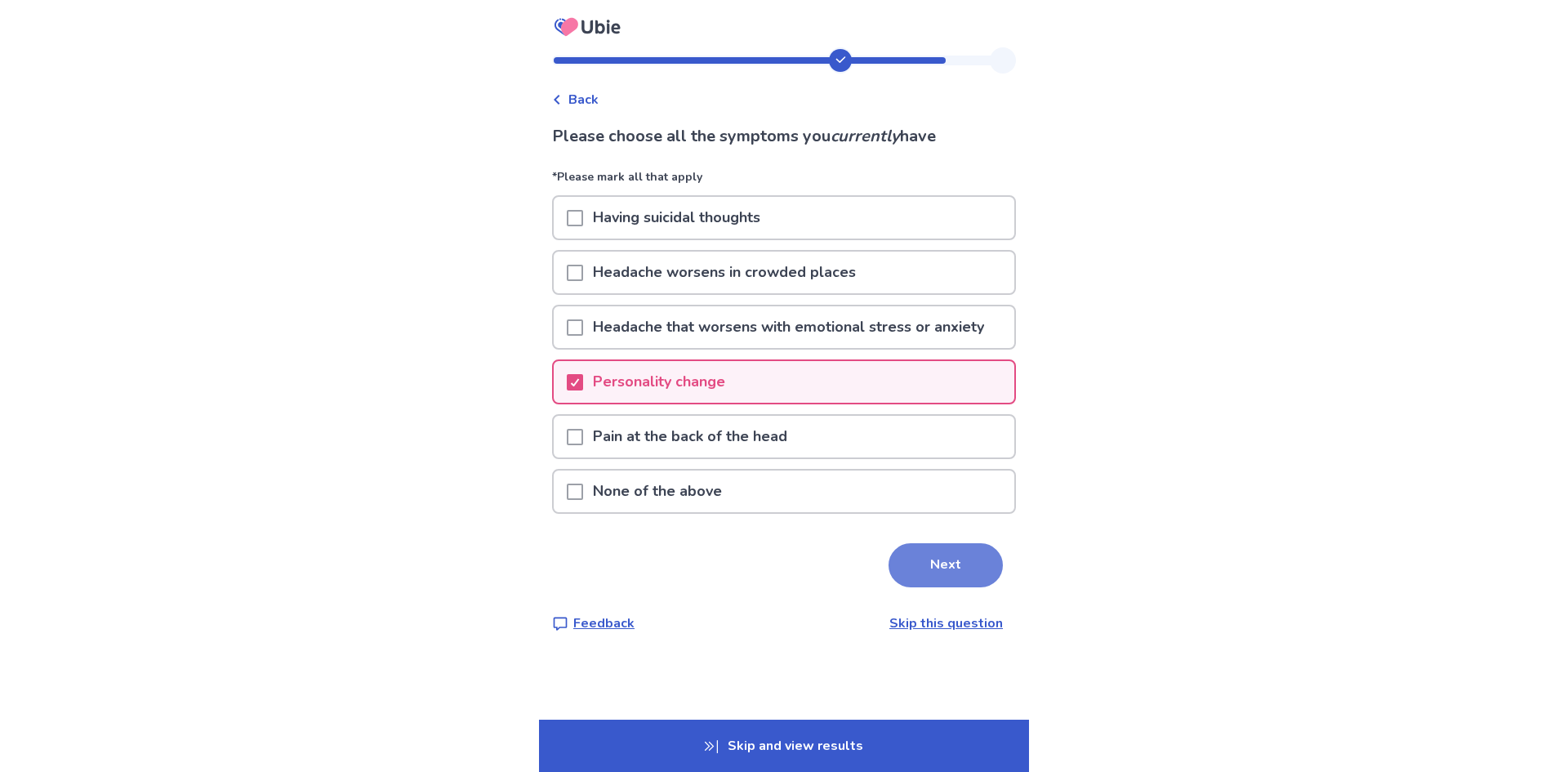
click at [964, 567] on button "Next" at bounding box center [946, 565] width 114 height 44
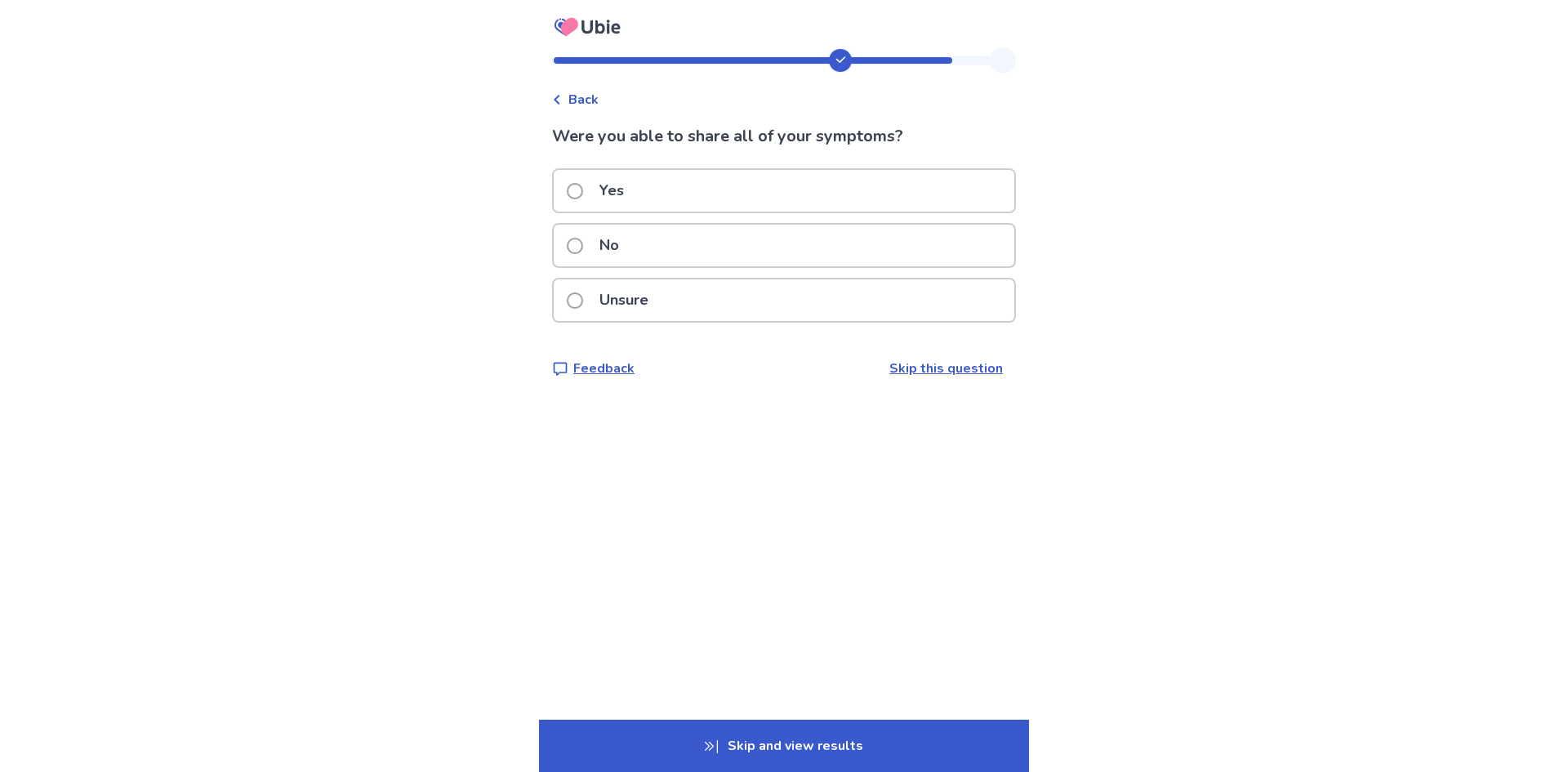
click at [608, 191] on p "Yes" at bounding box center [612, 191] width 44 height 42
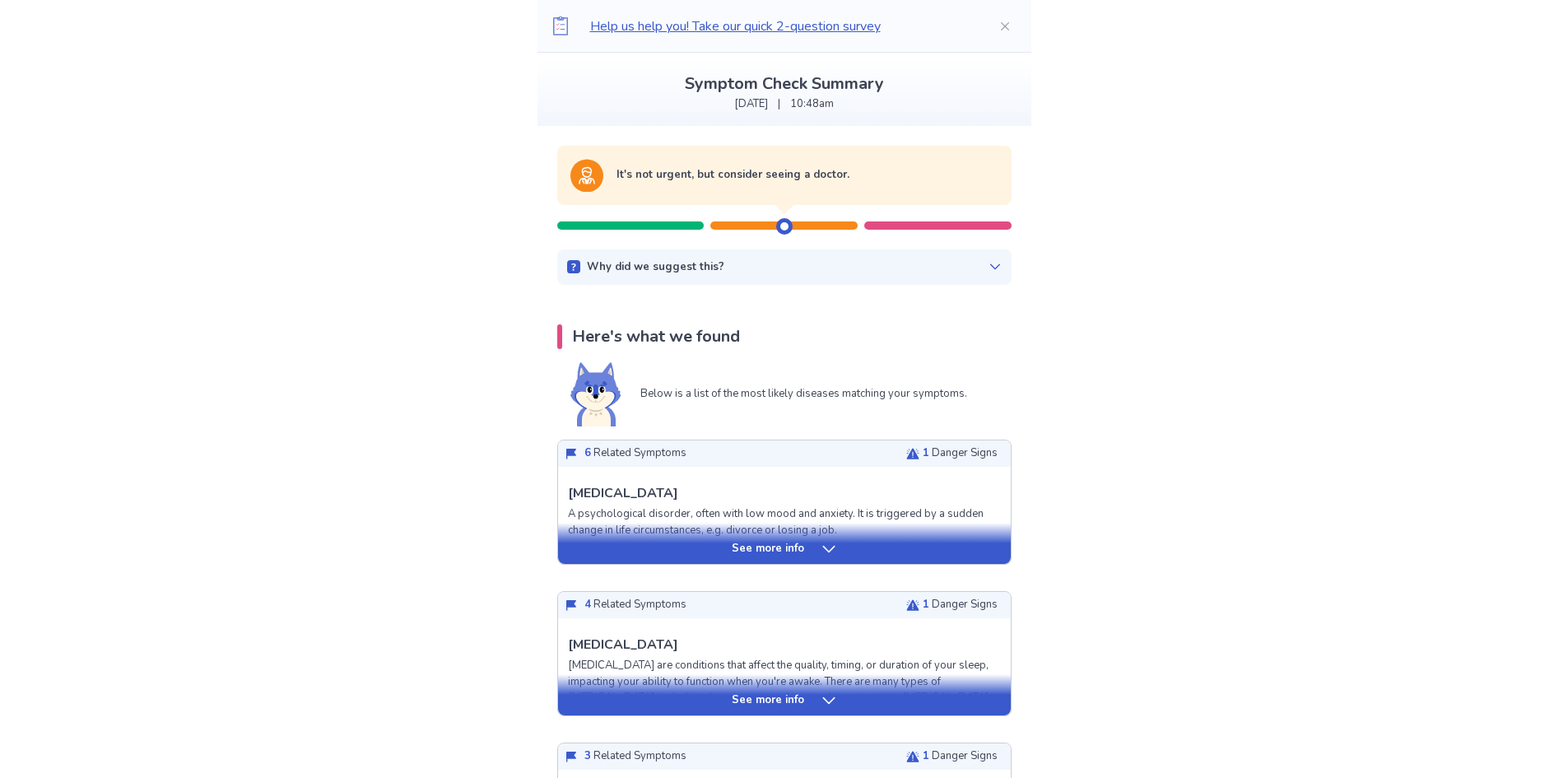
scroll to position [329, 0]
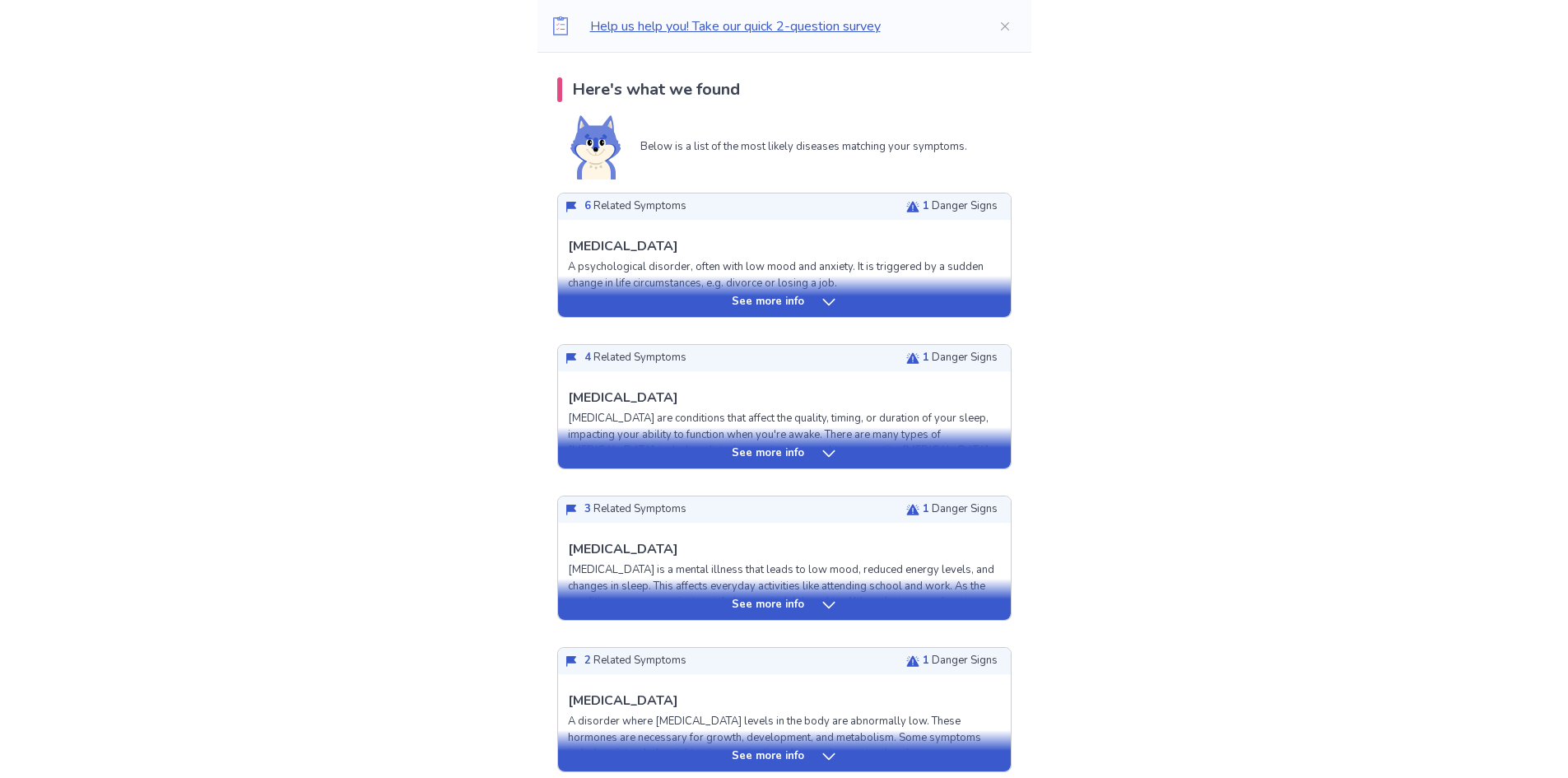
click at [825, 300] on icon at bounding box center [829, 302] width 16 height 16
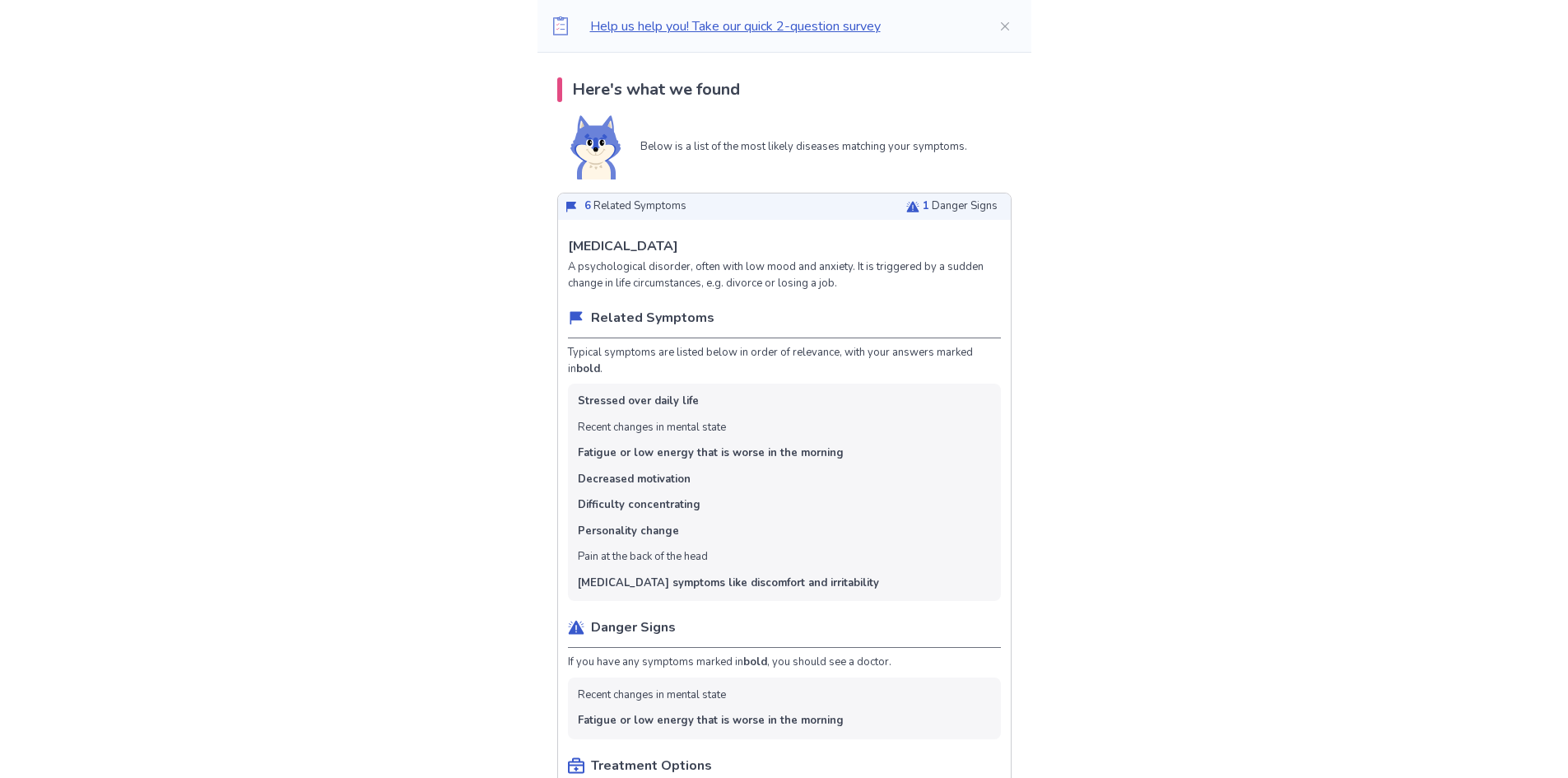
drag, startPoint x: 713, startPoint y: 245, endPoint x: 578, endPoint y: 252, distance: 135.2
click at [578, 252] on div "[MEDICAL_DATA] A psychological disorder, often with low mood and anxiety. It is…" at bounding box center [784, 263] width 433 height 55
drag, startPoint x: 620, startPoint y: 251, endPoint x: 613, endPoint y: 257, distance: 9.2
drag, startPoint x: 613, startPoint y: 257, endPoint x: 626, endPoint y: 258, distance: 13.0
drag, startPoint x: 626, startPoint y: 258, endPoint x: 601, endPoint y: 242, distance: 29.7
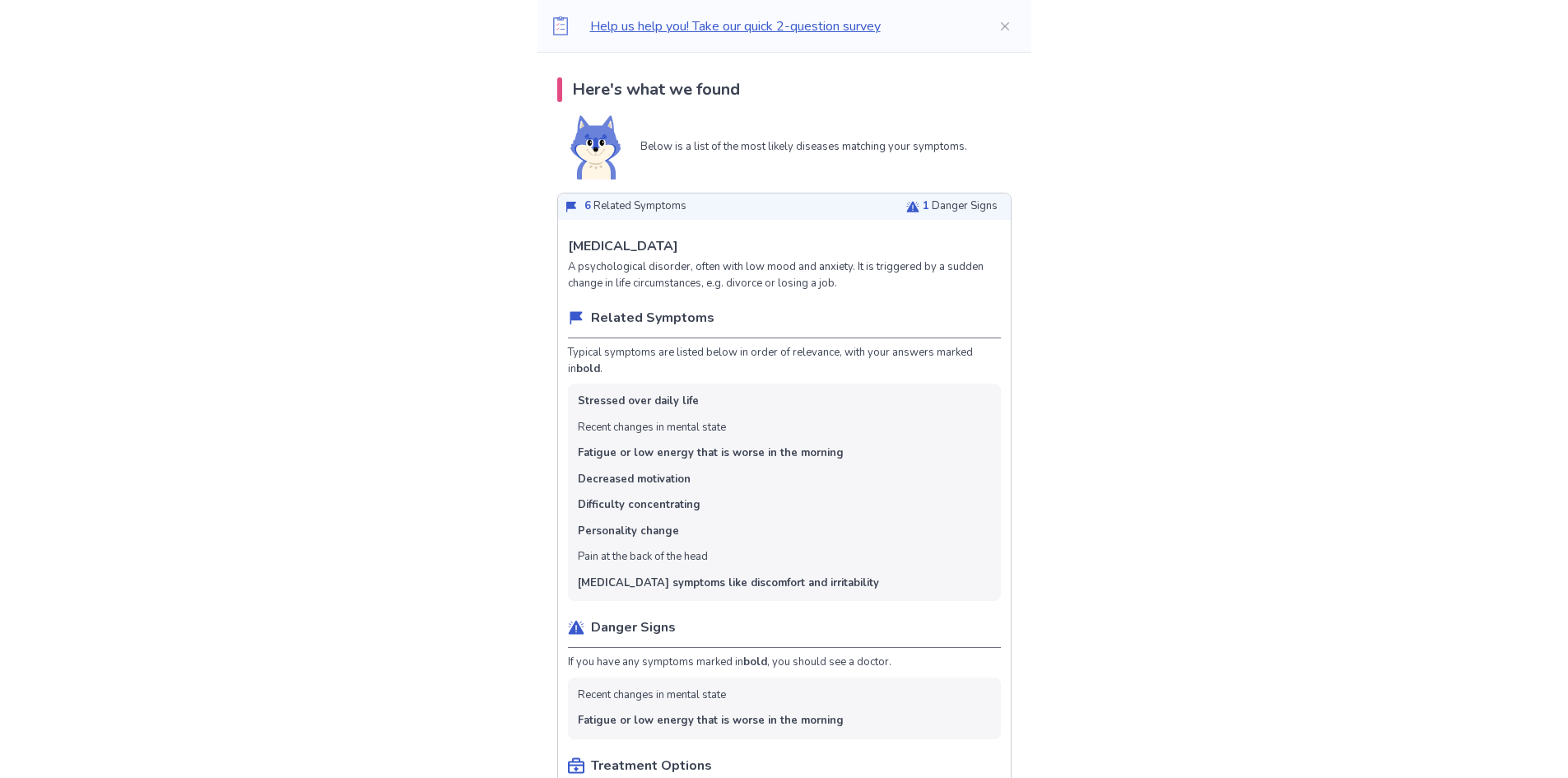
click at [601, 242] on p "[MEDICAL_DATA]" at bounding box center [622, 246] width 110 height 20
drag, startPoint x: 581, startPoint y: 245, endPoint x: 712, endPoint y: 242, distance: 131.0
click at [712, 242] on div "[MEDICAL_DATA] A psychological disorder, often with low mood and anxiety. It is…" at bounding box center [784, 263] width 433 height 55
copy p "[MEDICAL_DATA]"
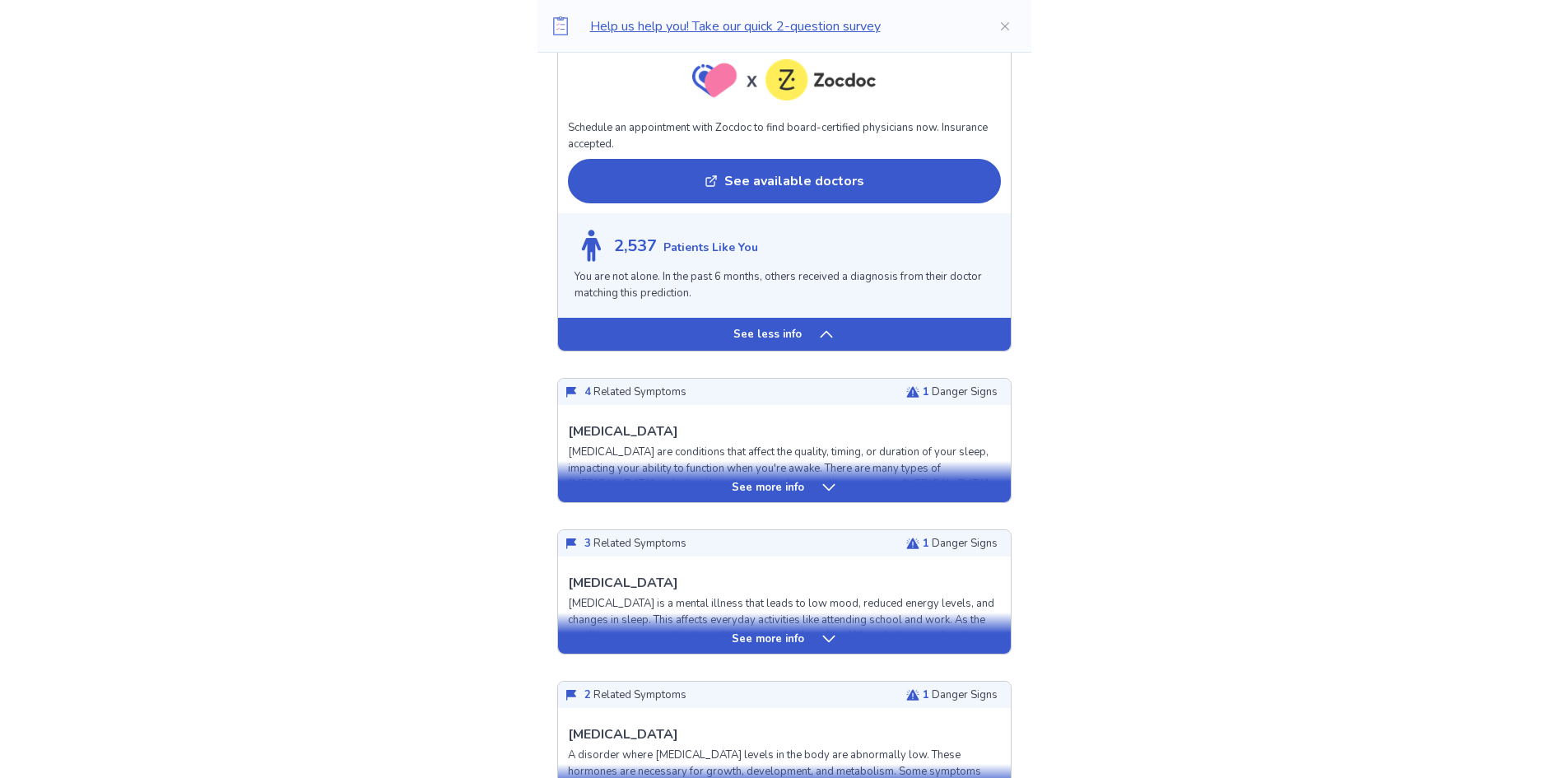
scroll to position [1646, 0]
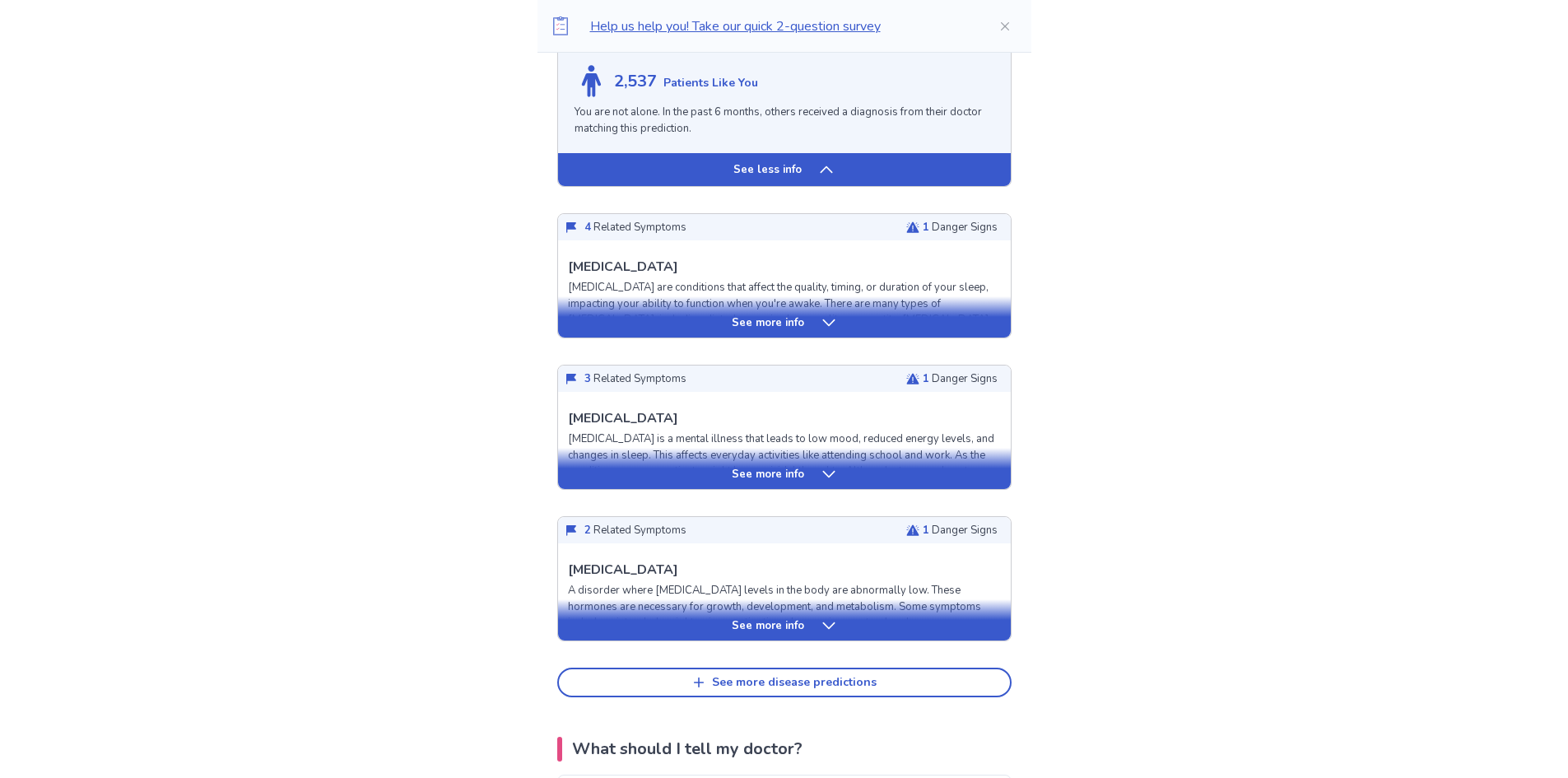
click at [768, 315] on p "See more info" at bounding box center [767, 323] width 72 height 16
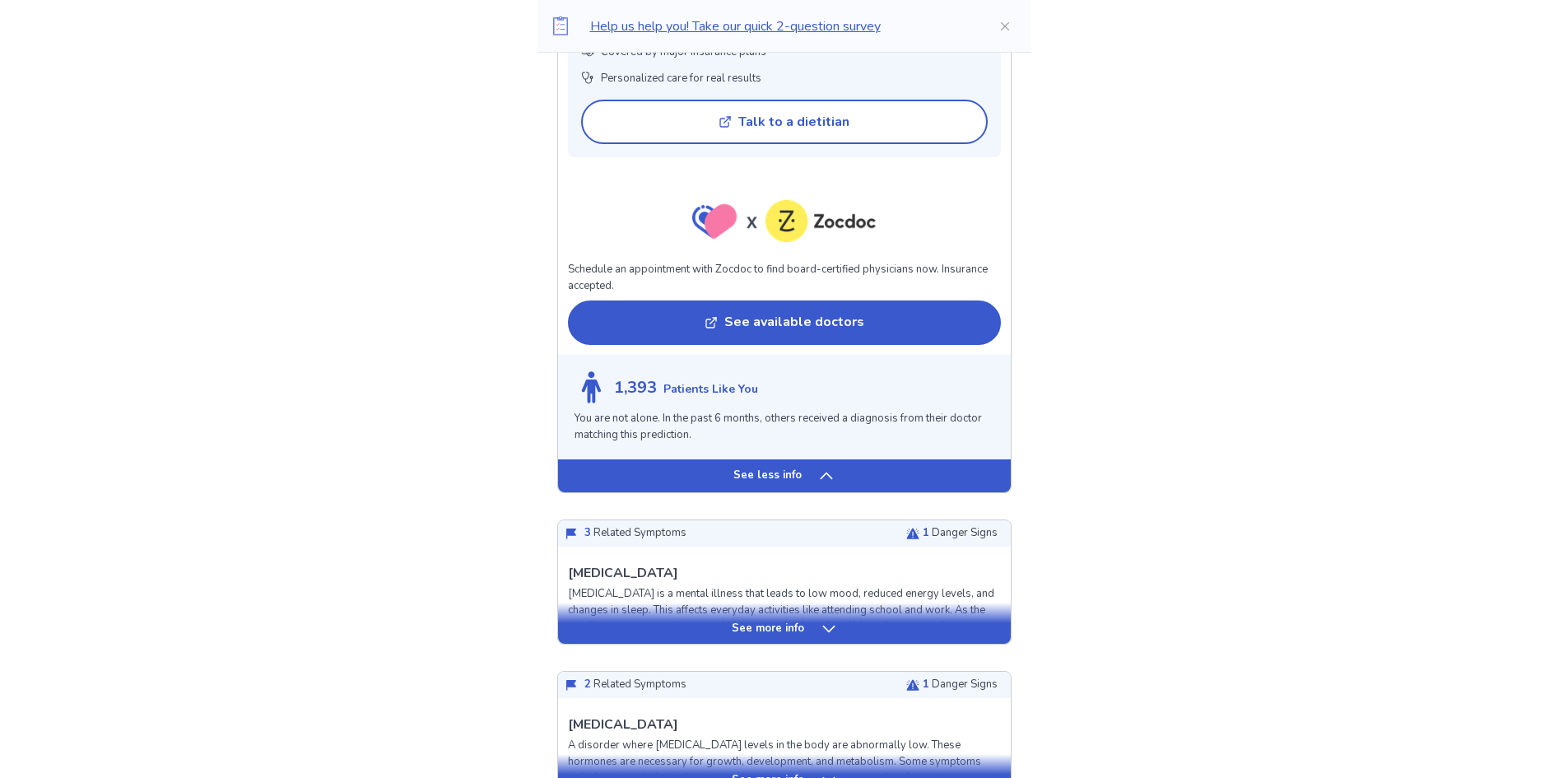
scroll to position [3047, 0]
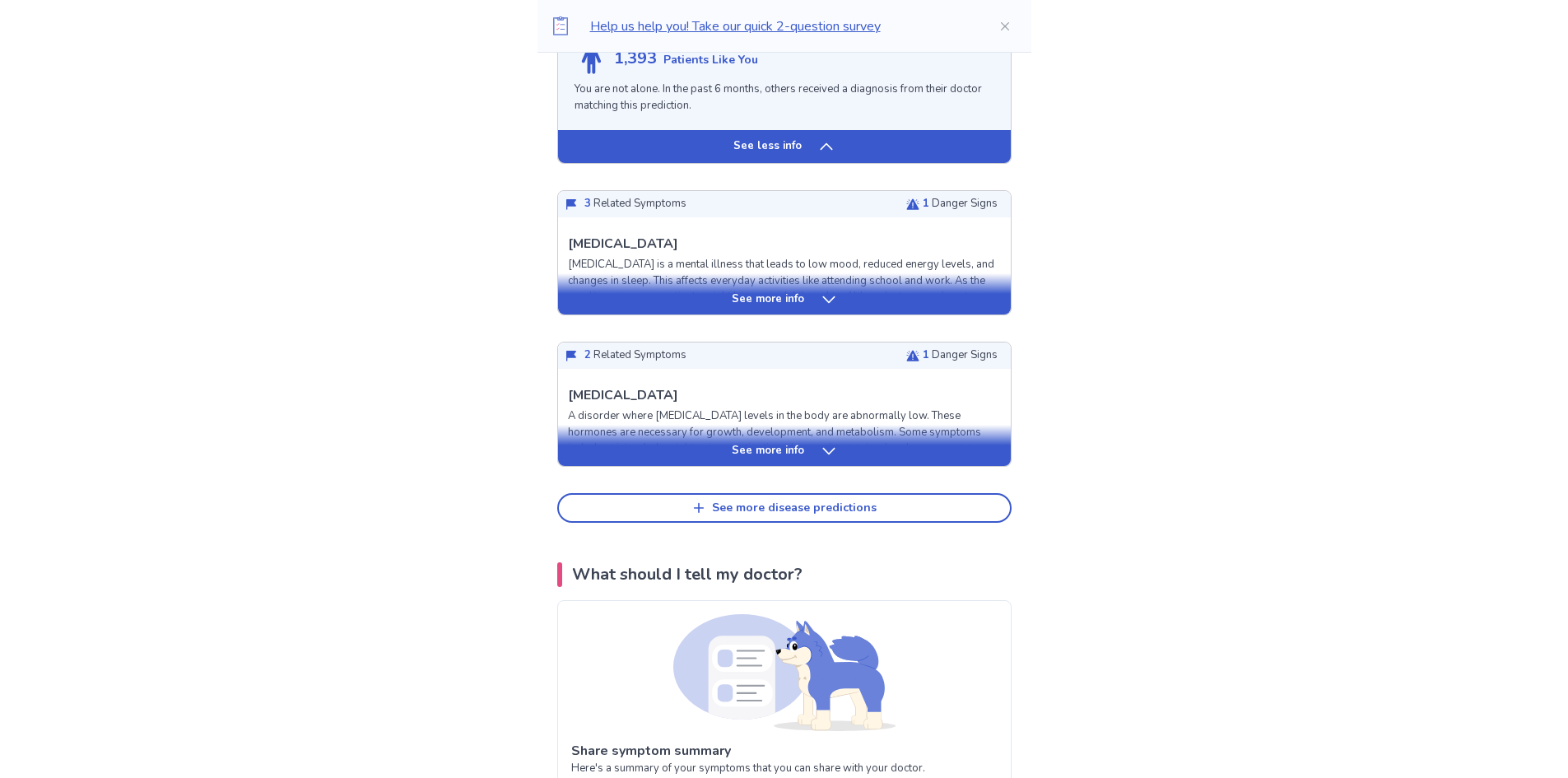
click at [822, 505] on div "See more disease predictions" at bounding box center [793, 508] width 164 height 14
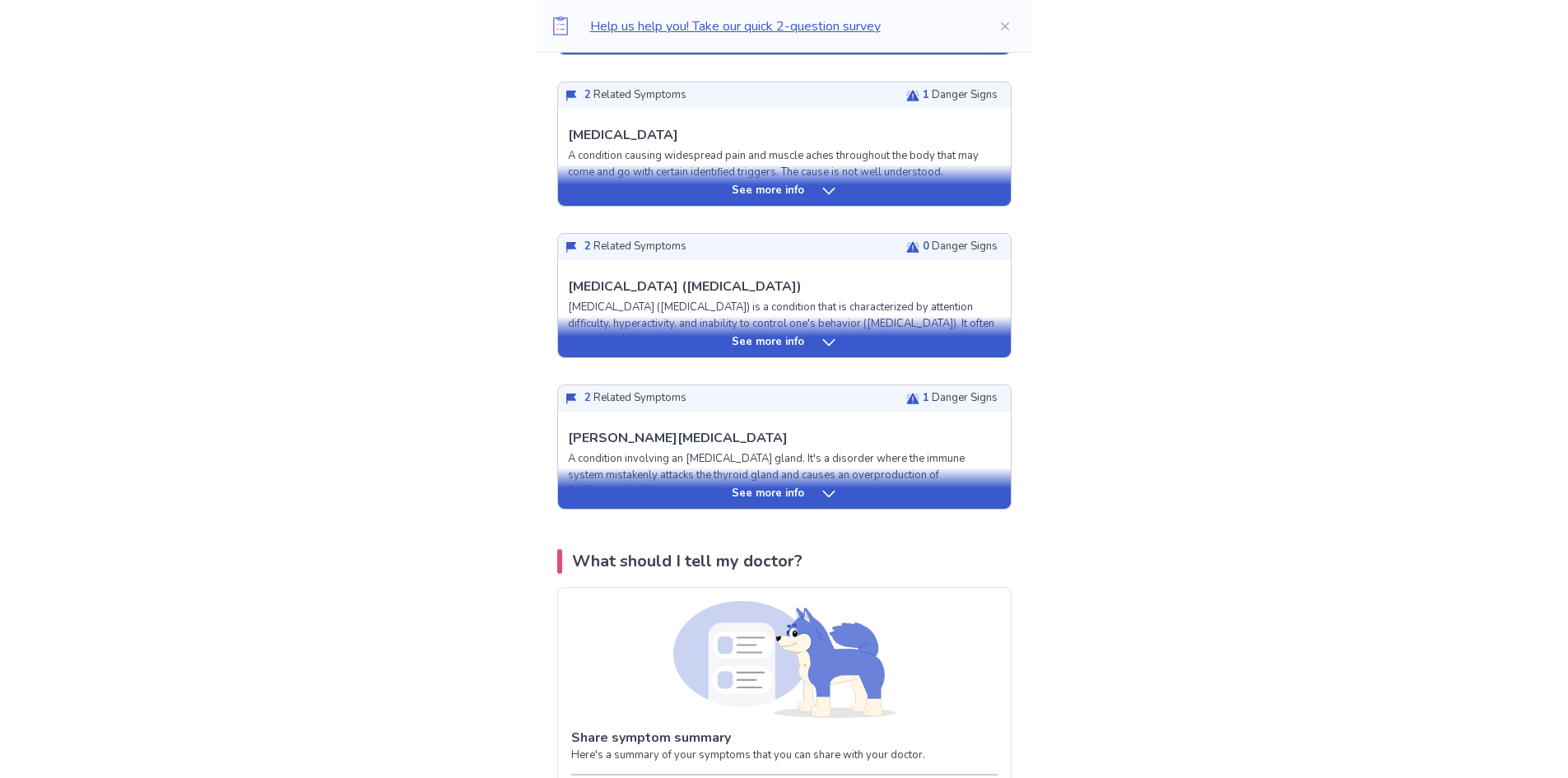
scroll to position [3623, 0]
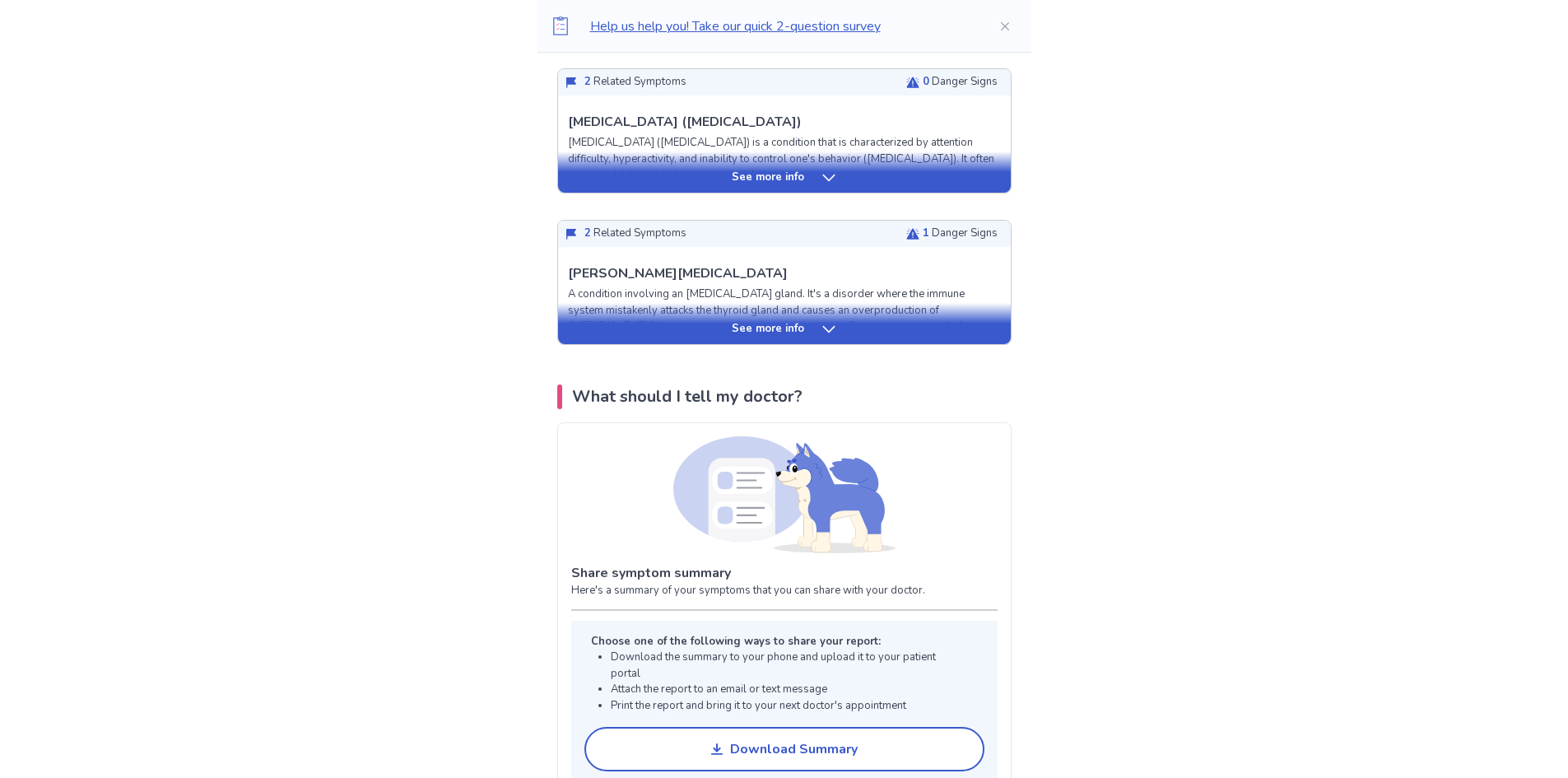
click at [815, 337] on div "See more info" at bounding box center [784, 328] width 452 height 16
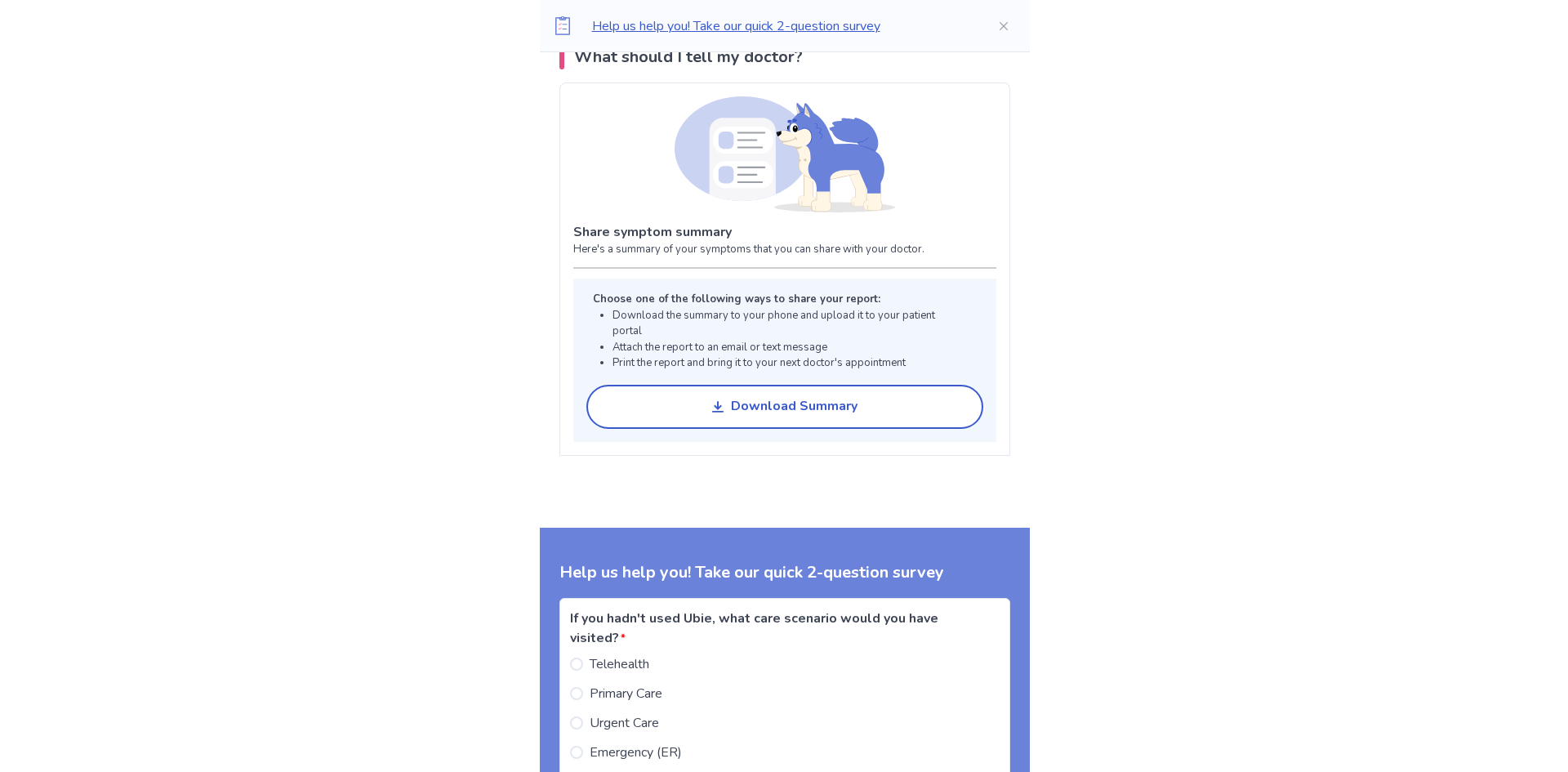
scroll to position [5311, 0]
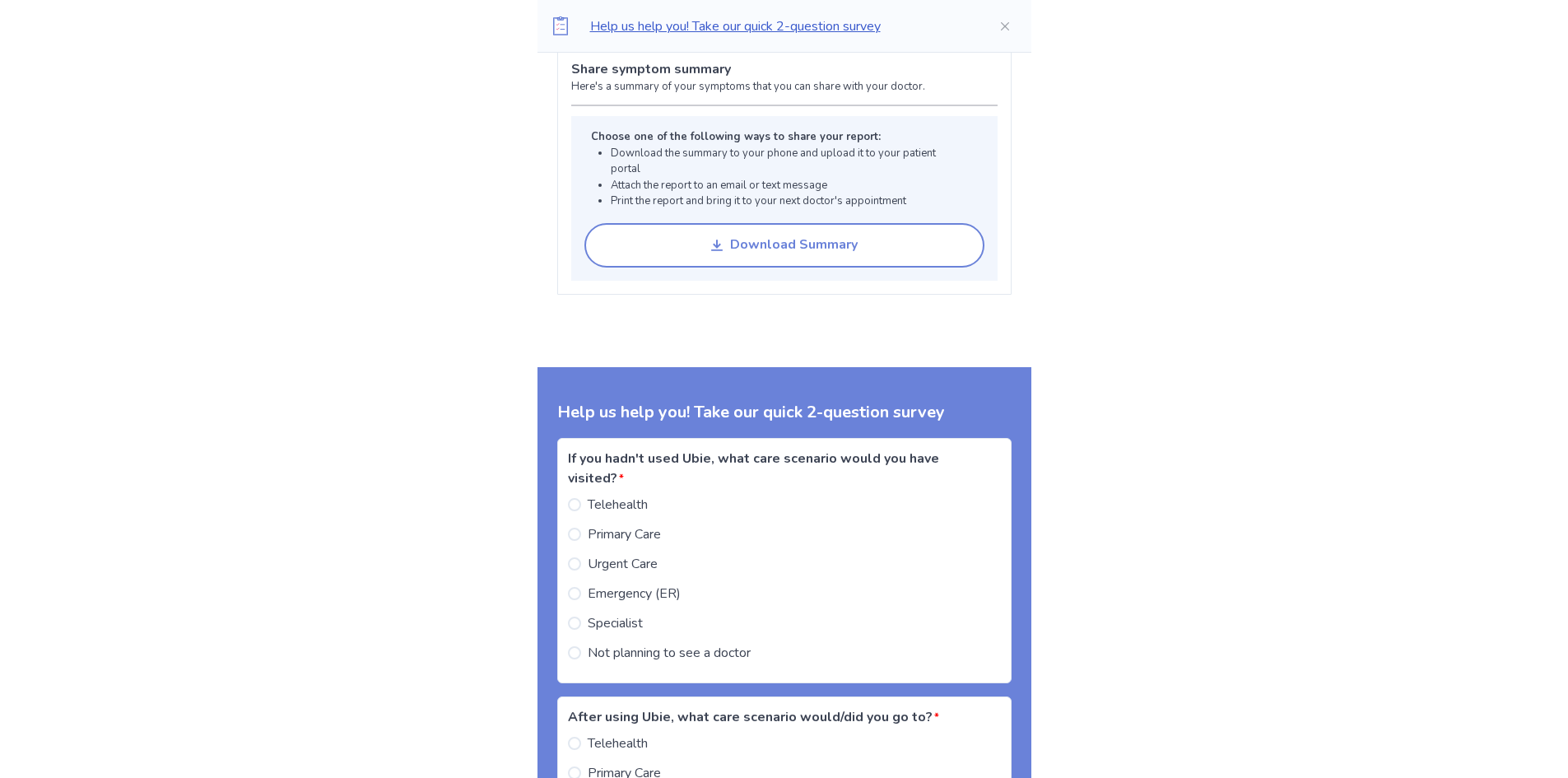
click at [855, 256] on button "Download Summary" at bounding box center [784, 245] width 400 height 44
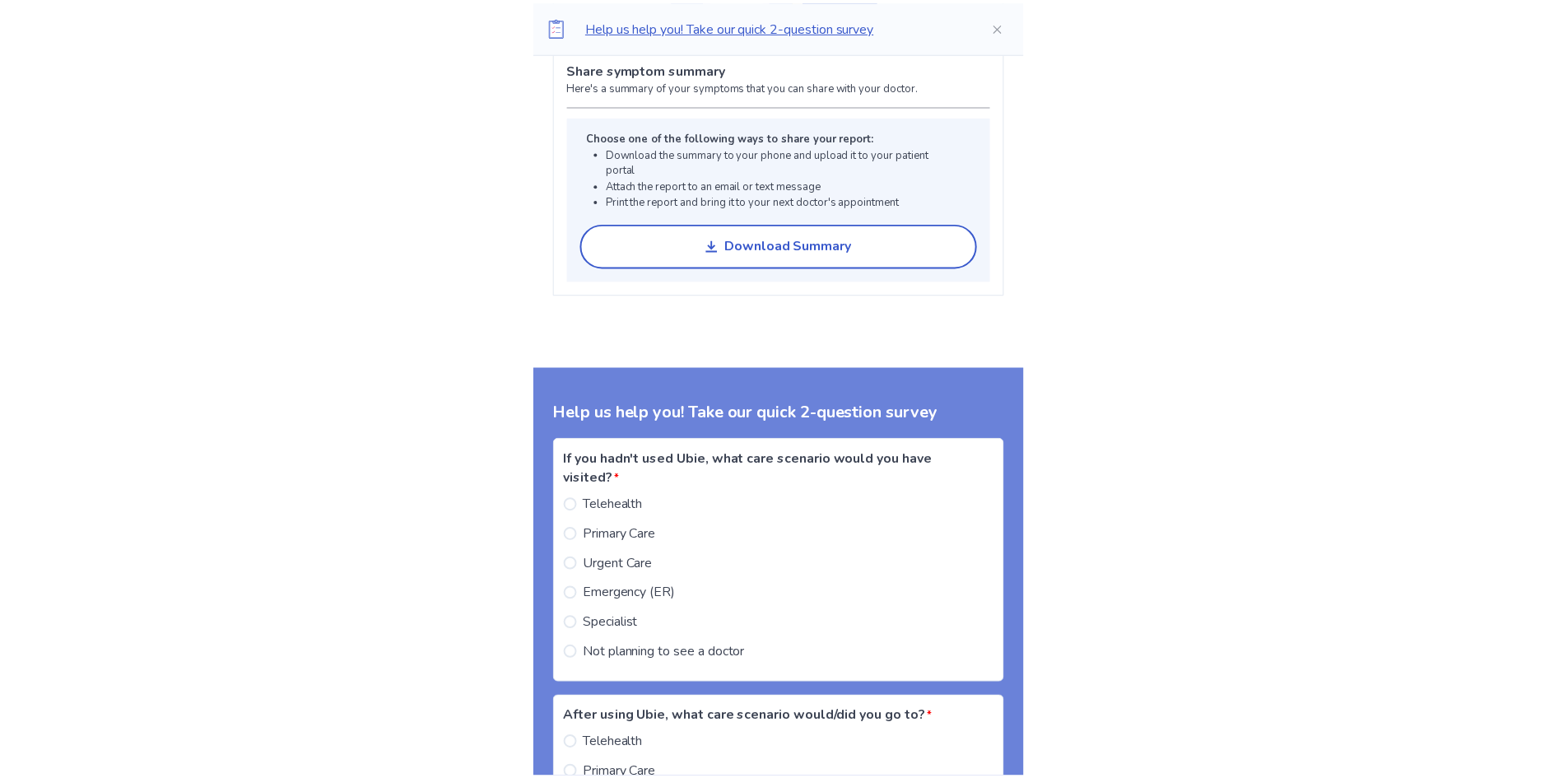
scroll to position [0, 0]
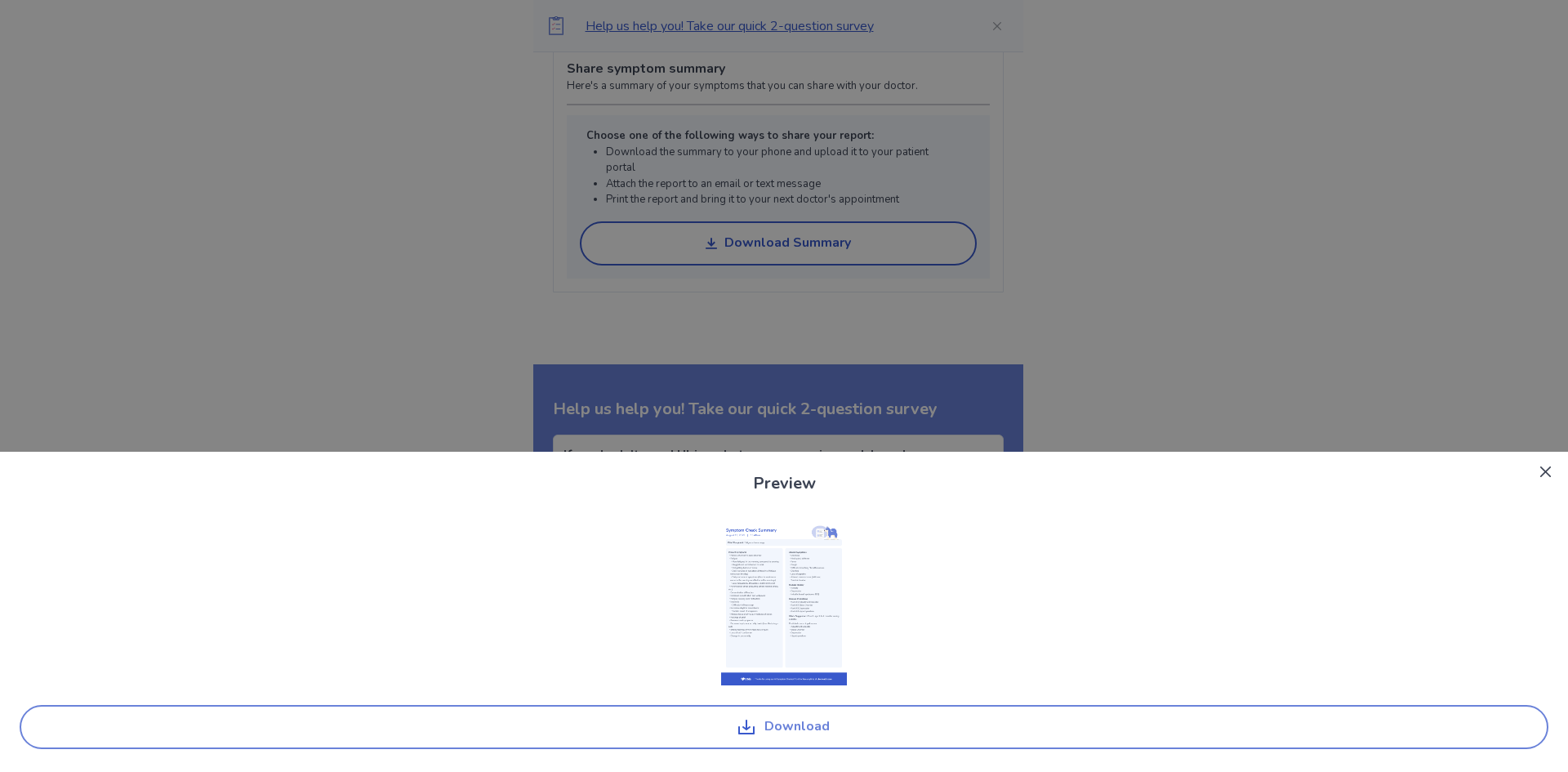
click at [837, 718] on button "Download" at bounding box center [784, 727] width 1529 height 44
